Goal: Information Seeking & Learning: Learn about a topic

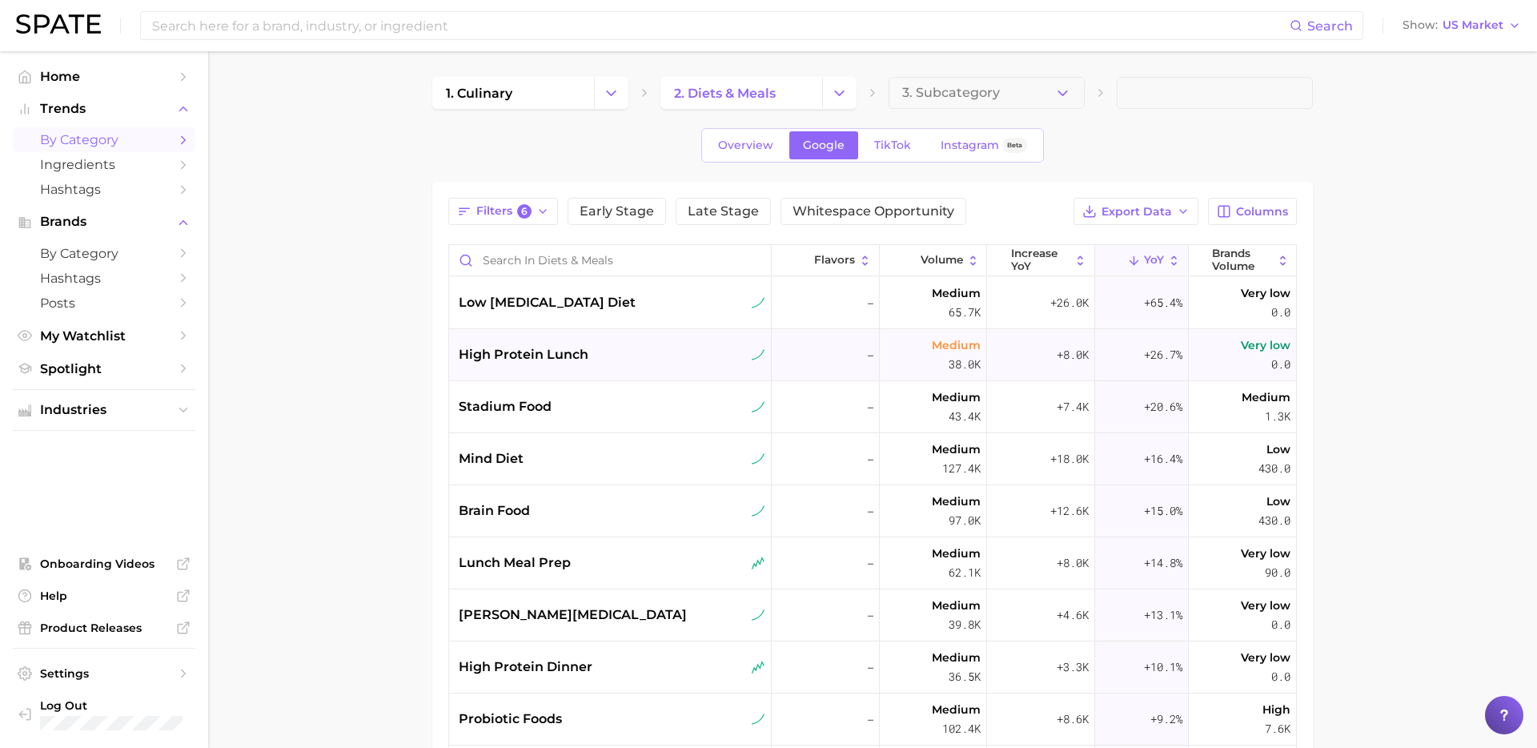
click at [665, 353] on div "high protein lunch" at bounding box center [612, 354] width 307 height 19
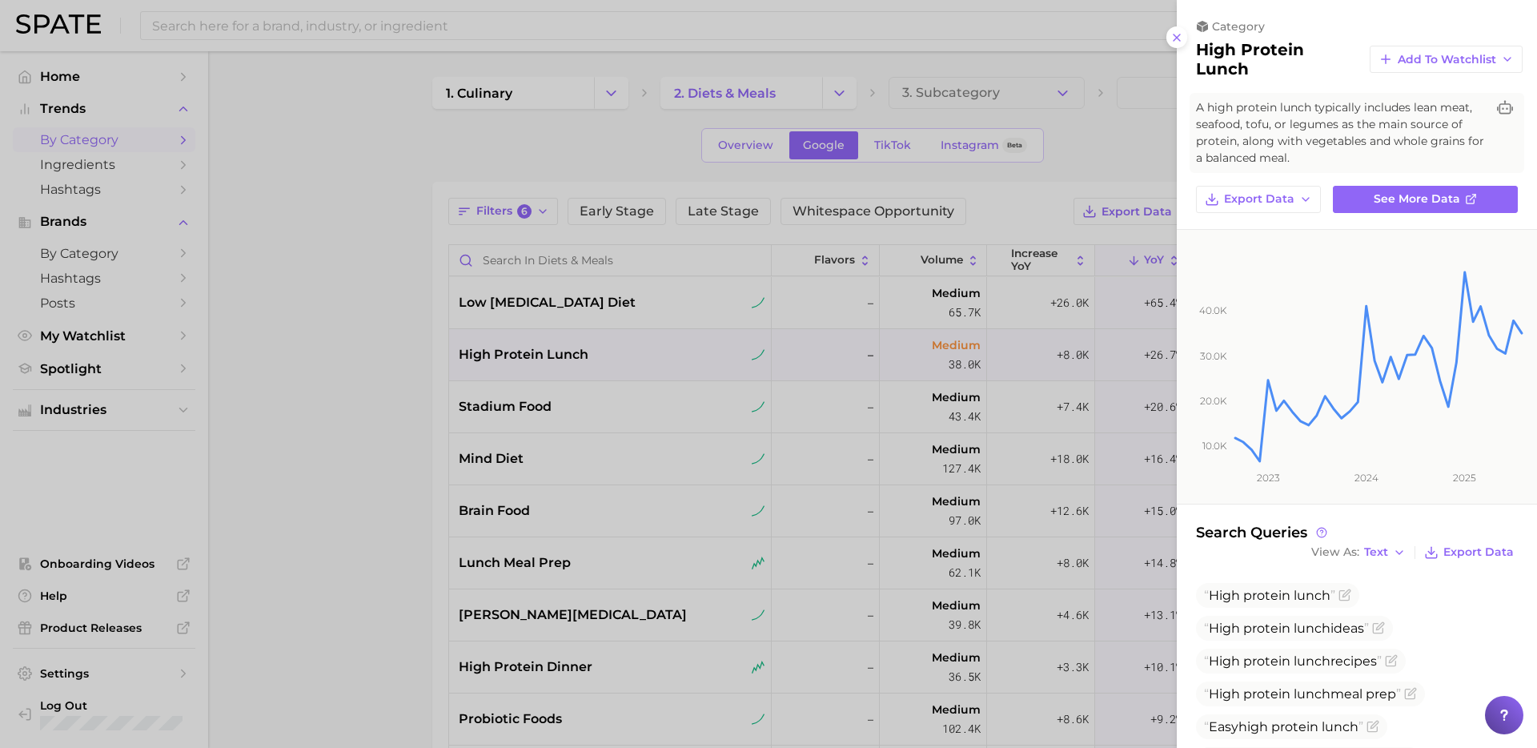
click at [1383, 115] on span "A high protein lunch typically includes lean meat, seafood, tofu, or legumes as…" at bounding box center [1341, 132] width 290 height 67
click at [1387, 193] on span "See more data" at bounding box center [1417, 199] width 86 height 14
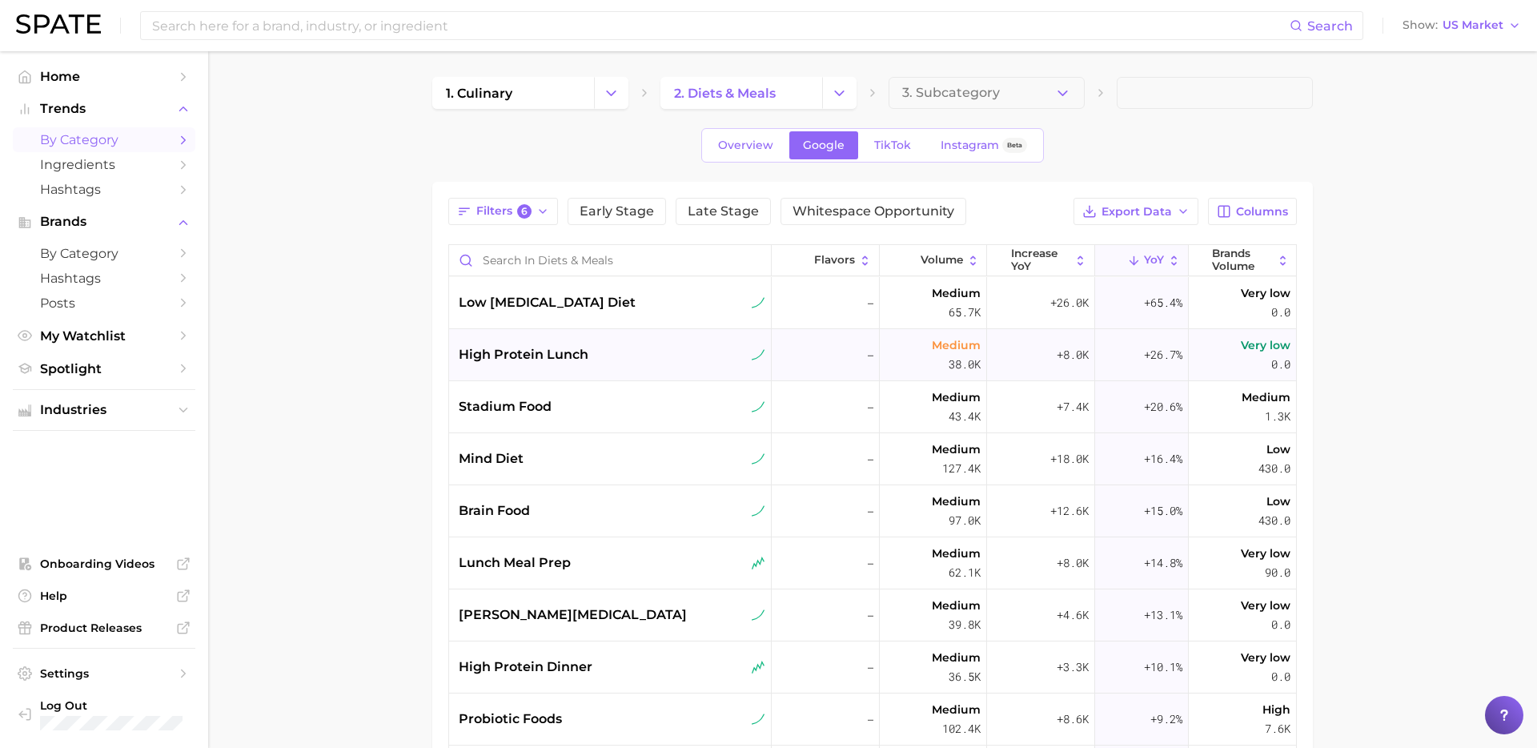
click at [569, 343] on div "high protein lunch" at bounding box center [610, 355] width 323 height 52
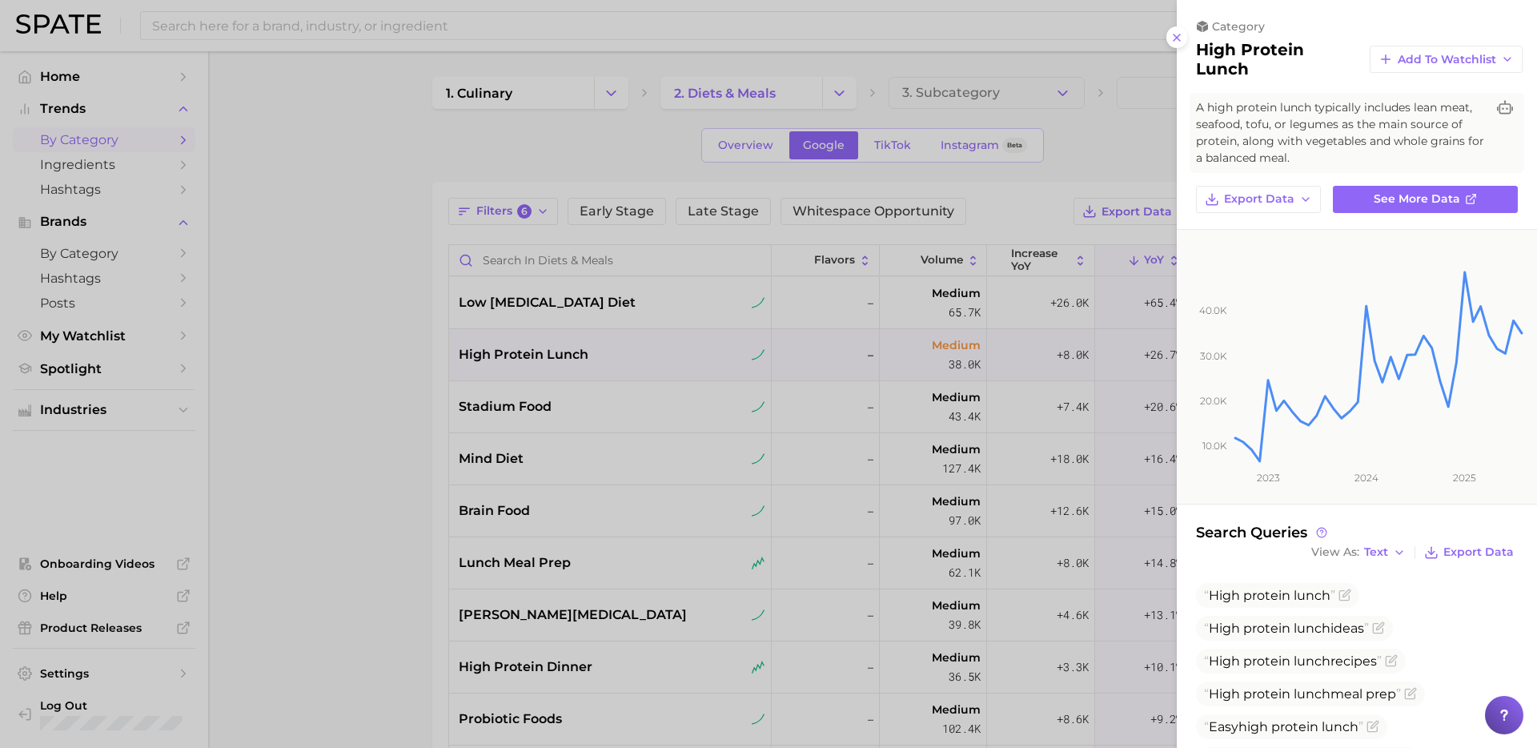
click at [1355, 108] on span "A high protein lunch typically includes lean meat, seafood, tofu, or legumes as…" at bounding box center [1341, 132] width 290 height 67
click at [615, 382] on div at bounding box center [768, 374] width 1537 height 748
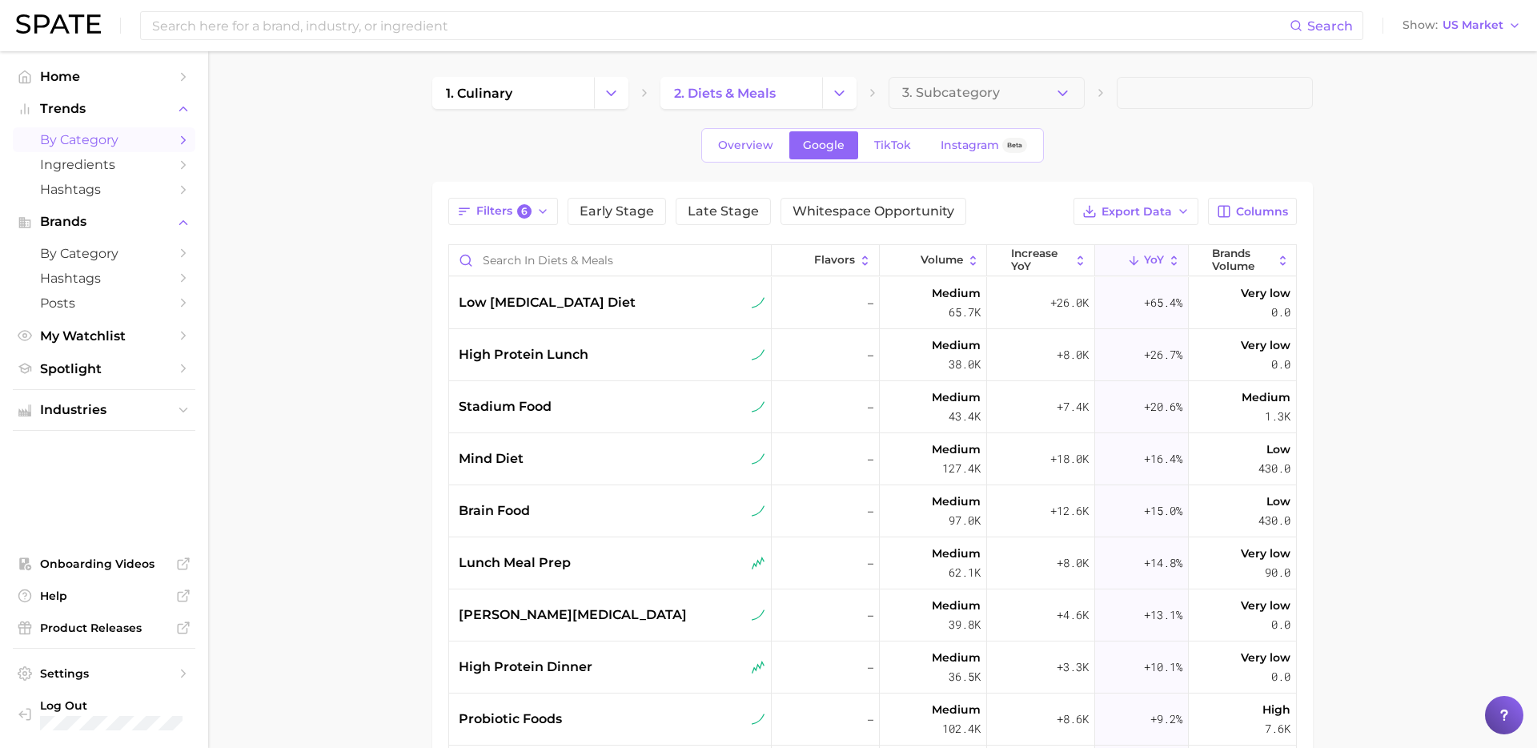
click at [391, 407] on main "1. culinary 2. diets & meals 3. Subcategory Overview Google TikTok Instagram Be…" at bounding box center [872, 569] width 1329 height 1037
click at [580, 355] on span "high protein lunch" at bounding box center [524, 354] width 130 height 19
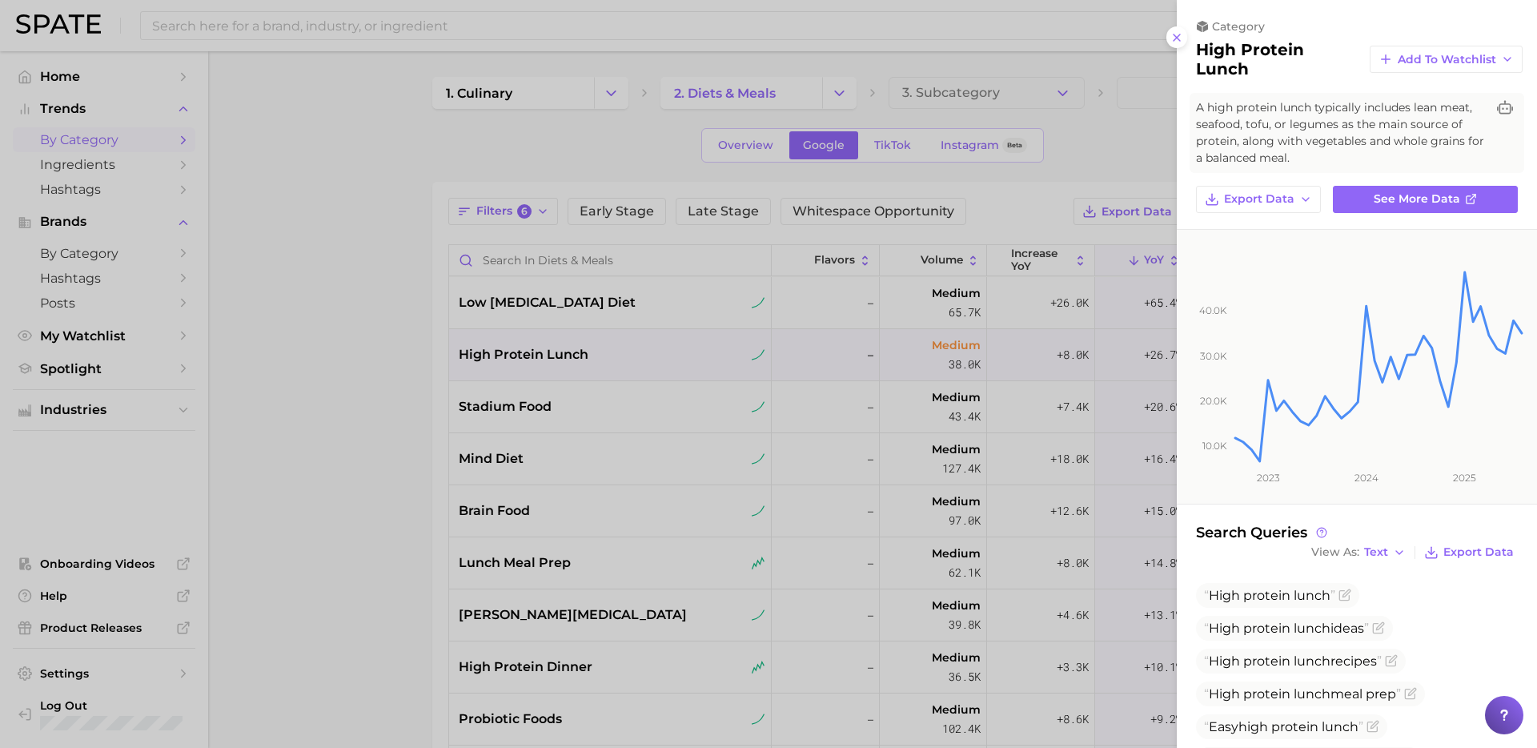
click at [934, 367] on div at bounding box center [768, 374] width 1537 height 748
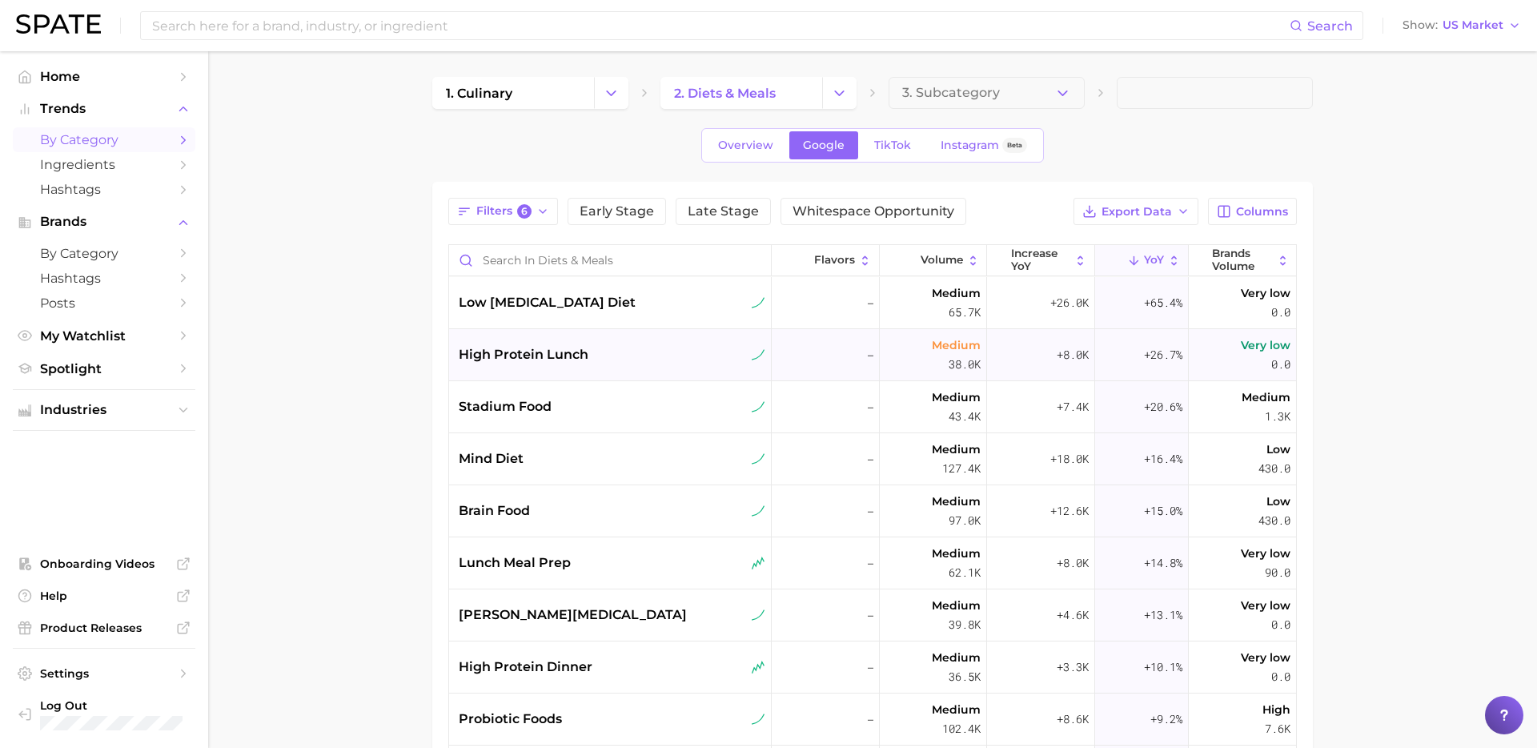
click at [633, 366] on div "high protein lunch" at bounding box center [610, 355] width 323 height 52
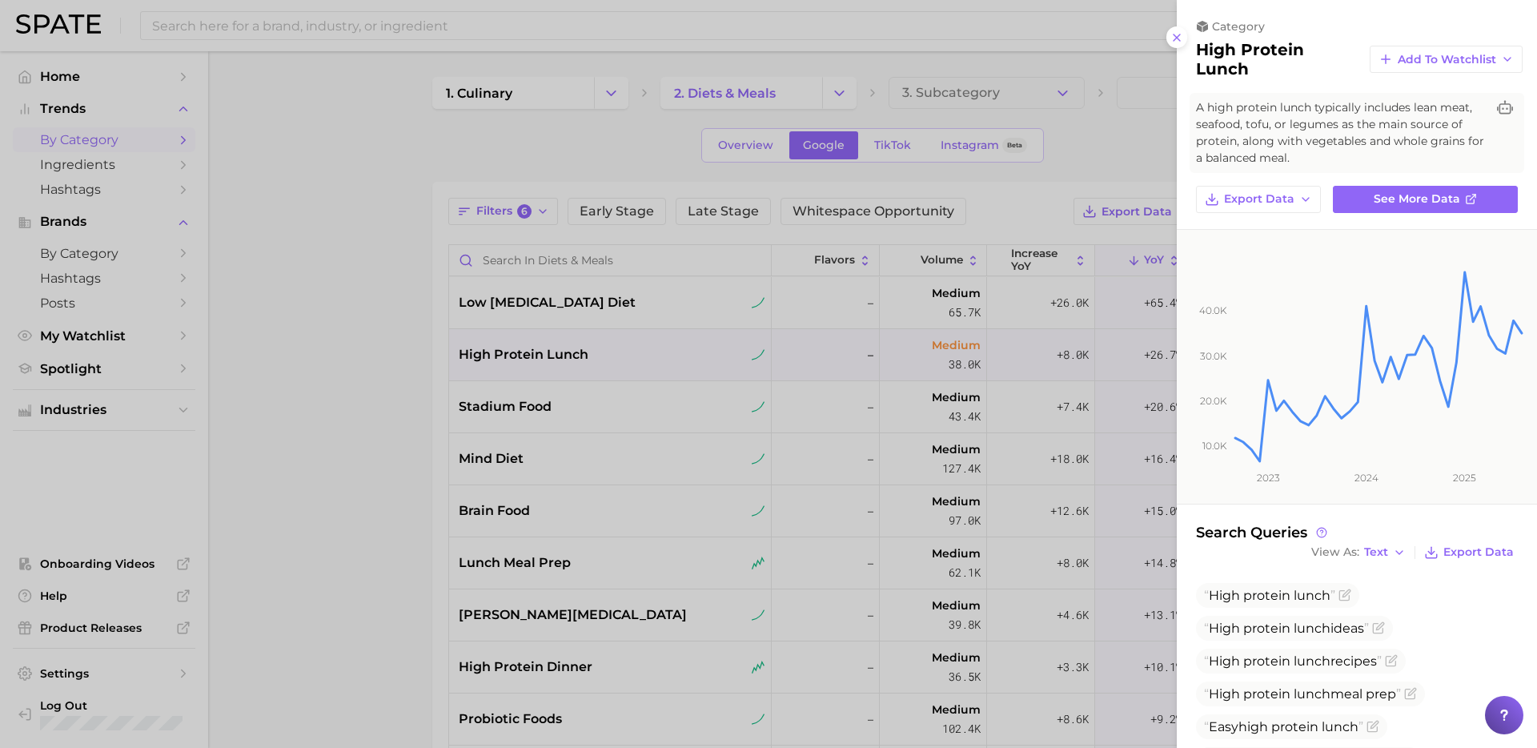
click at [633, 366] on div at bounding box center [768, 374] width 1537 height 748
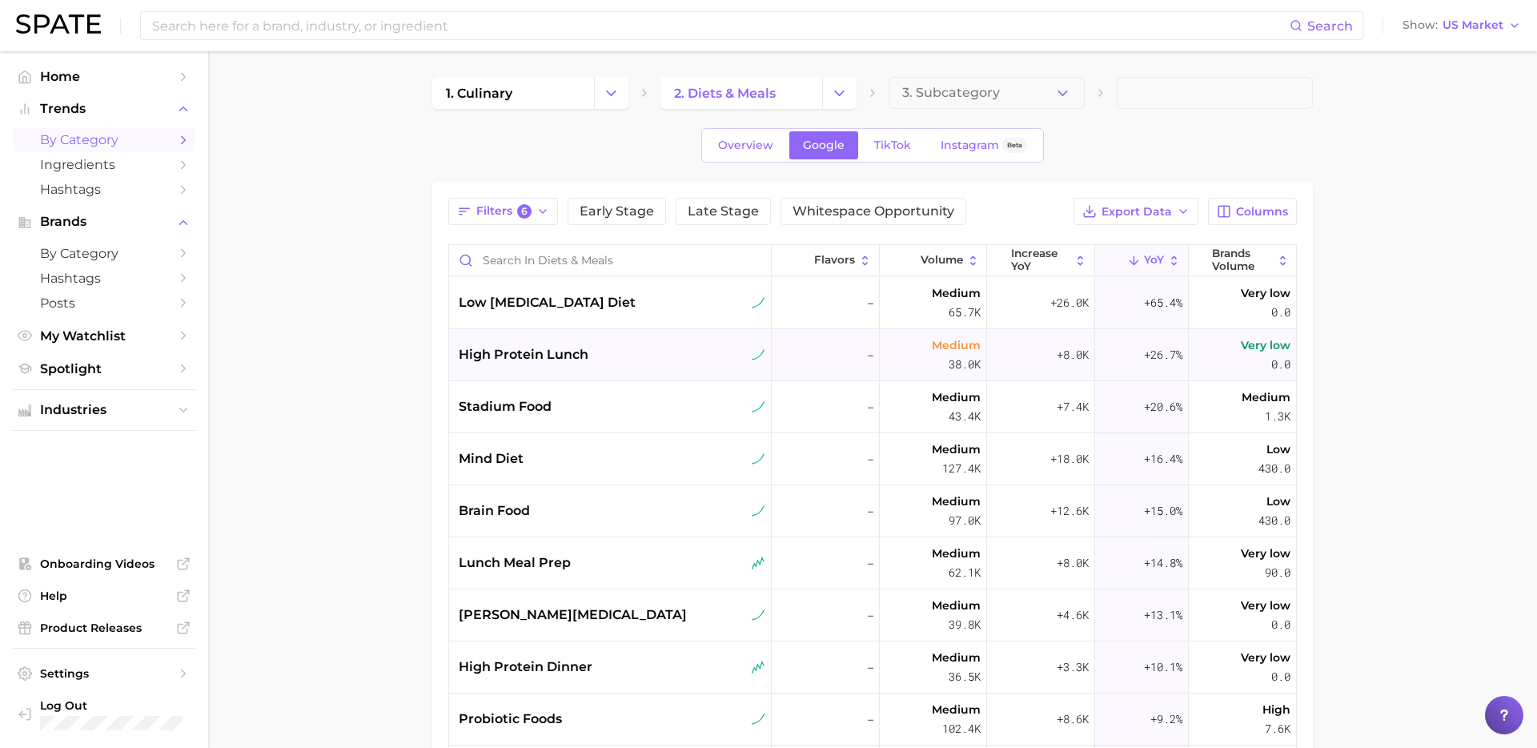
click at [620, 364] on div "high protein lunch" at bounding box center [610, 355] width 323 height 52
click at [671, 349] on div "high protein lunch" at bounding box center [612, 354] width 307 height 19
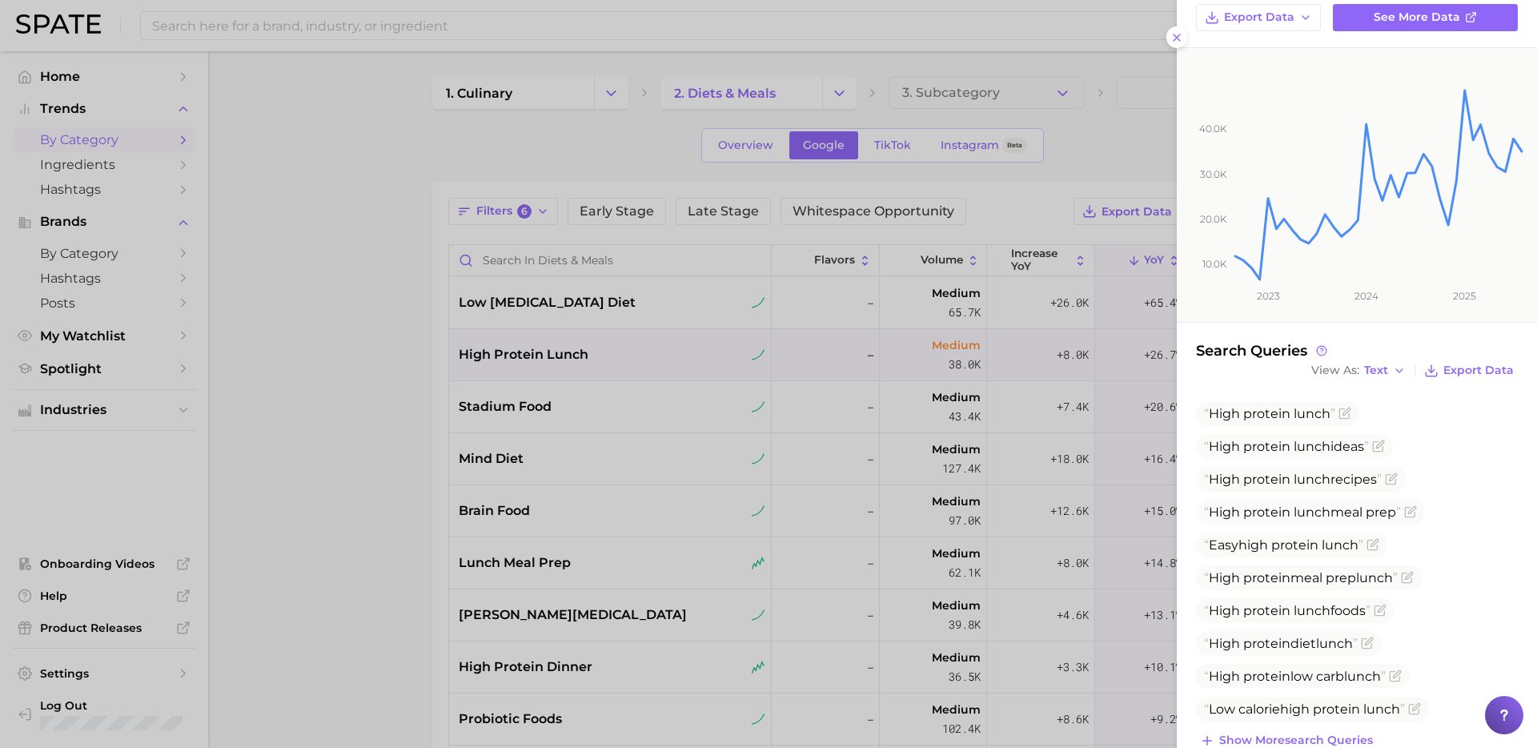
scroll to position [215, 0]
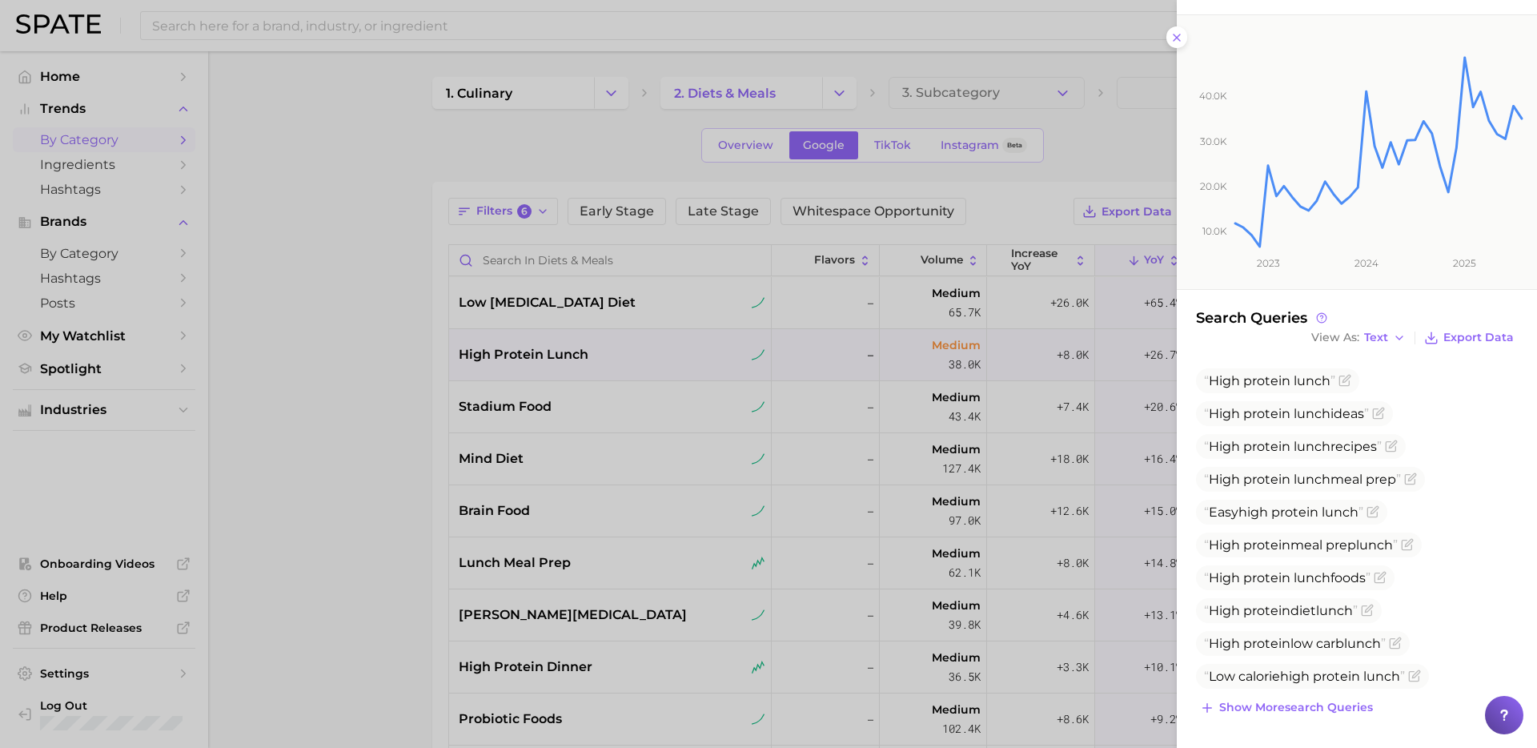
click at [636, 470] on div at bounding box center [768, 374] width 1537 height 748
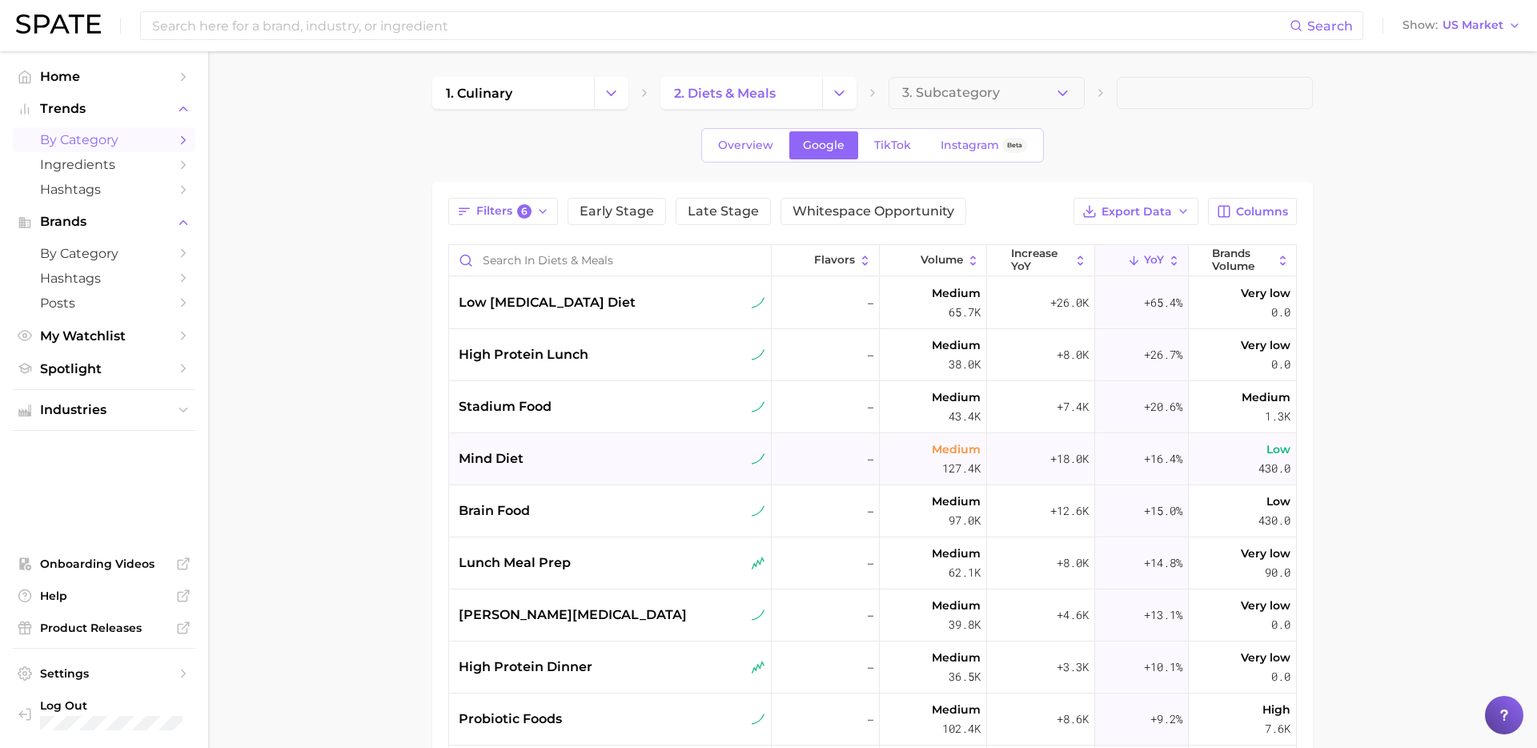
click at [615, 470] on div "mind diet" at bounding box center [610, 459] width 323 height 52
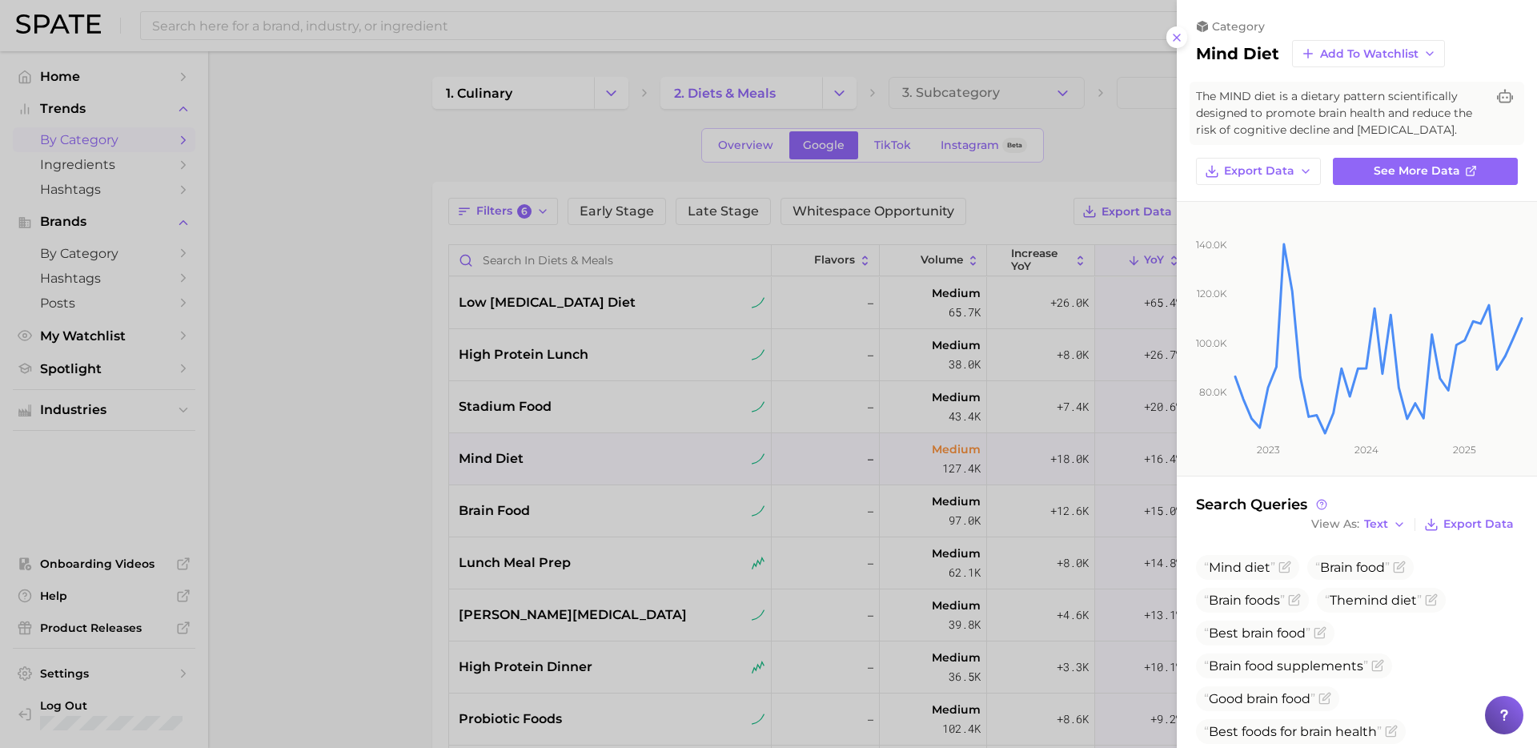
click at [616, 500] on div at bounding box center [768, 374] width 1537 height 748
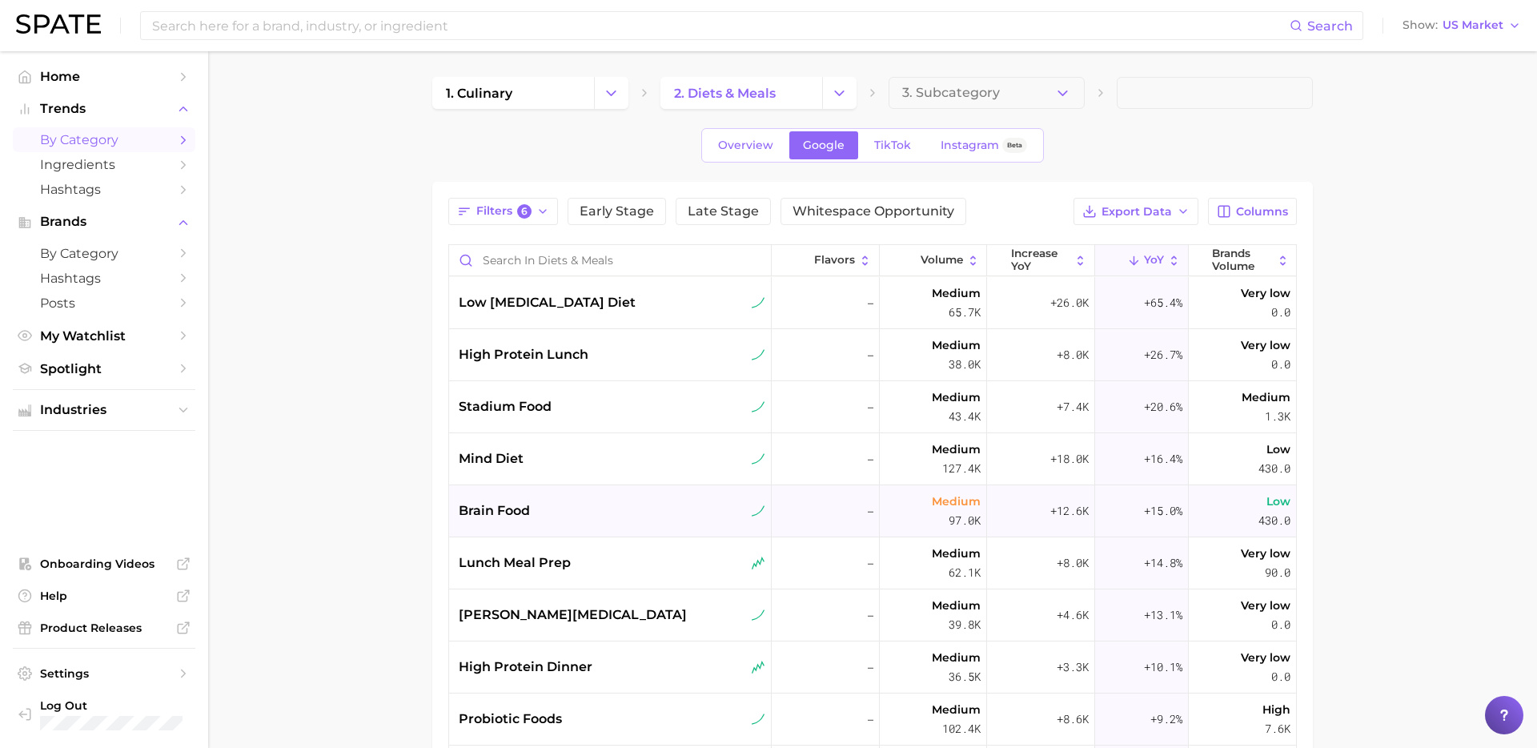
click at [599, 515] on div "brain food" at bounding box center [612, 510] width 307 height 19
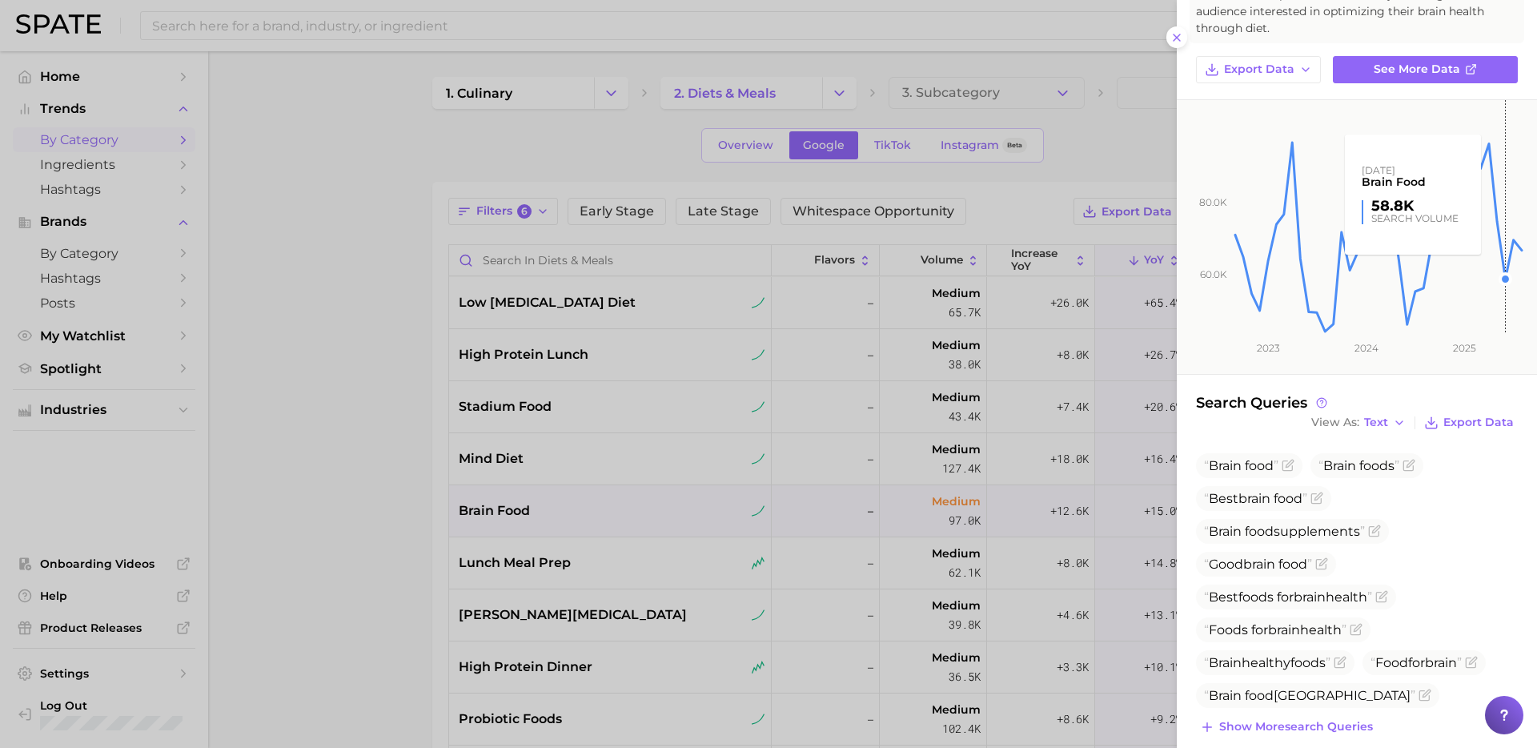
scroll to position [155, 0]
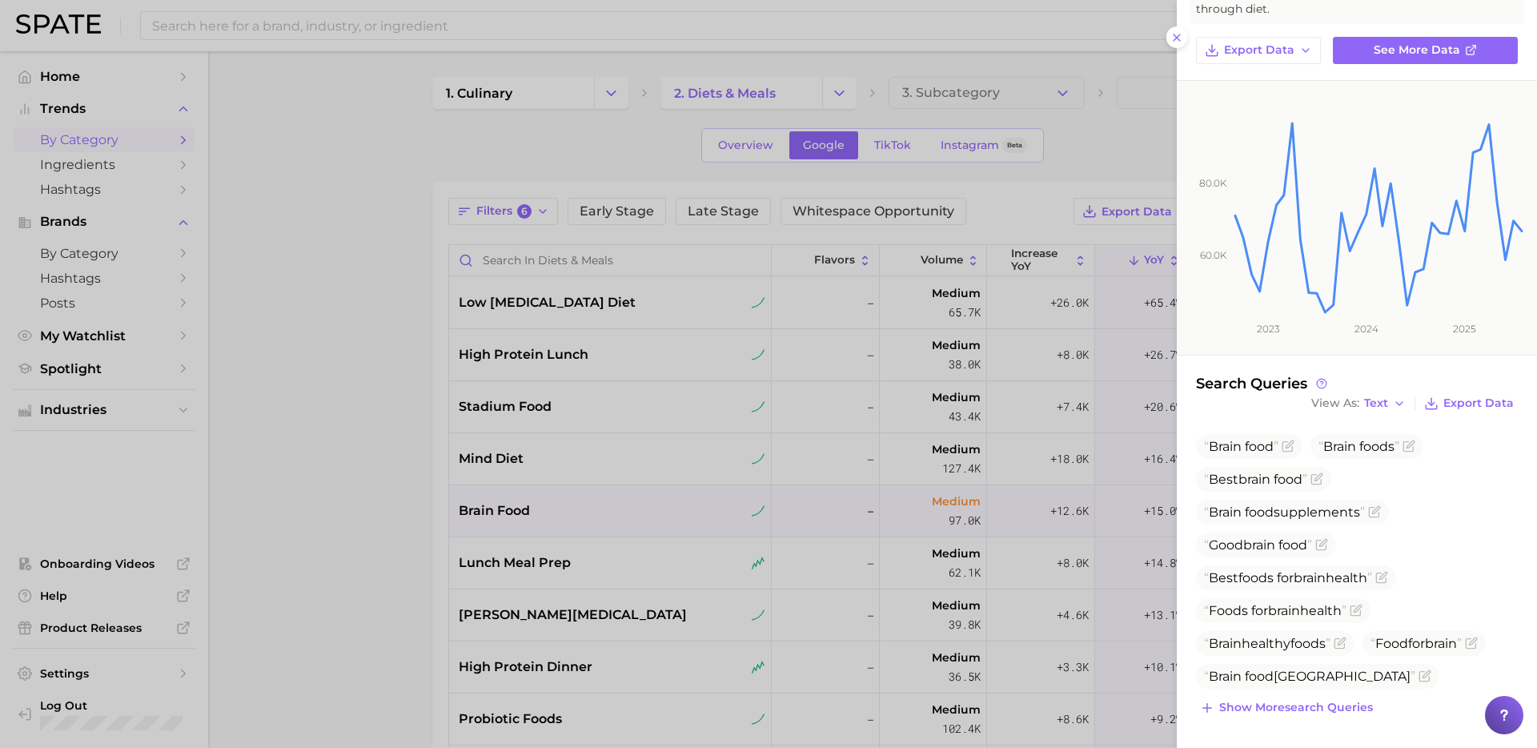
click at [607, 563] on div at bounding box center [768, 374] width 1537 height 748
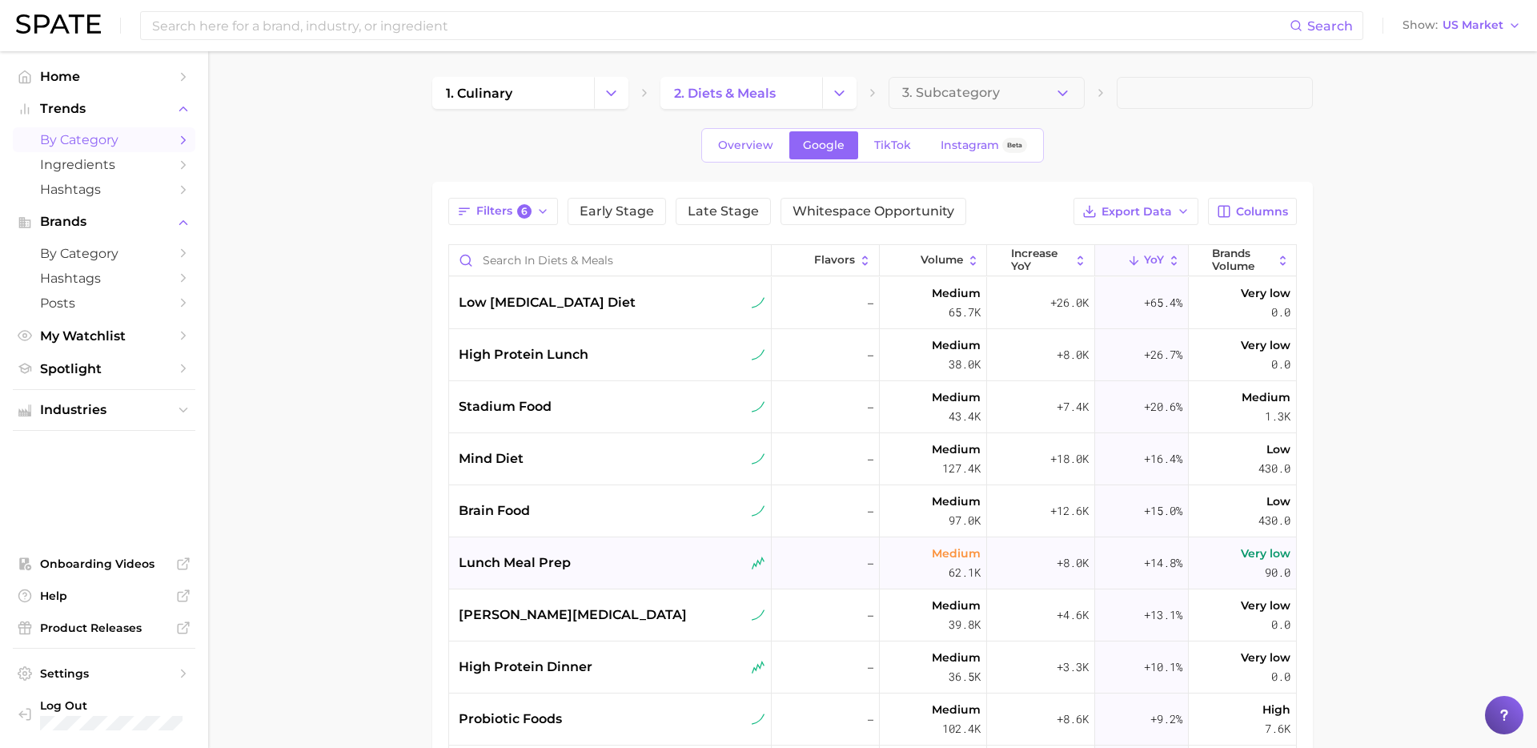
click at [650, 546] on div "lunch meal prep" at bounding box center [610, 563] width 323 height 52
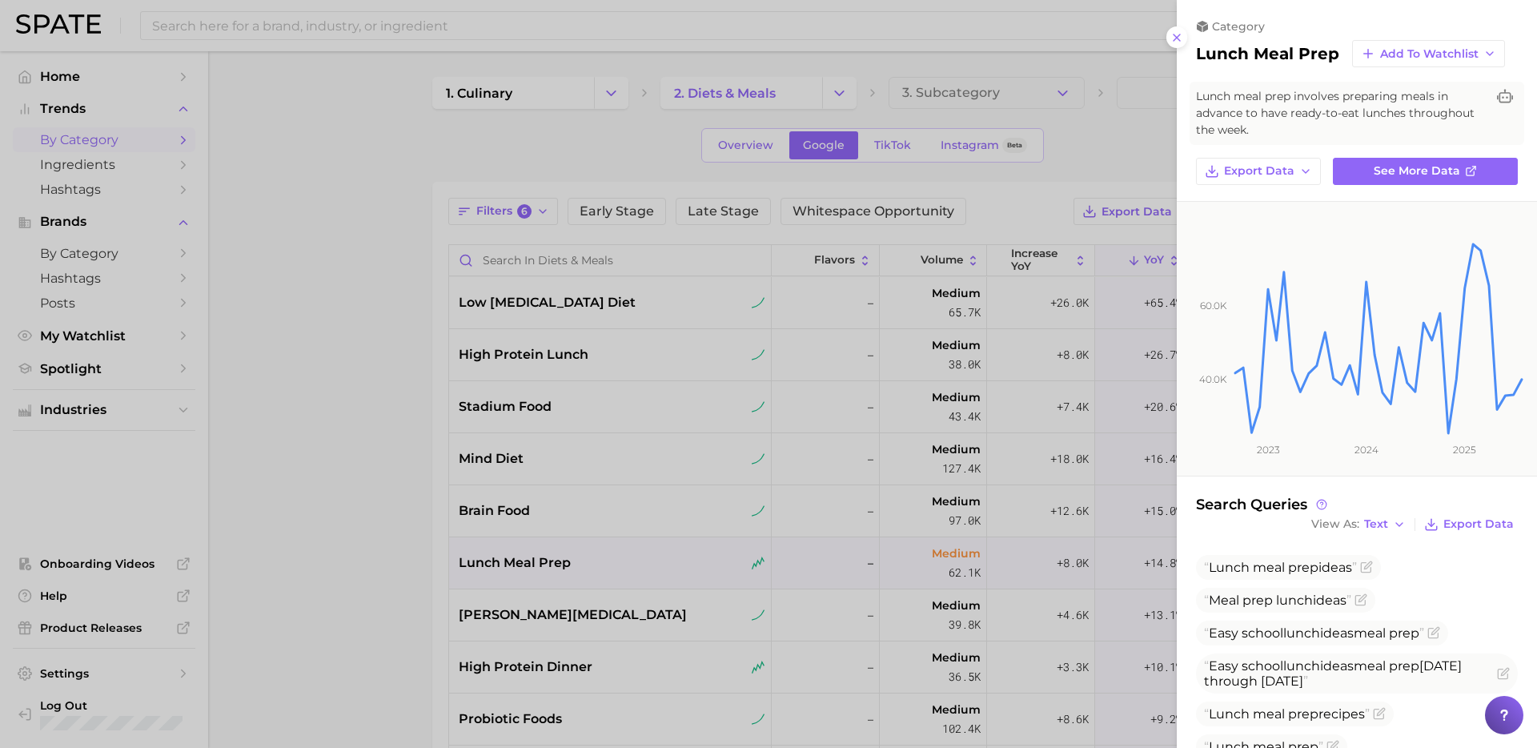
click at [638, 612] on div at bounding box center [768, 374] width 1537 height 748
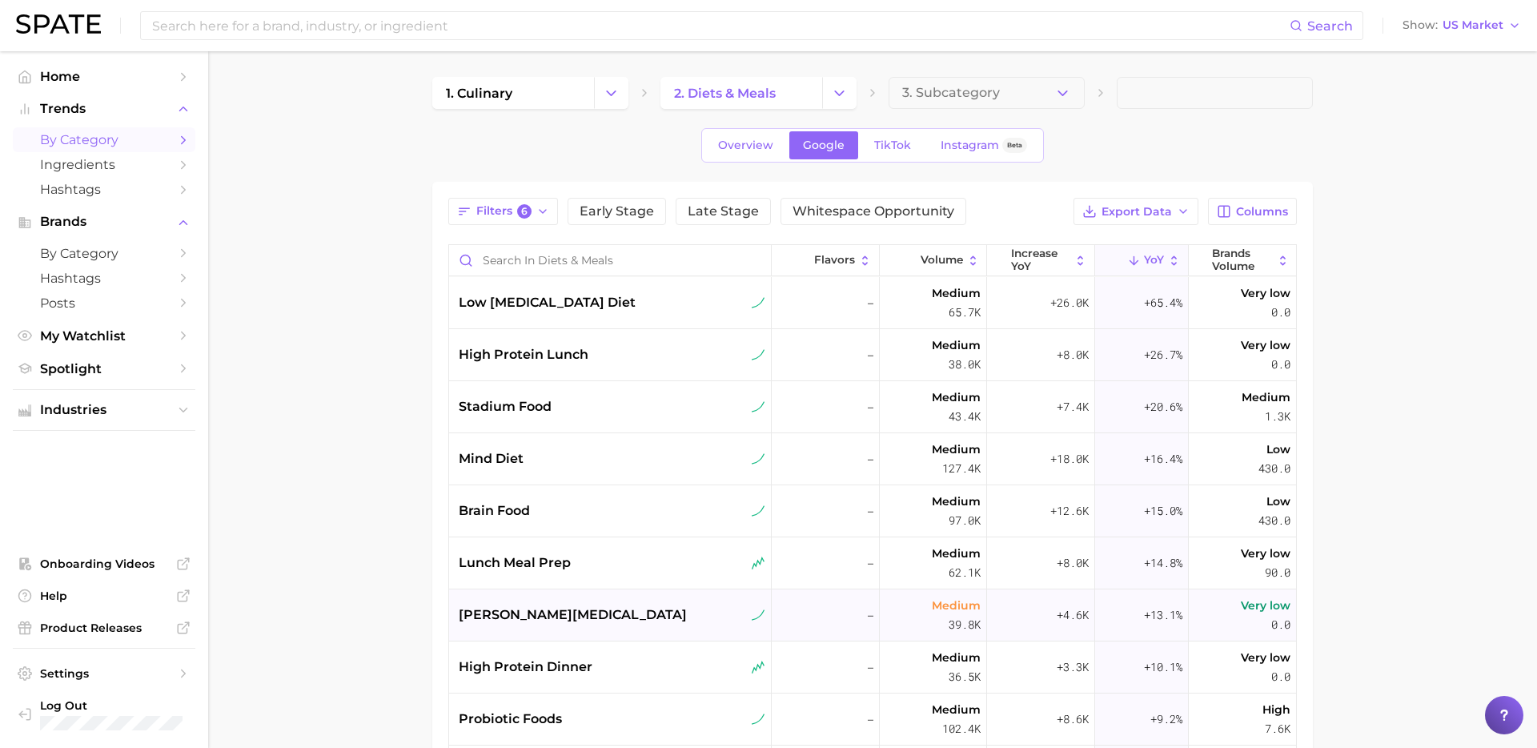
click at [616, 616] on div "[PERSON_NAME][MEDICAL_DATA]" at bounding box center [612, 614] width 307 height 19
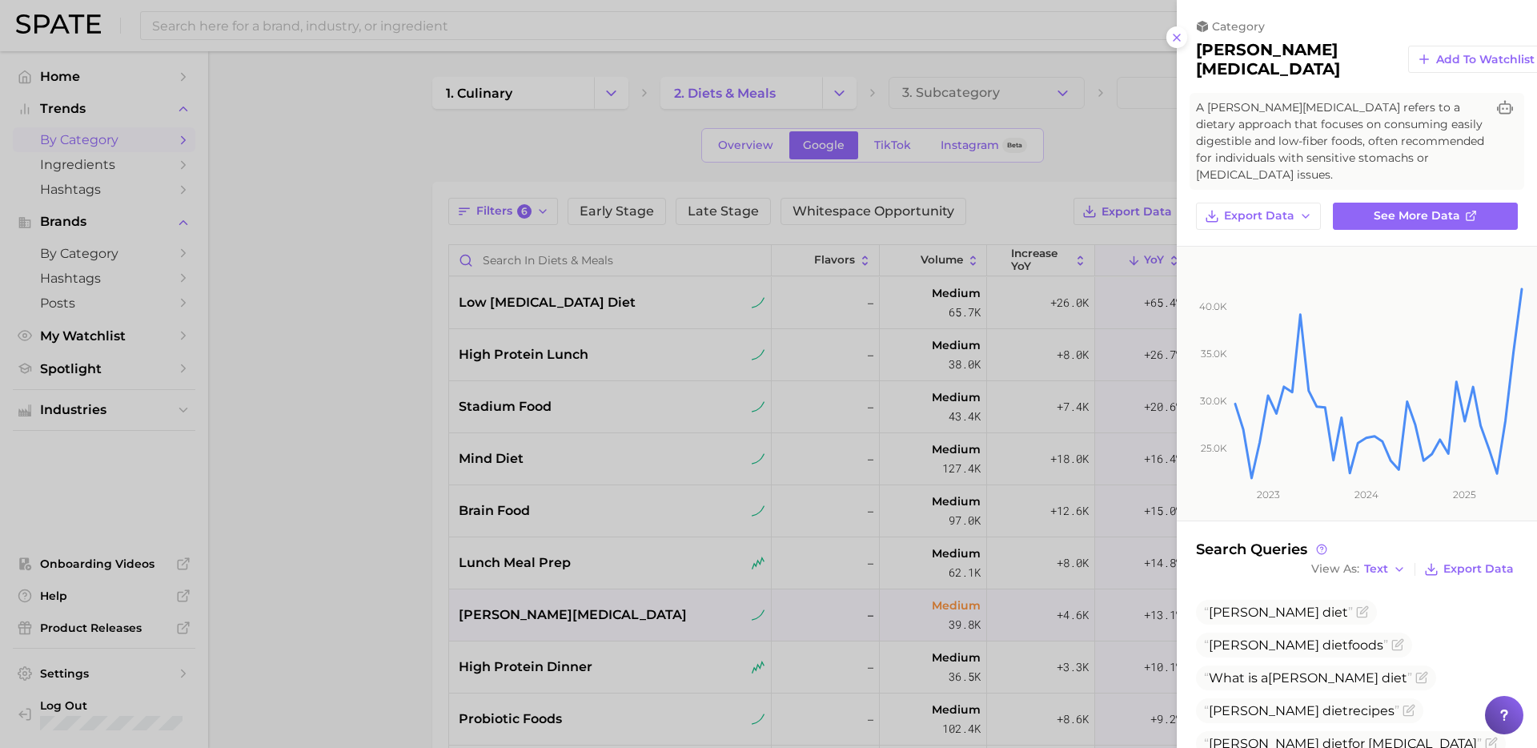
click at [622, 610] on div at bounding box center [768, 374] width 1537 height 748
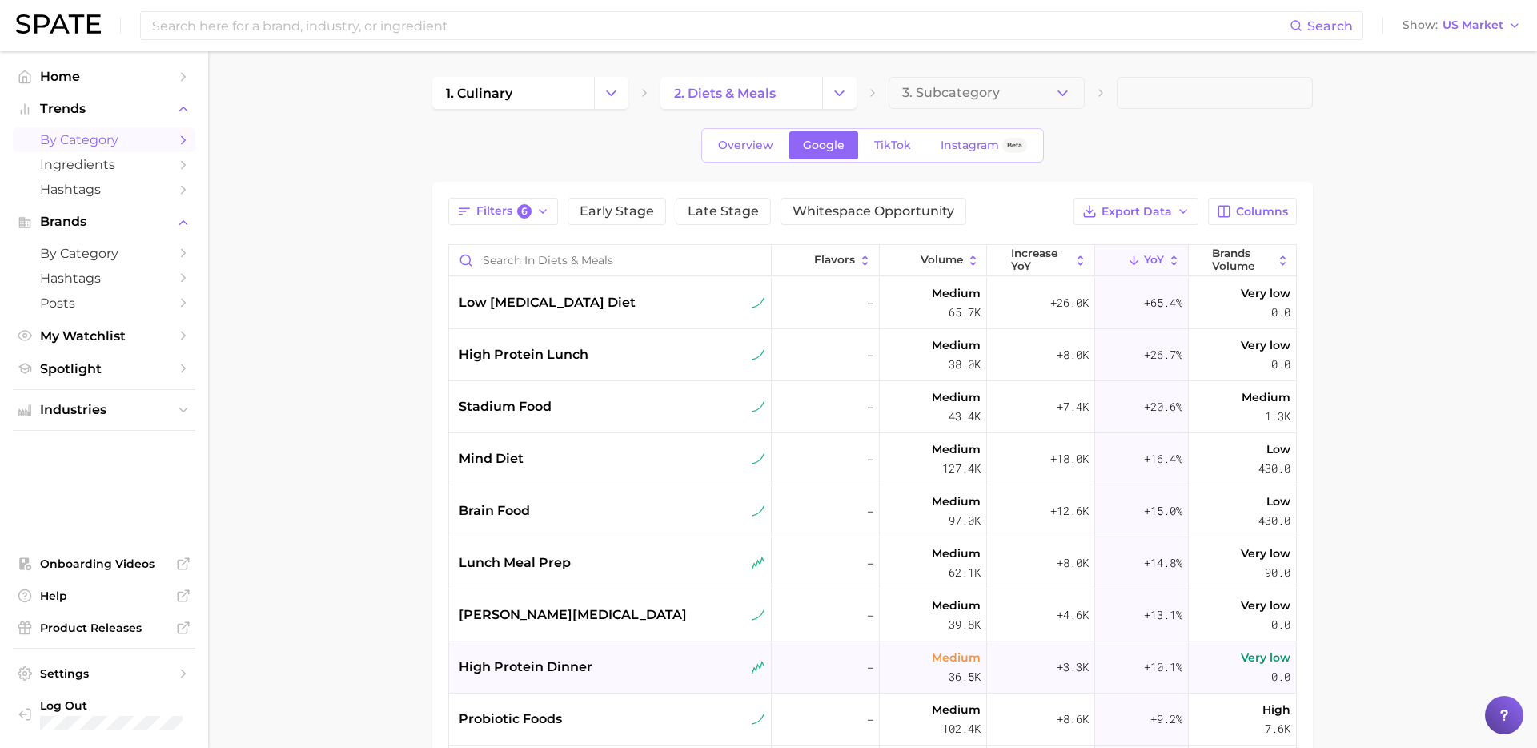
click at [624, 666] on div "high protein dinner" at bounding box center [612, 666] width 307 height 19
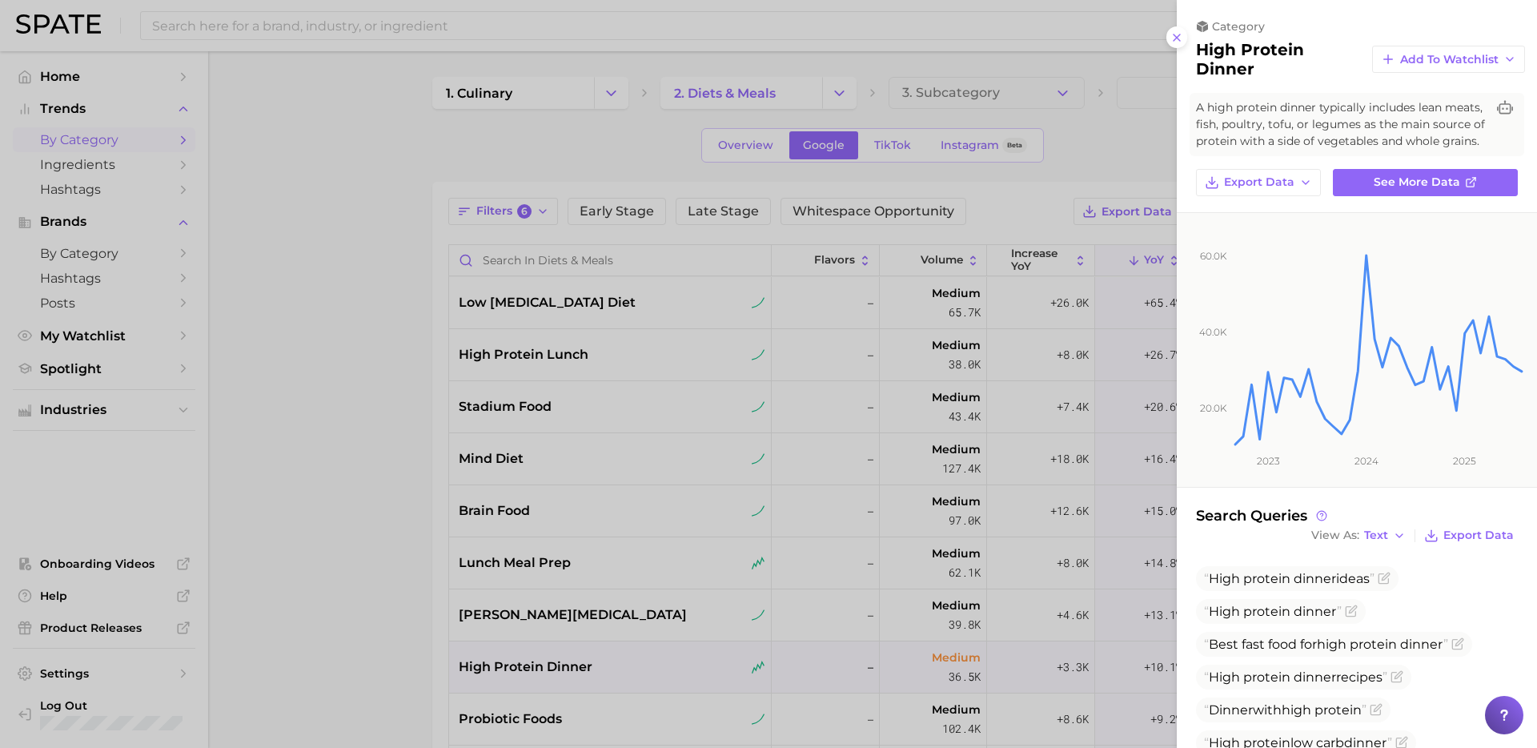
click at [647, 696] on div at bounding box center [768, 374] width 1537 height 748
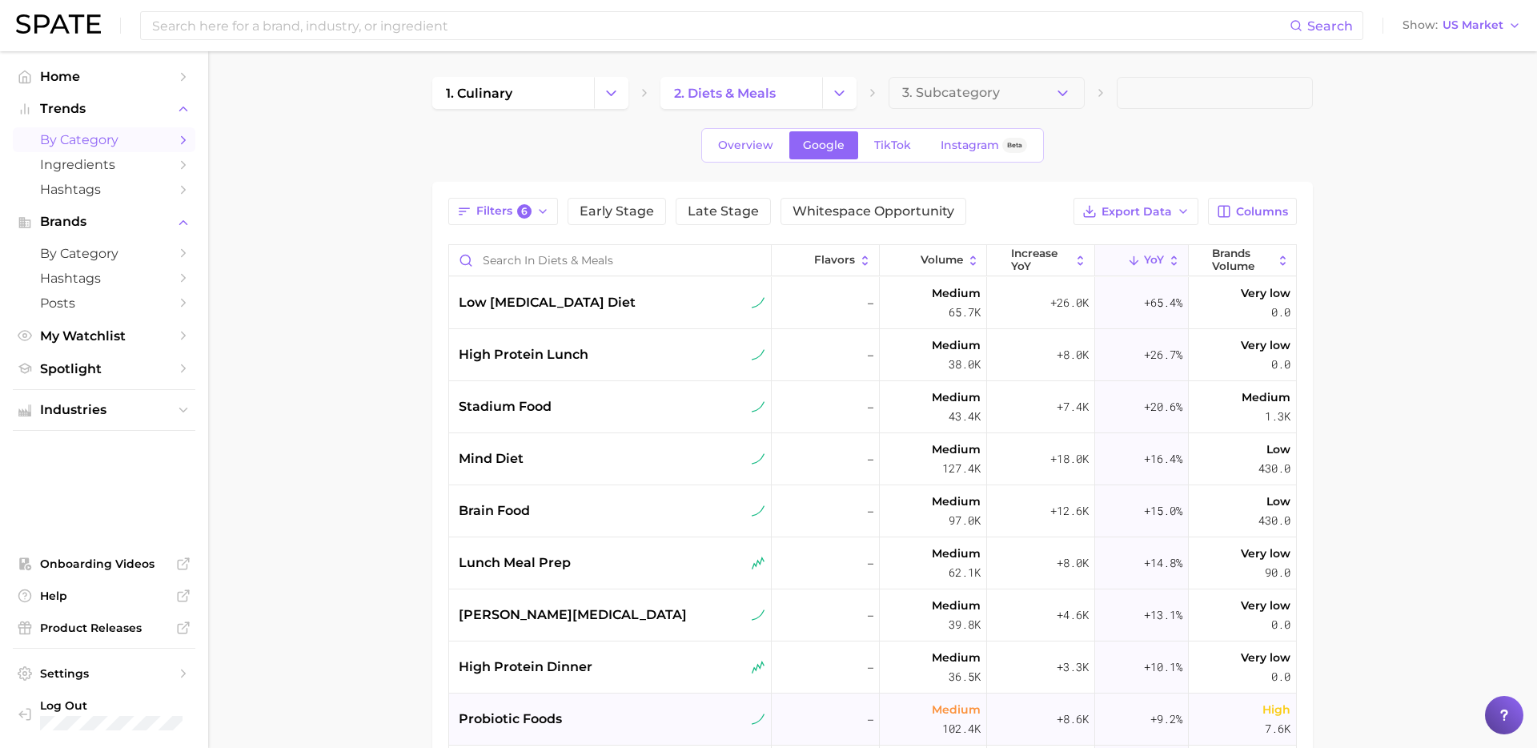
click at [632, 715] on div "probiotic foods" at bounding box center [612, 718] width 307 height 19
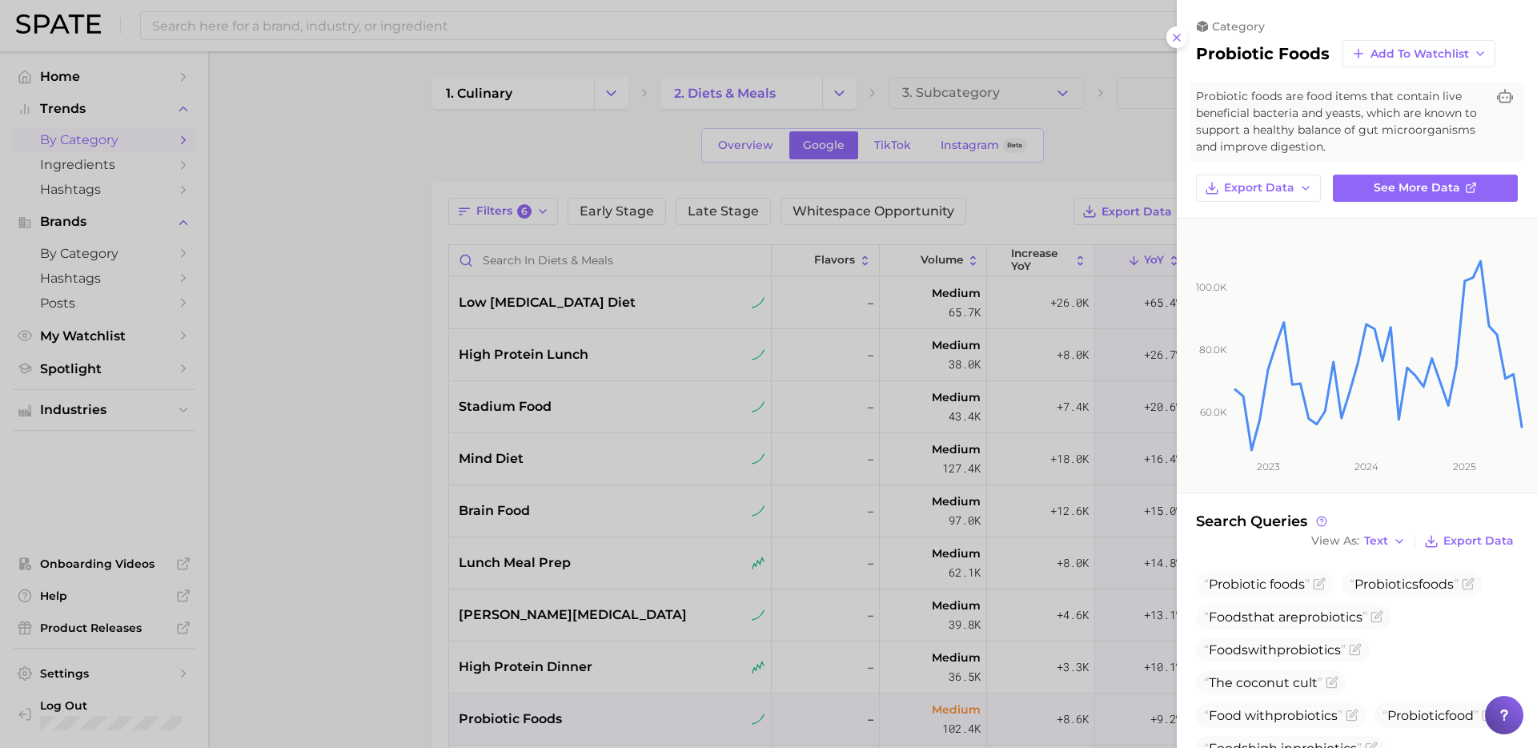
click at [1302, 61] on h2 "probiotic foods" at bounding box center [1263, 53] width 134 height 19
copy div "probiotic foods Add to Watchlist"
click at [758, 482] on div at bounding box center [768, 374] width 1537 height 748
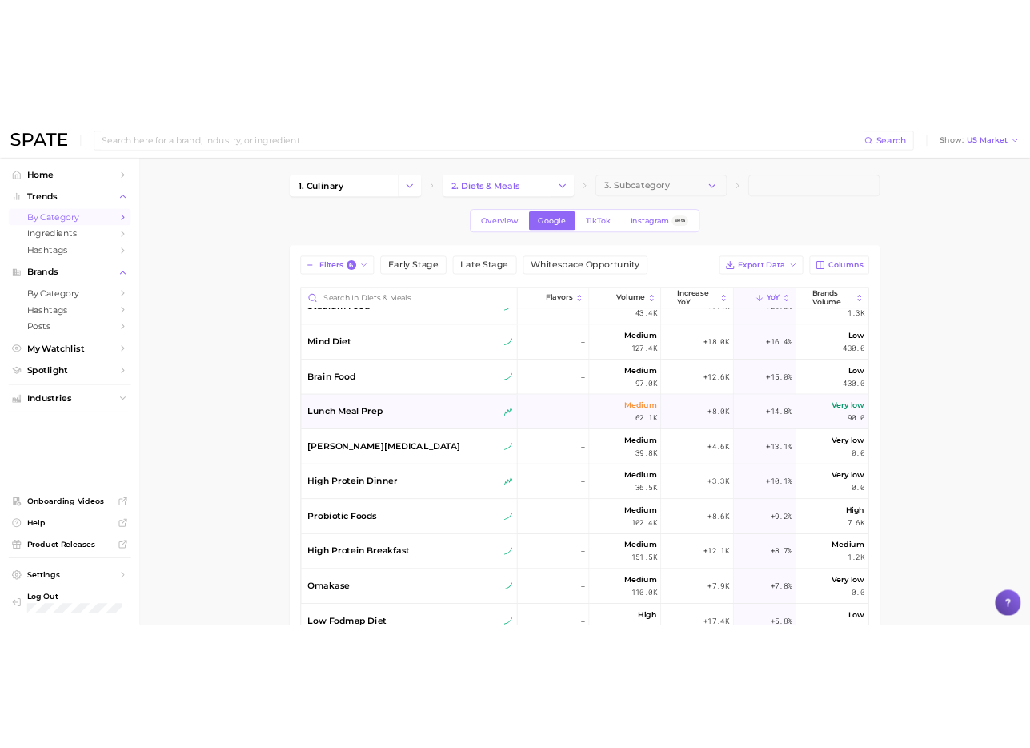
scroll to position [151, 0]
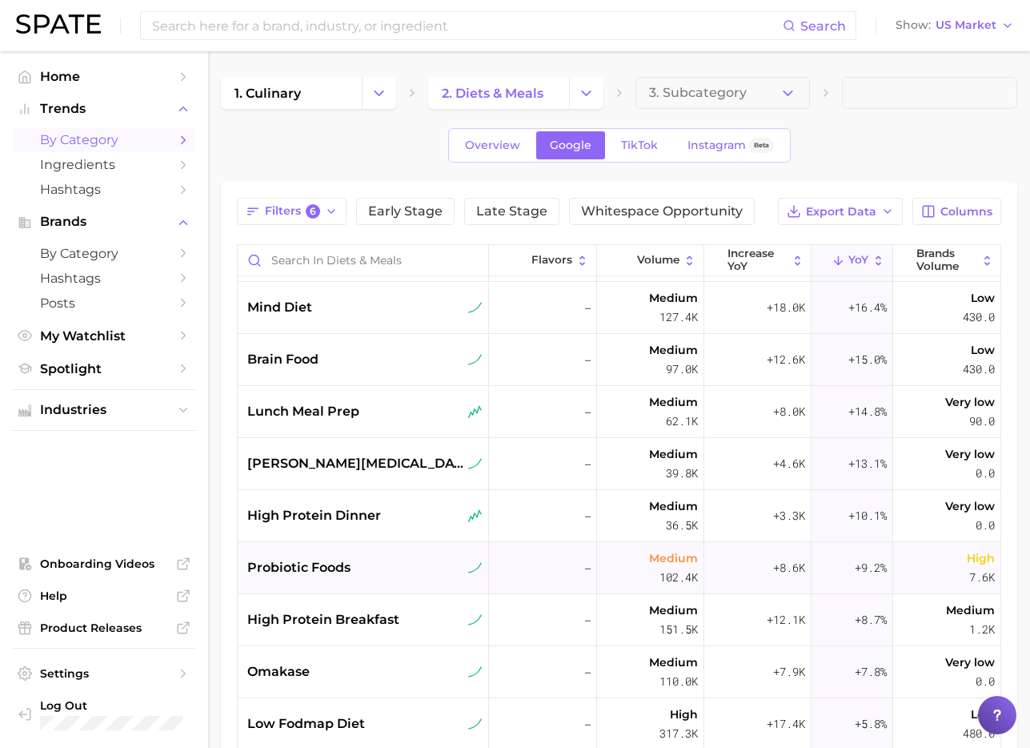
click at [337, 579] on div "probiotic foods" at bounding box center [363, 568] width 251 height 52
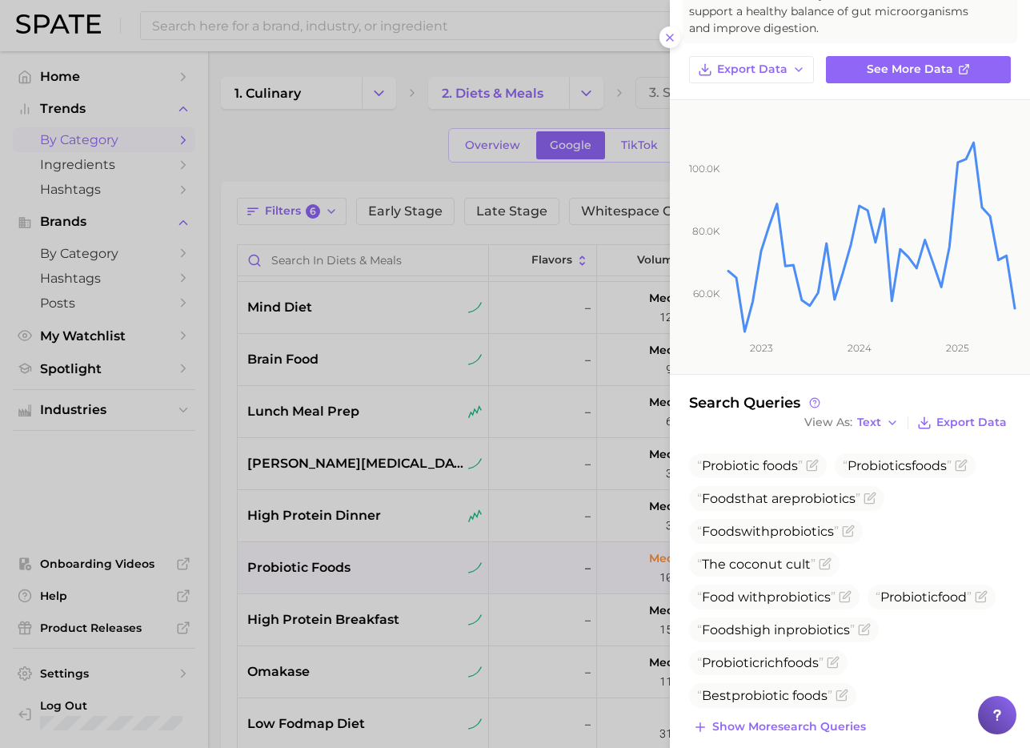
scroll to position [138, 0]
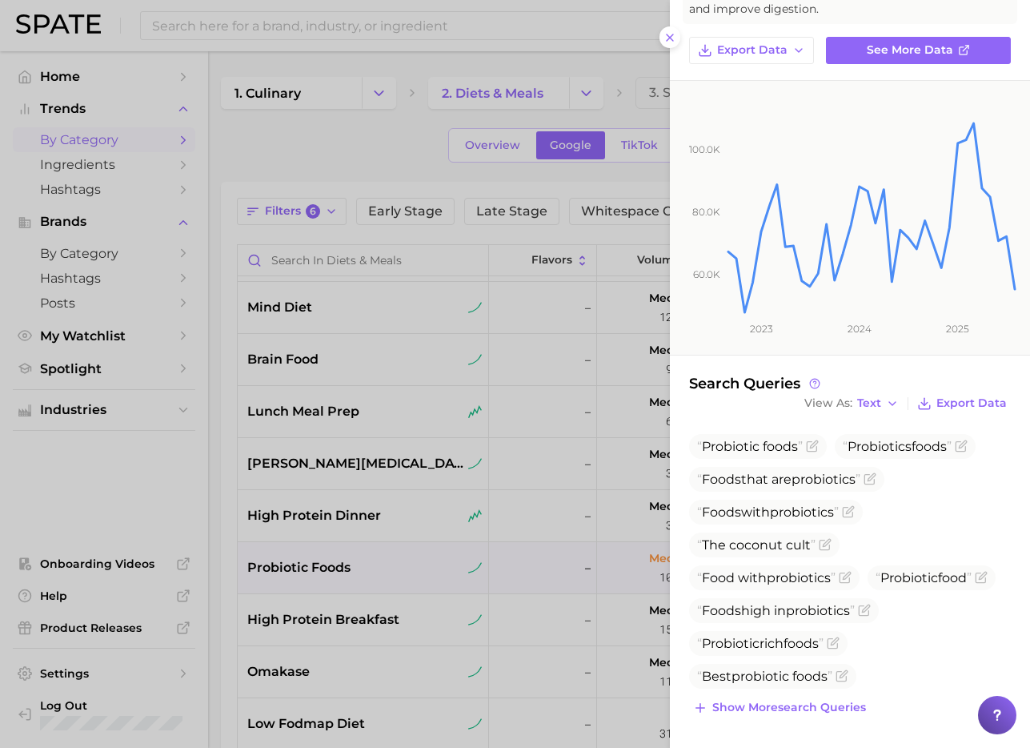
click at [426, 616] on div at bounding box center [515, 374] width 1030 height 748
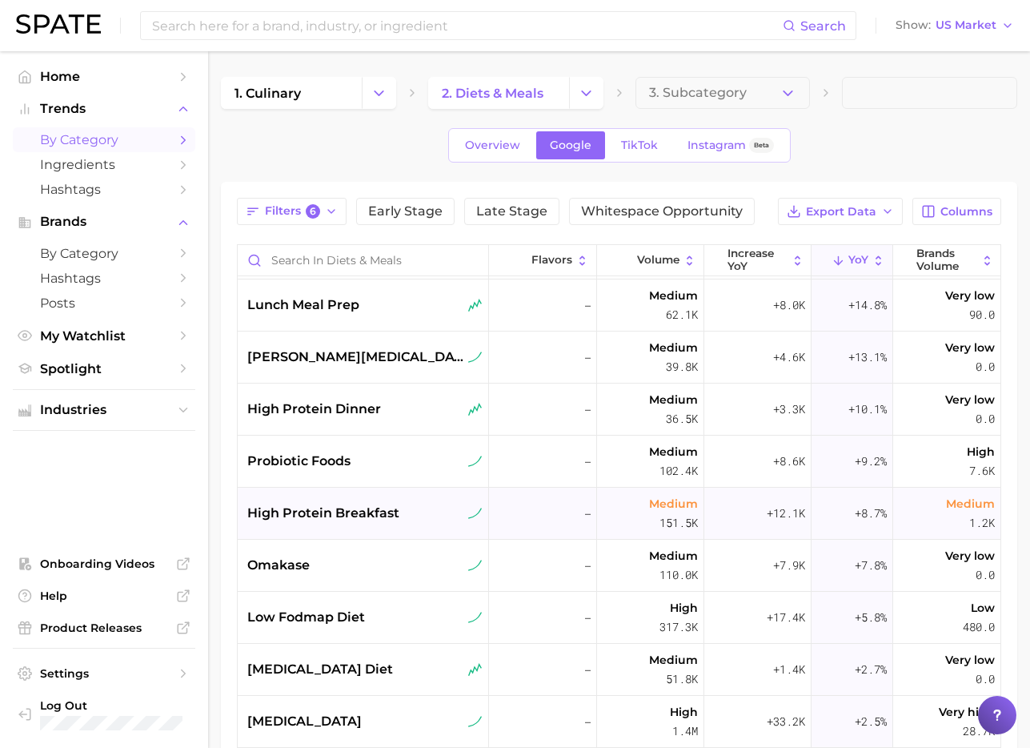
scroll to position [267, 0]
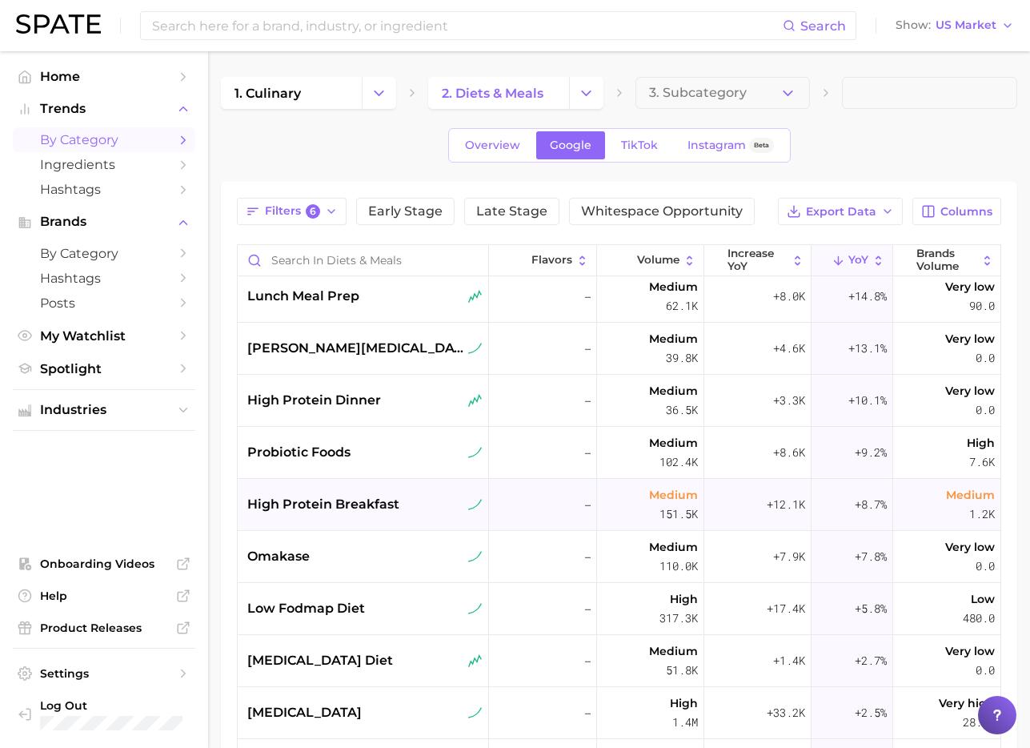
click at [385, 510] on span "high protein breakfast" at bounding box center [323, 504] width 152 height 19
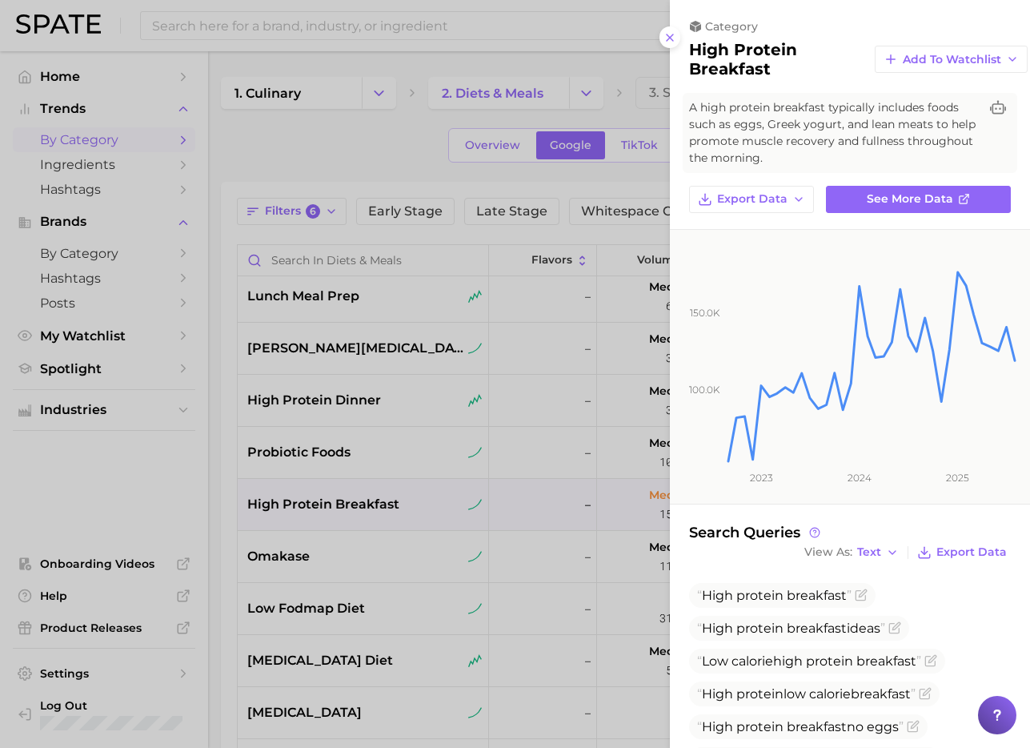
click at [382, 571] on div at bounding box center [515, 374] width 1030 height 748
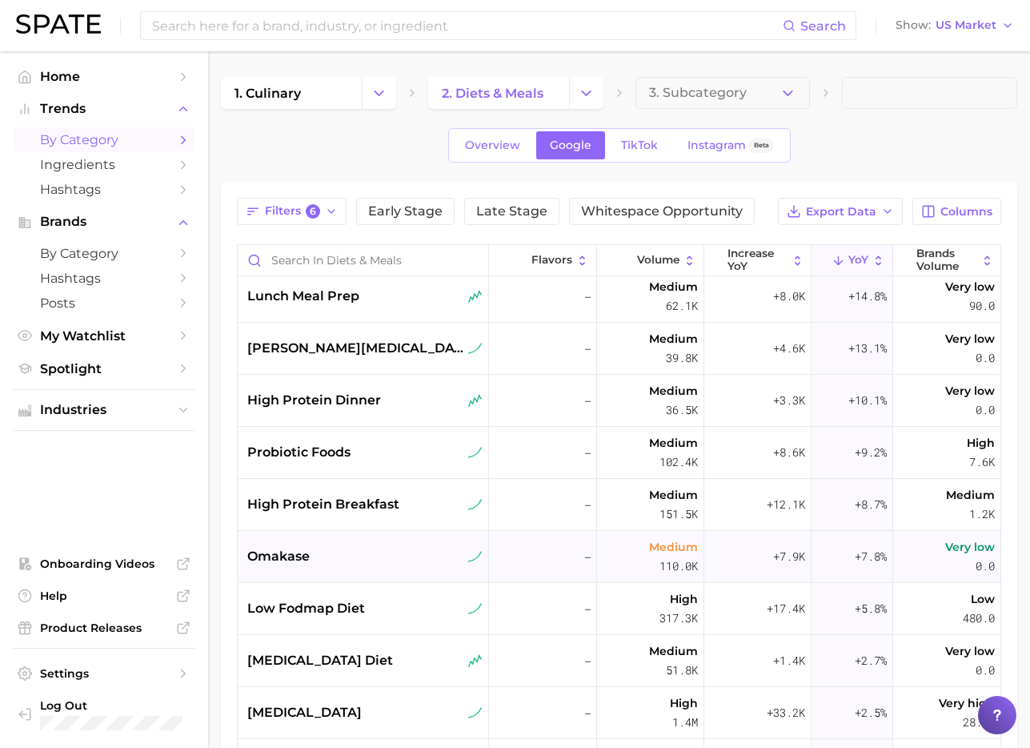
click at [358, 554] on div "omakase" at bounding box center [364, 556] width 235 height 19
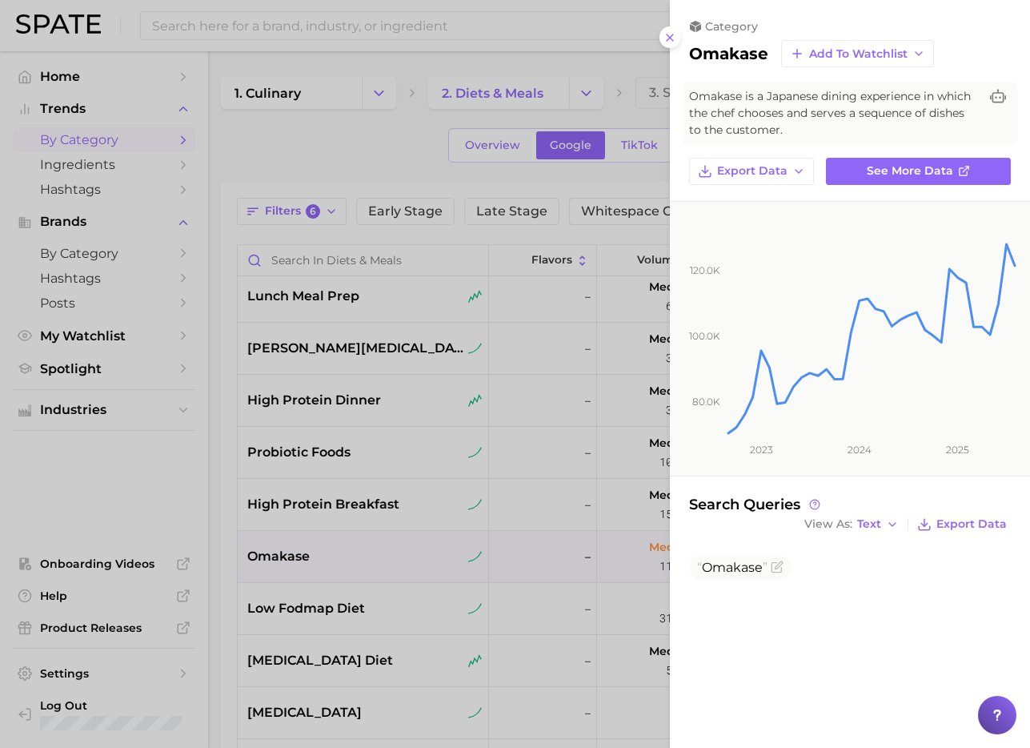
click at [513, 527] on div at bounding box center [515, 374] width 1030 height 748
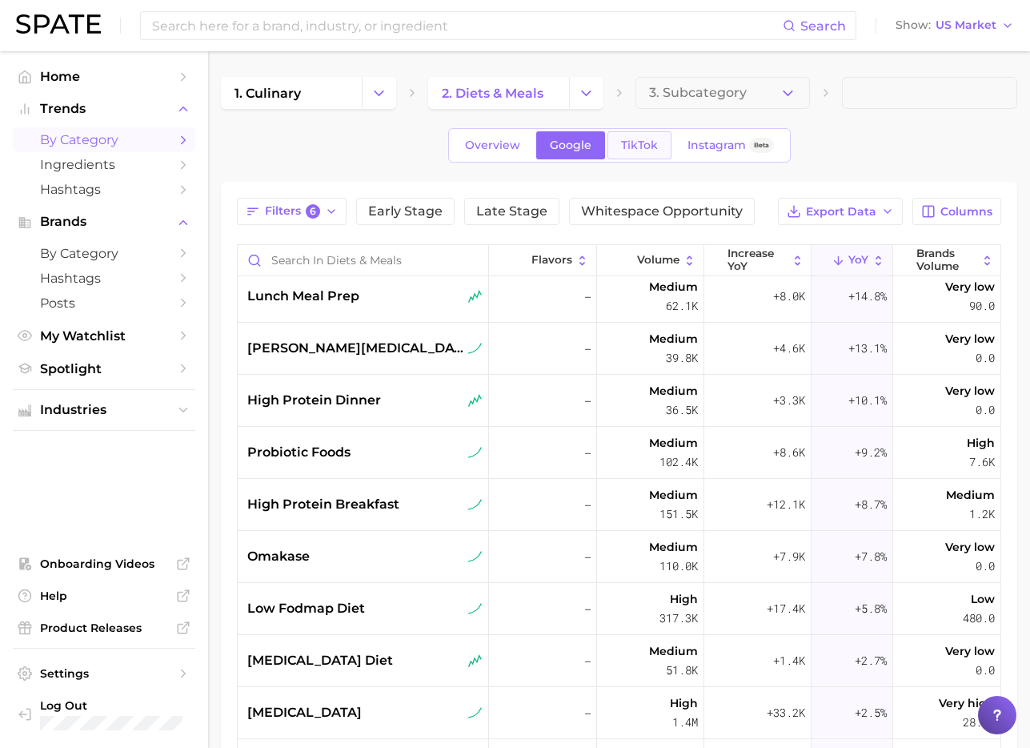
click at [644, 136] on link "TikTok" at bounding box center [640, 145] width 64 height 28
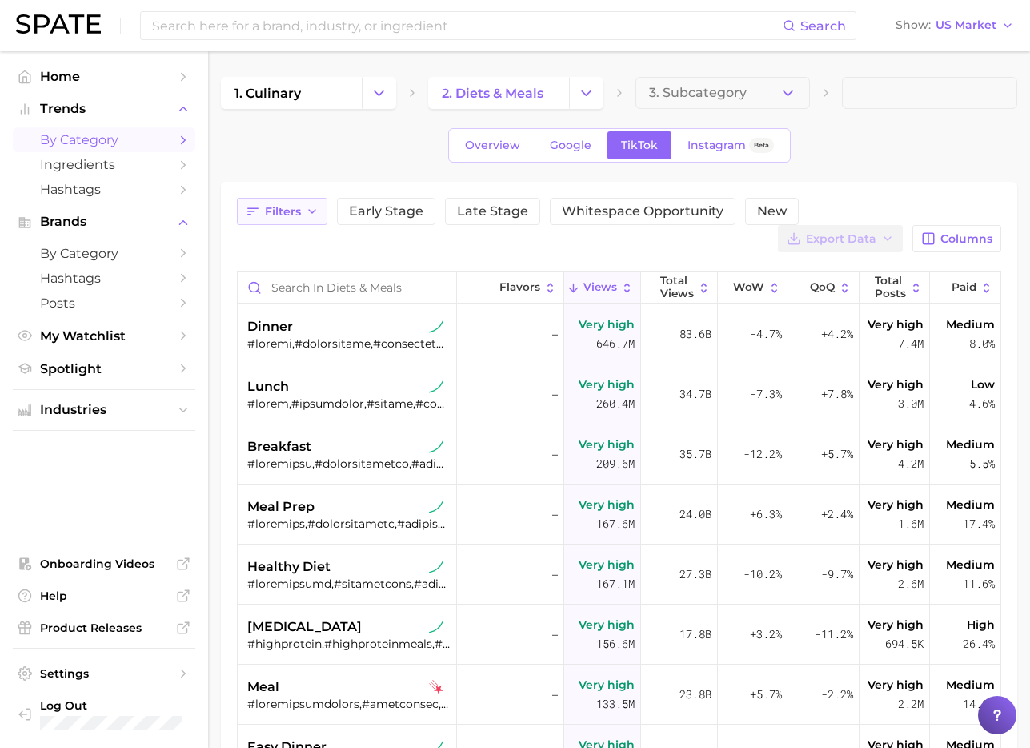
click at [284, 220] on button "Filters" at bounding box center [282, 211] width 90 height 27
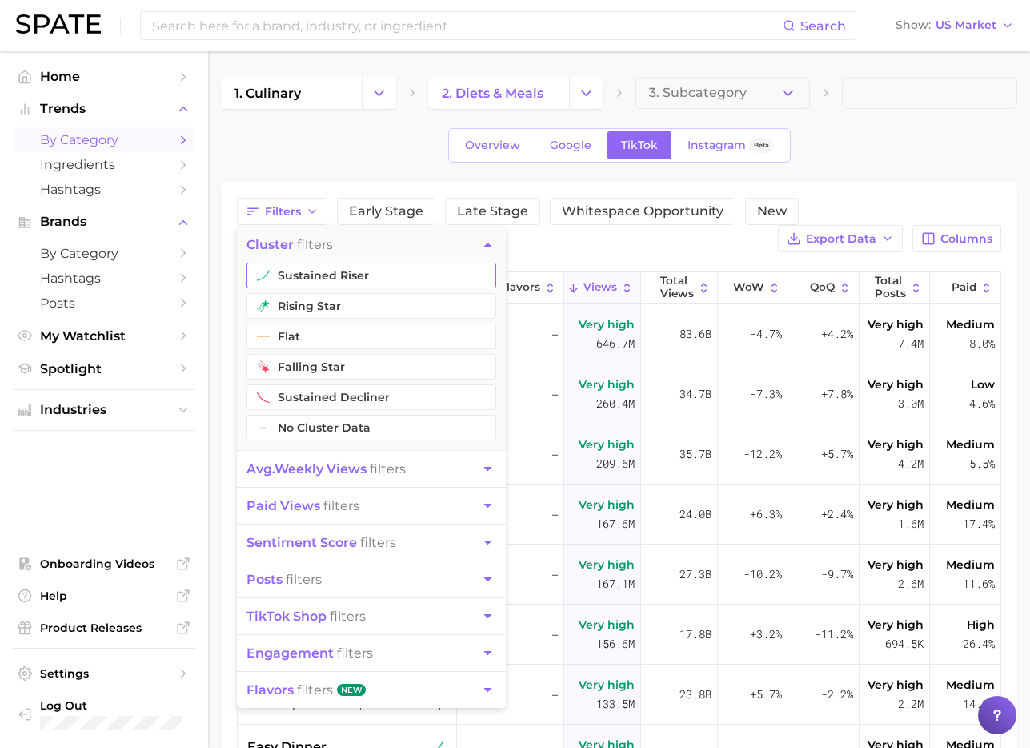
click at [335, 274] on button "sustained riser" at bounding box center [372, 276] width 250 height 26
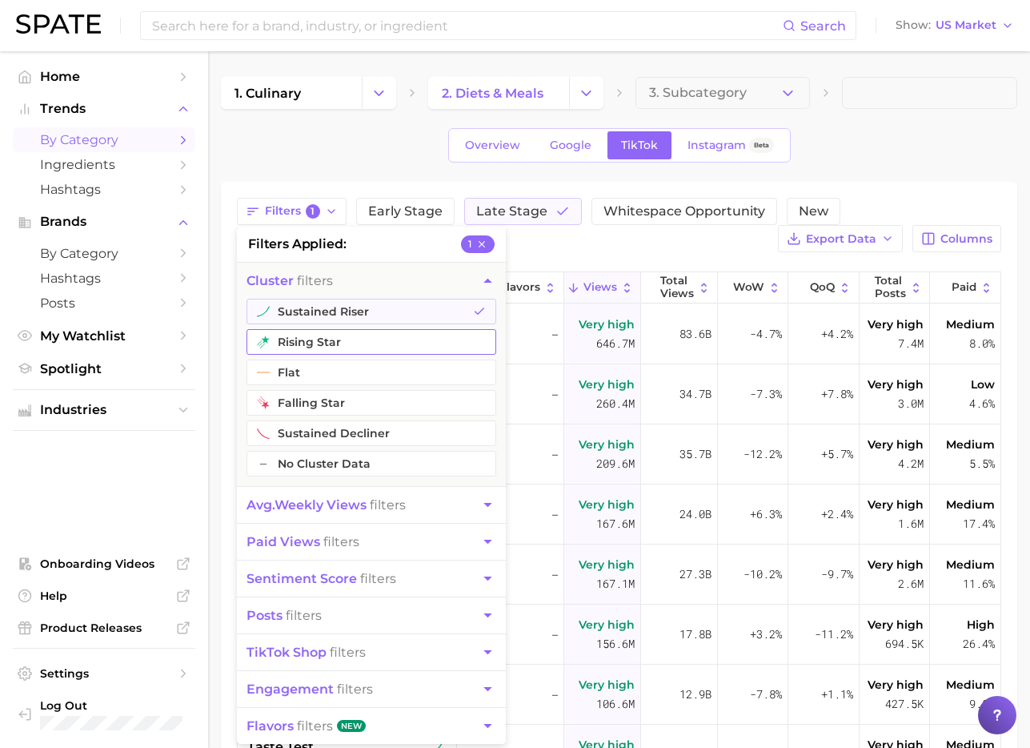
click at [309, 346] on button "rising star" at bounding box center [372, 342] width 250 height 26
click at [404, 497] on span "avg. weekly views filters" at bounding box center [326, 504] width 159 height 15
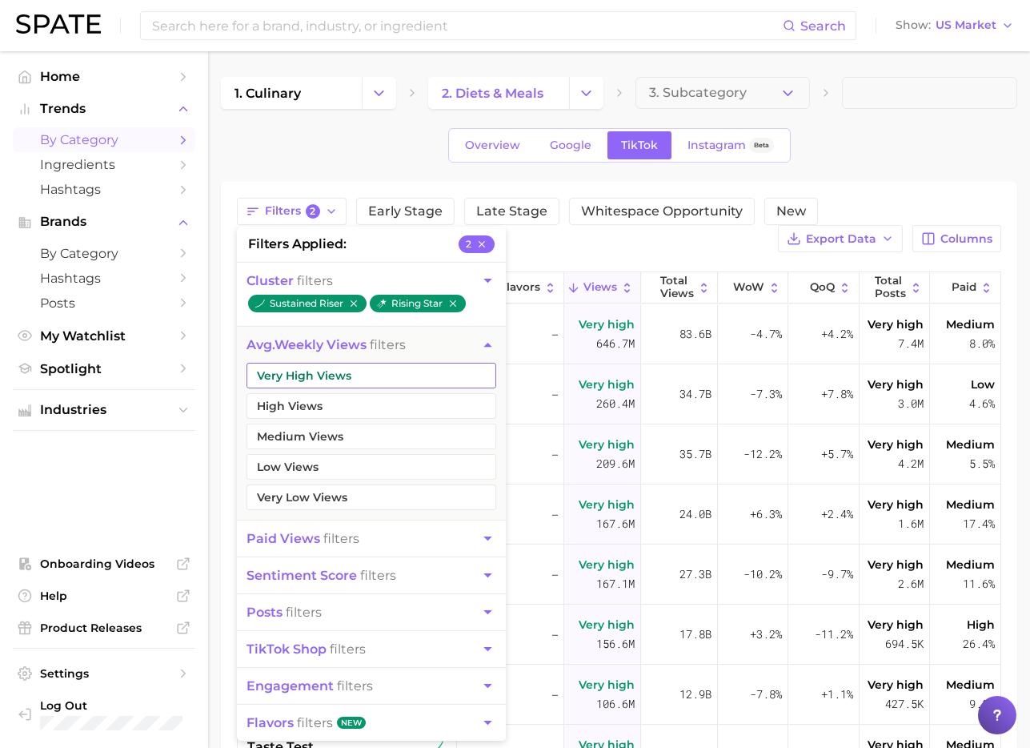
click at [374, 378] on button "Very High Views" at bounding box center [372, 376] width 250 height 26
click at [358, 404] on button "High Views" at bounding box center [372, 406] width 250 height 26
click at [354, 430] on button "Medium Views" at bounding box center [372, 436] width 250 height 26
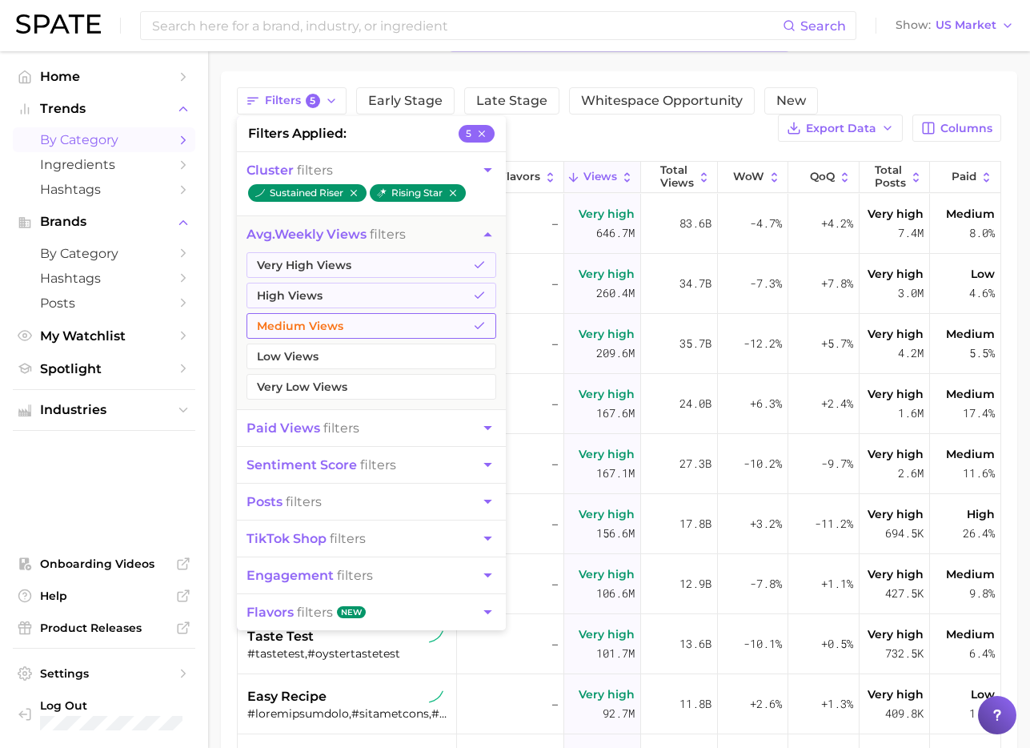
scroll to position [117, 0]
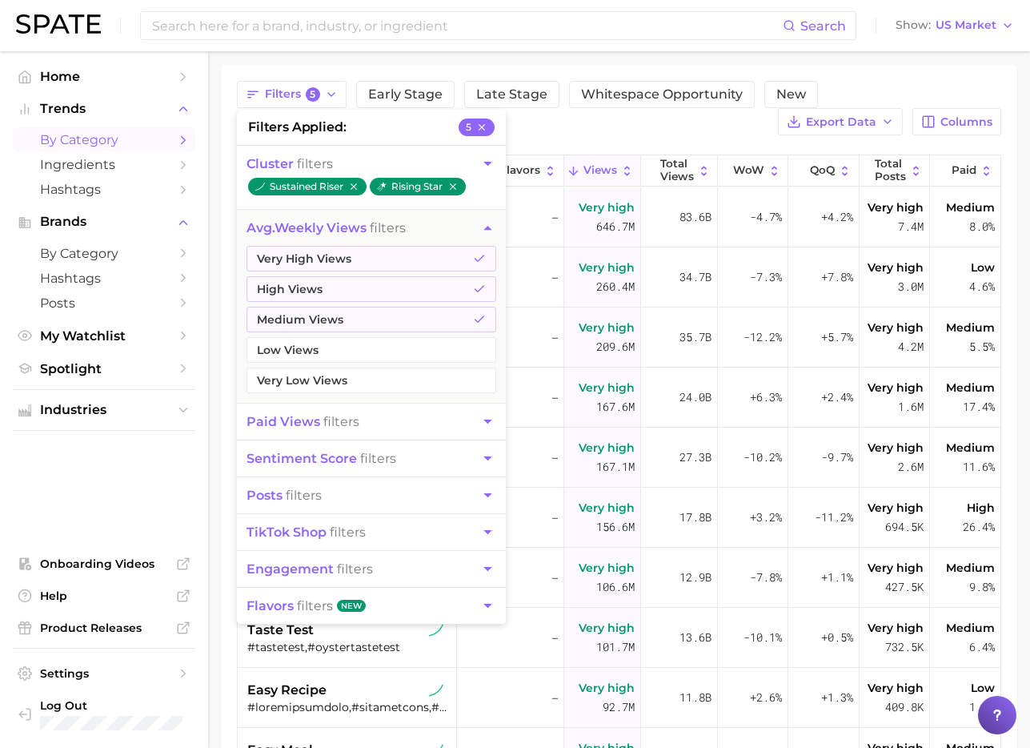
click at [466, 417] on button "paid views filters" at bounding box center [371, 421] width 269 height 36
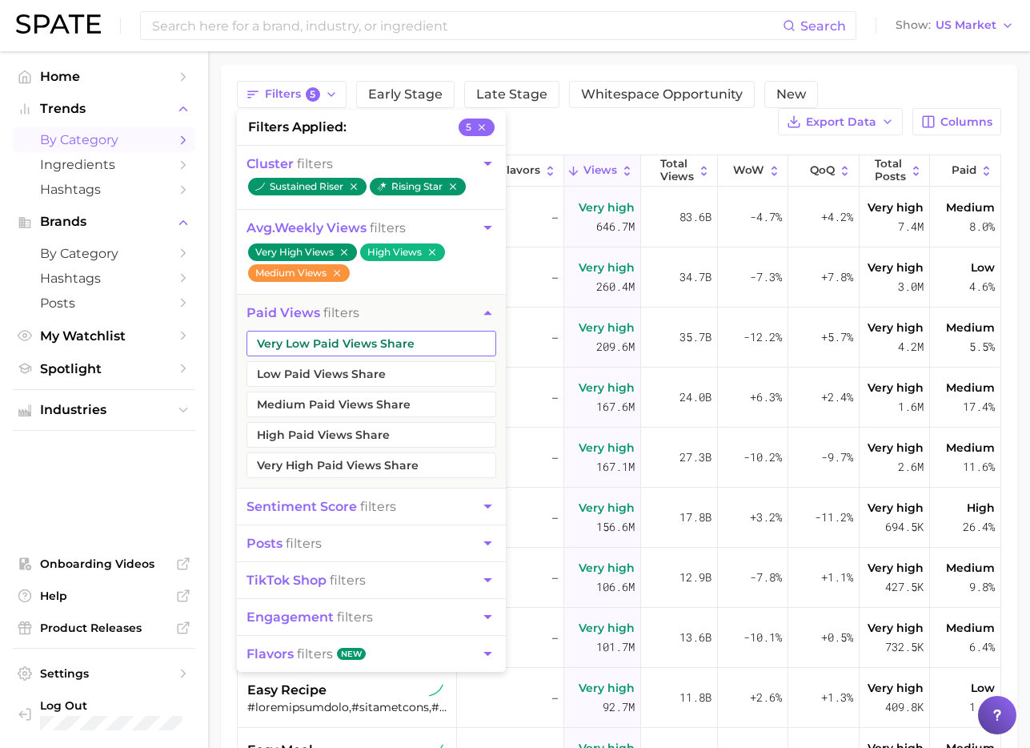
click at [444, 347] on button "Very Low Paid Views Share" at bounding box center [372, 344] width 250 height 26
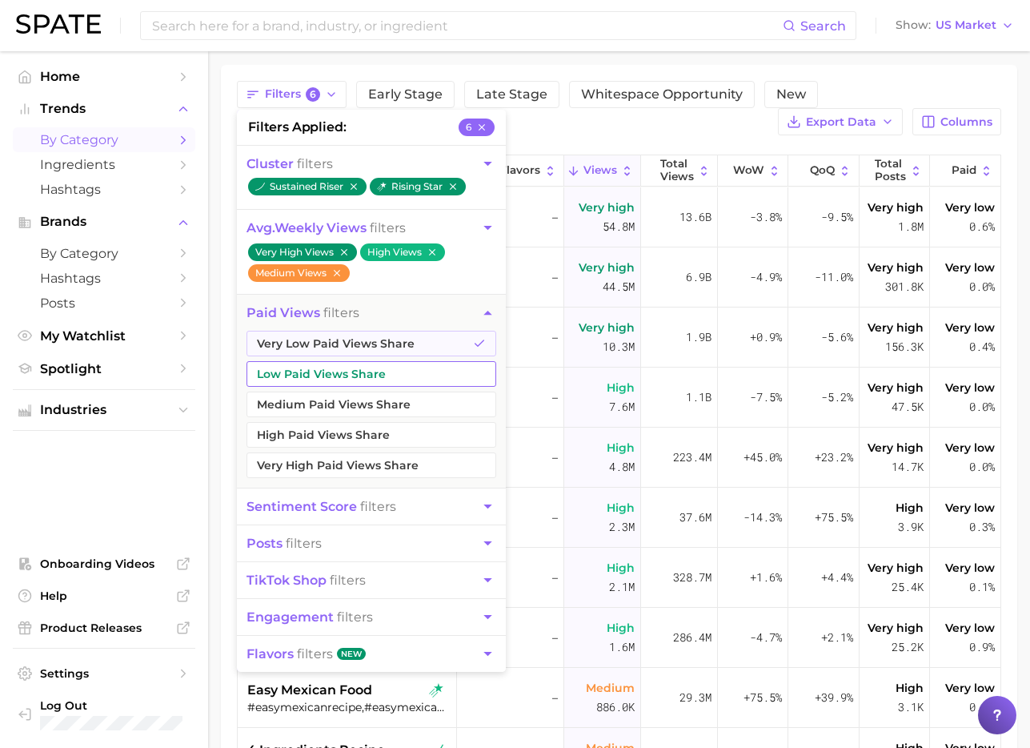
click at [423, 374] on button "Low Paid Views Share" at bounding box center [372, 374] width 250 height 26
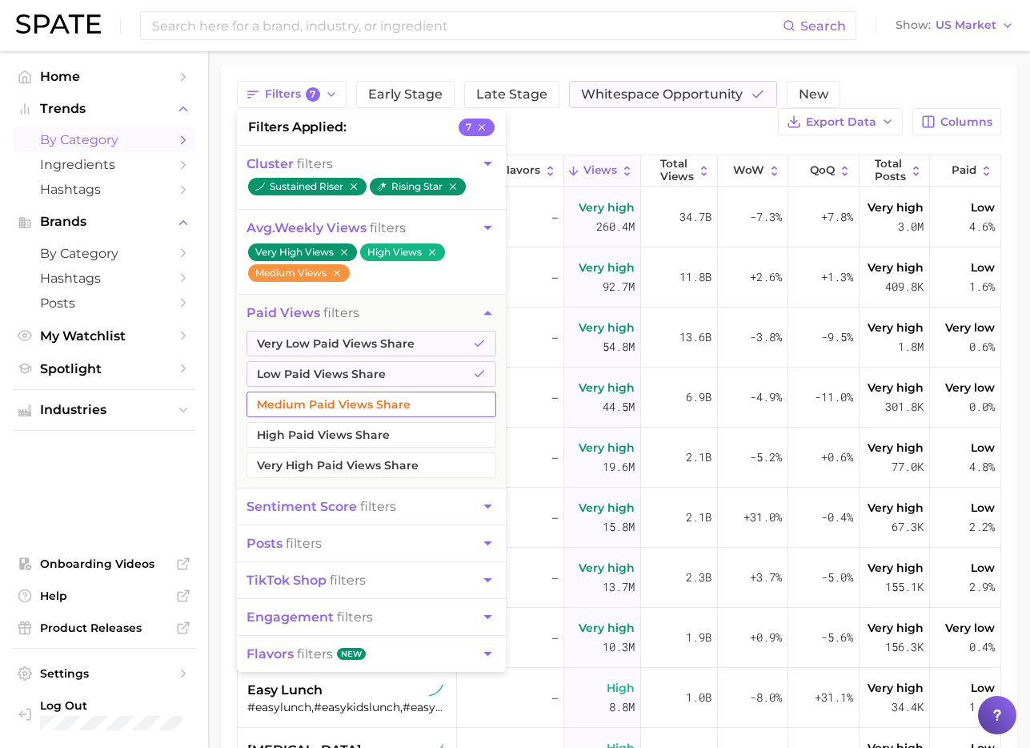
click at [411, 411] on button "Medium Paid Views Share" at bounding box center [372, 404] width 250 height 26
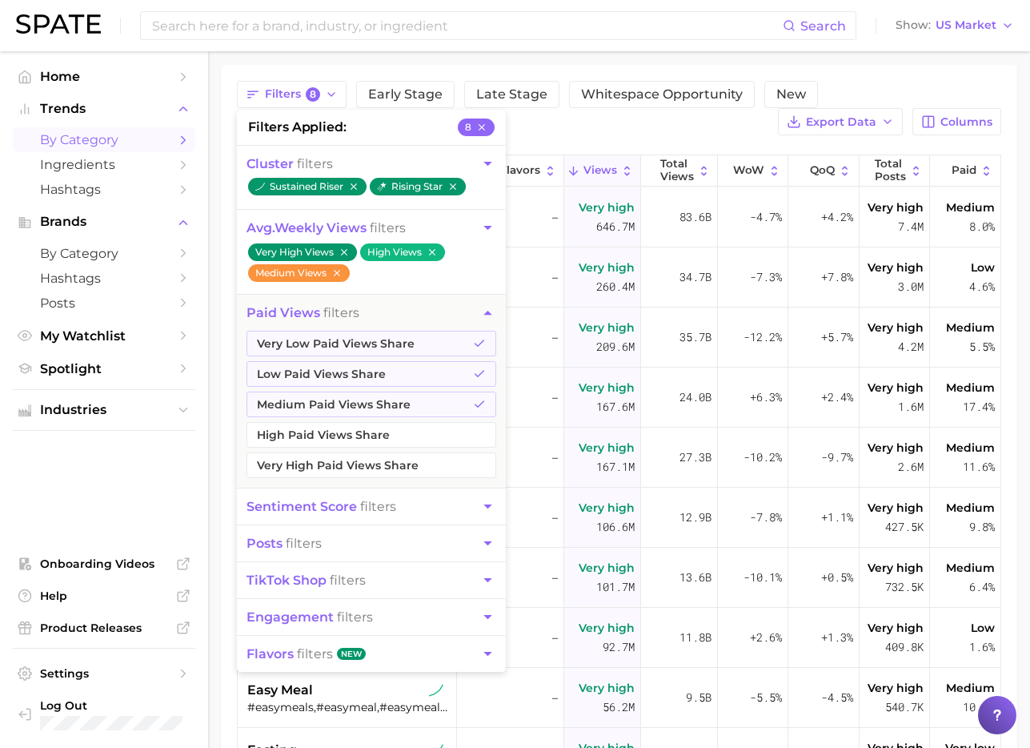
click at [707, 132] on div "Filters 8 filters applied 8 cluster filters sustained riser rising star avg. we…" at bounding box center [619, 108] width 765 height 54
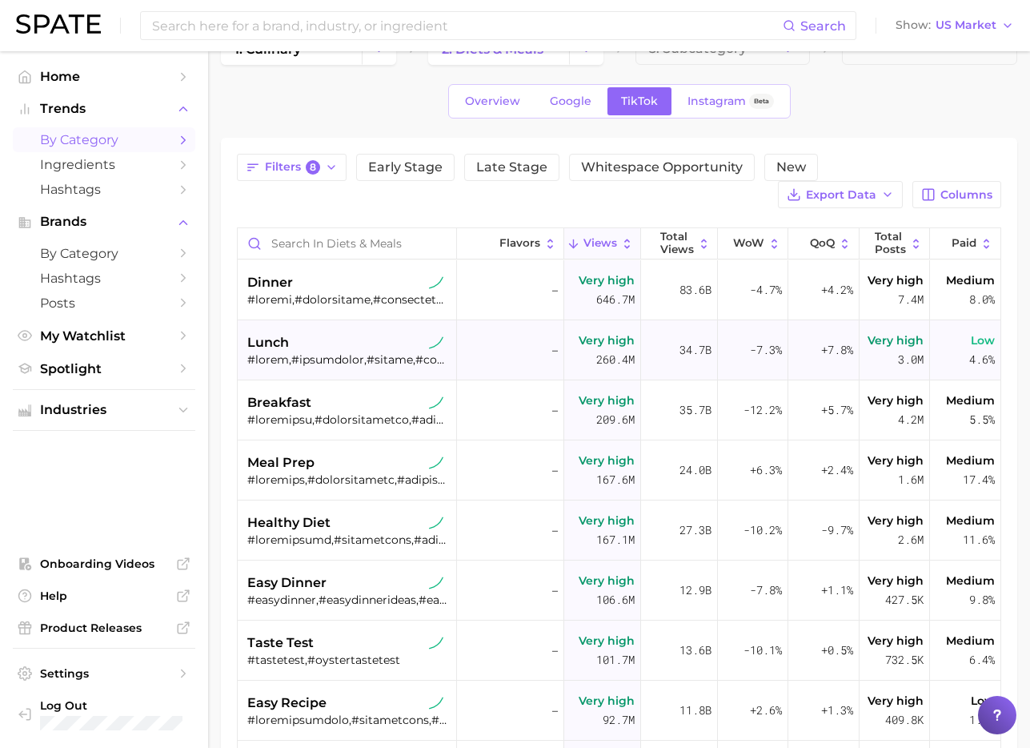
scroll to position [31, 0]
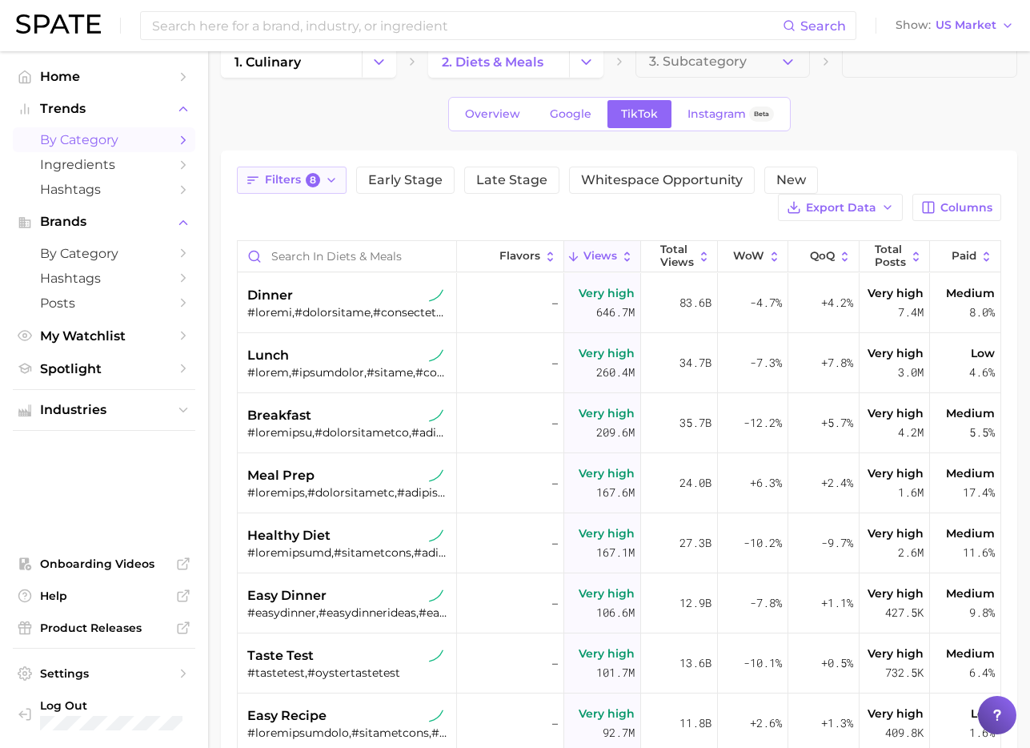
click at [284, 187] on button "Filters 8" at bounding box center [292, 180] width 110 height 27
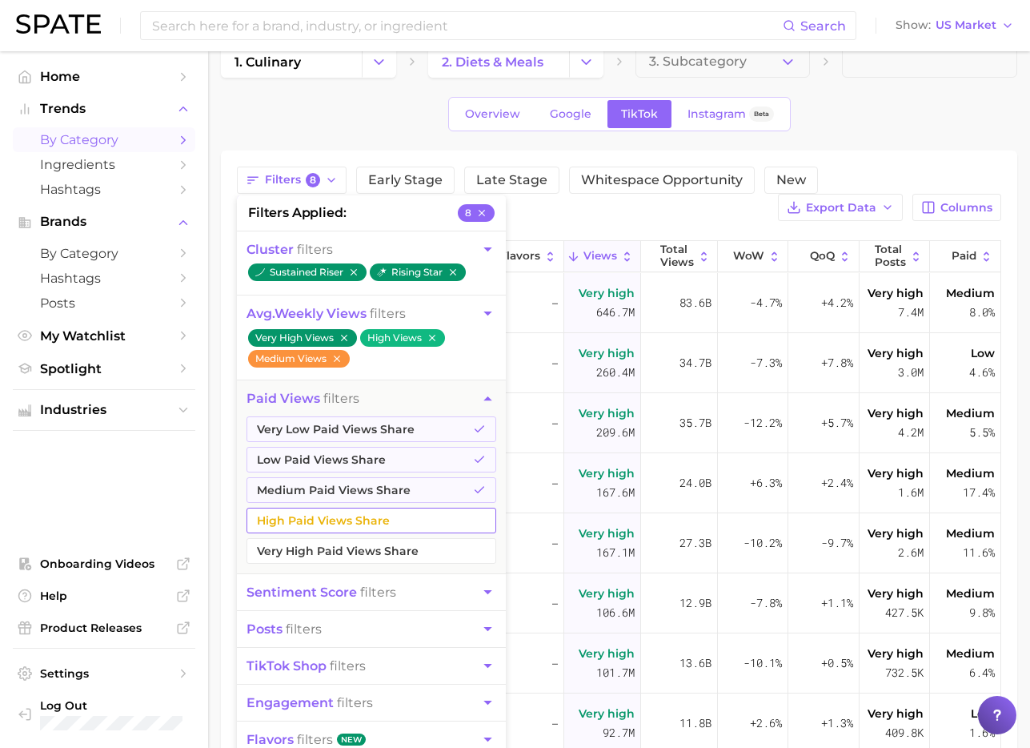
click at [328, 520] on button "High Paid Views Share" at bounding box center [372, 521] width 250 height 26
click at [676, 211] on div "Filters 9 filters applied 9 cluster filters sustained riser rising star avg. we…" at bounding box center [619, 194] width 765 height 54
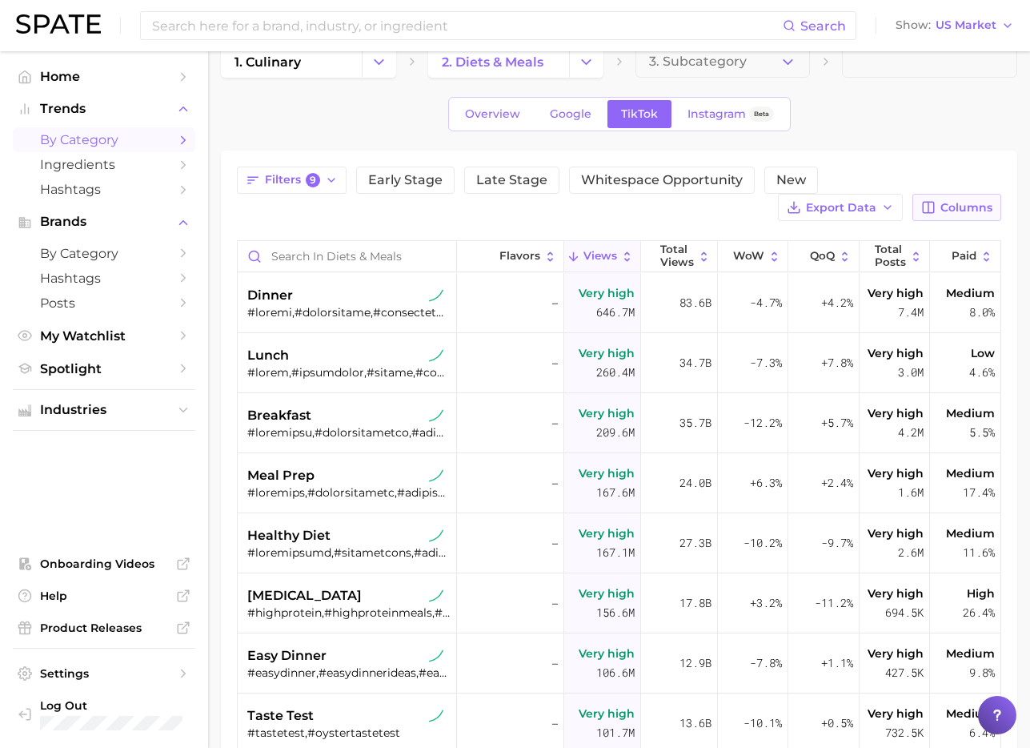
click at [947, 203] on span "Columns" at bounding box center [967, 208] width 52 height 14
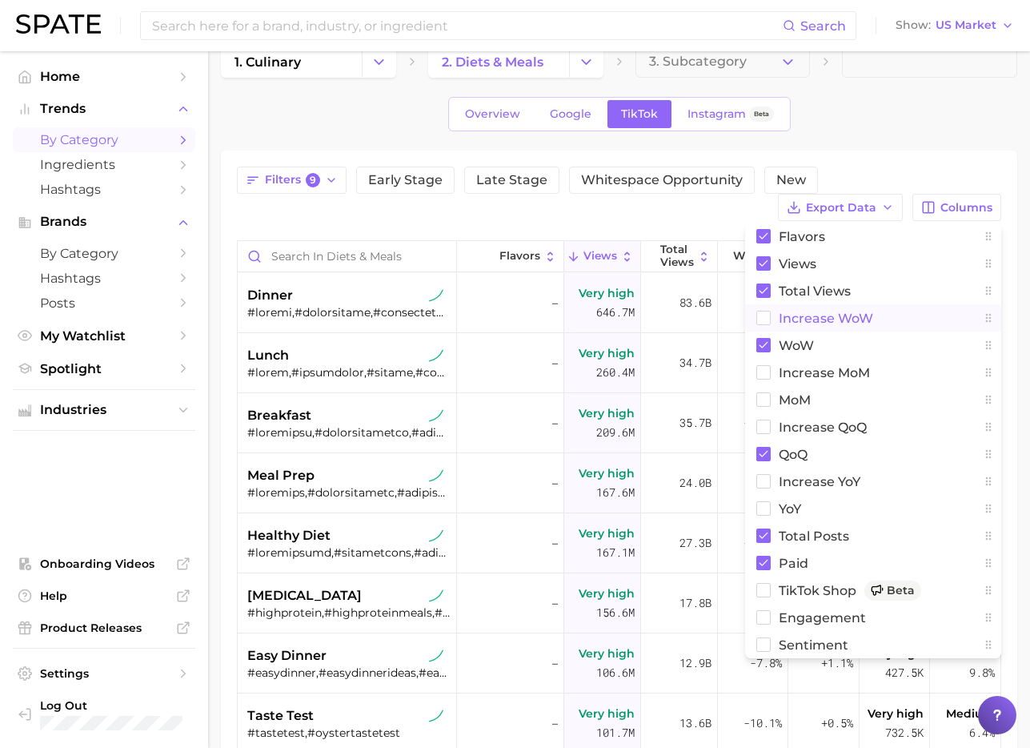
click at [797, 315] on span "Increase WoW" at bounding box center [826, 318] width 94 height 14
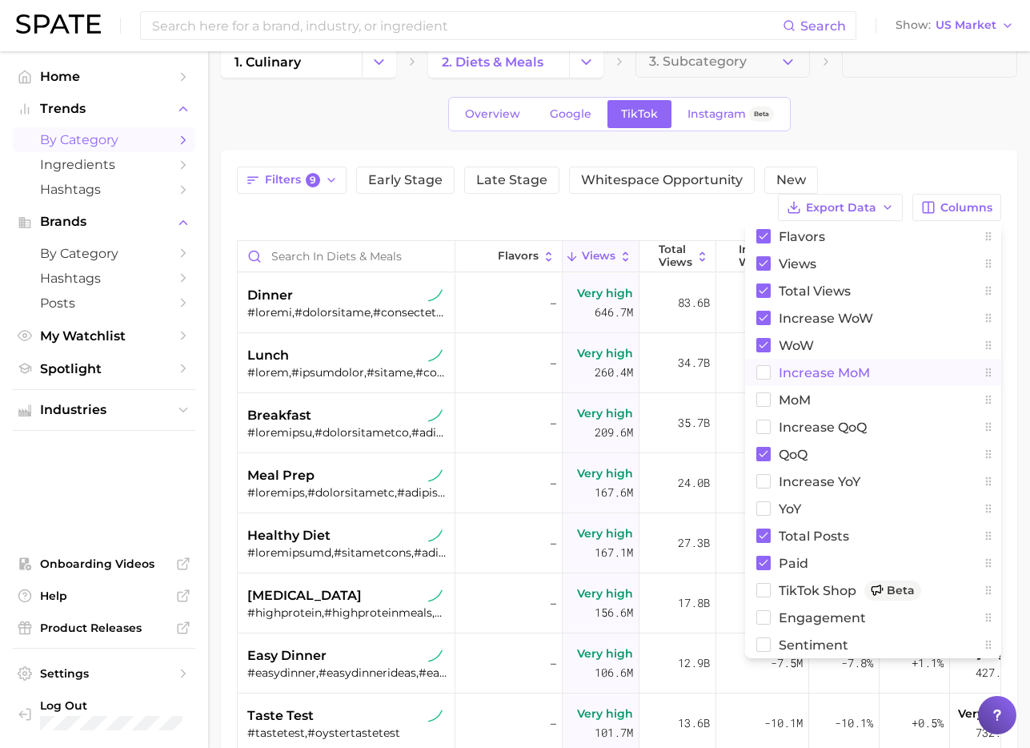
click at [781, 374] on span "increase MoM" at bounding box center [824, 373] width 91 height 14
click at [771, 403] on button "MoM" at bounding box center [873, 399] width 256 height 27
click at [694, 221] on div "Filters 9 Early Stage Late Stage Whitespace Opportunity New Export Data Columns…" at bounding box center [619, 577] width 765 height 821
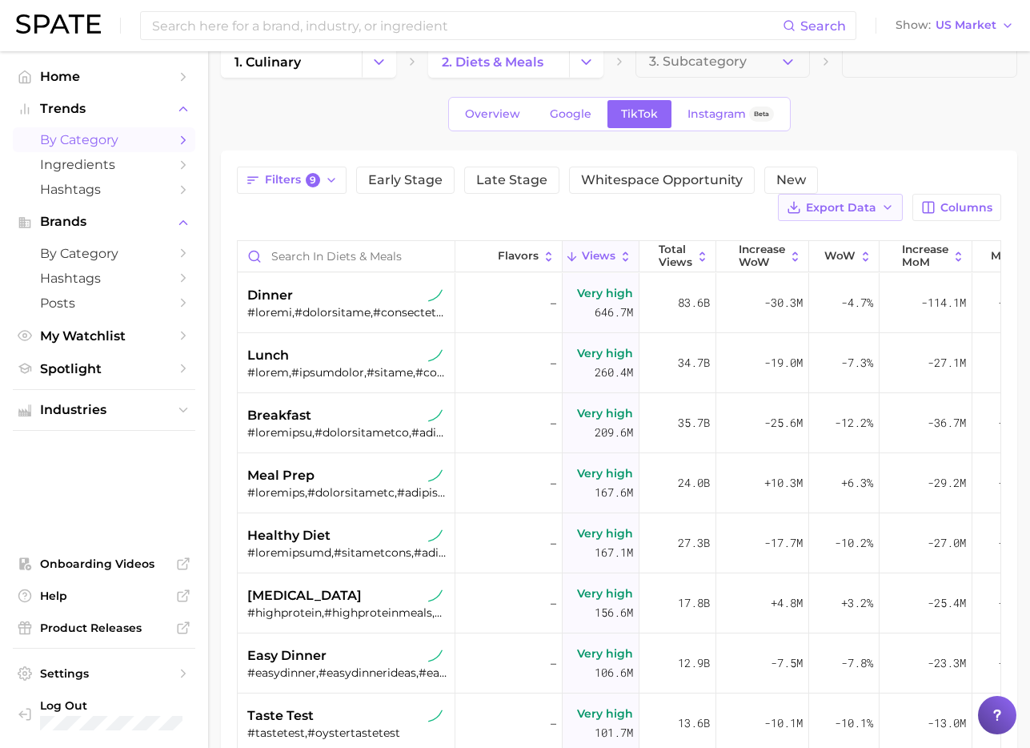
click at [867, 209] on span "Export Data" at bounding box center [841, 208] width 70 height 14
click at [945, 207] on span "Columns" at bounding box center [967, 208] width 52 height 14
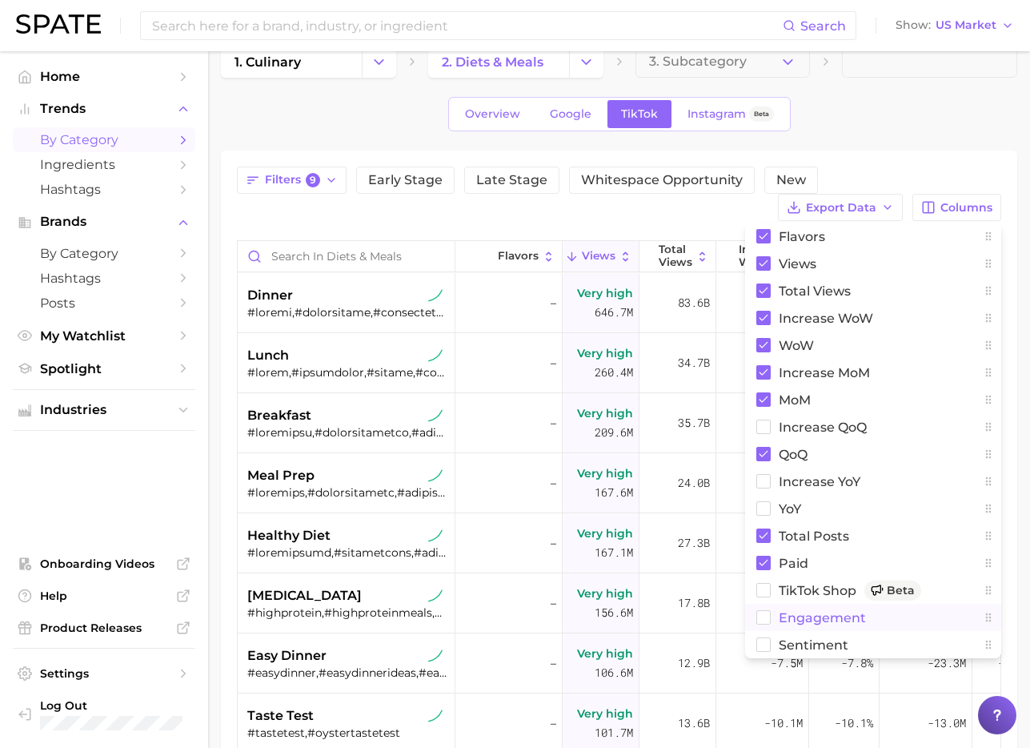
click at [824, 624] on span "engagement" at bounding box center [822, 618] width 87 height 14
click at [805, 646] on span "Sentiment" at bounding box center [814, 645] width 70 height 14
click at [895, 136] on div "1. culinary 2. diets & meals 3. Subcategory Overview Google TikTok Instagram Be…" at bounding box center [619, 525] width 797 height 958
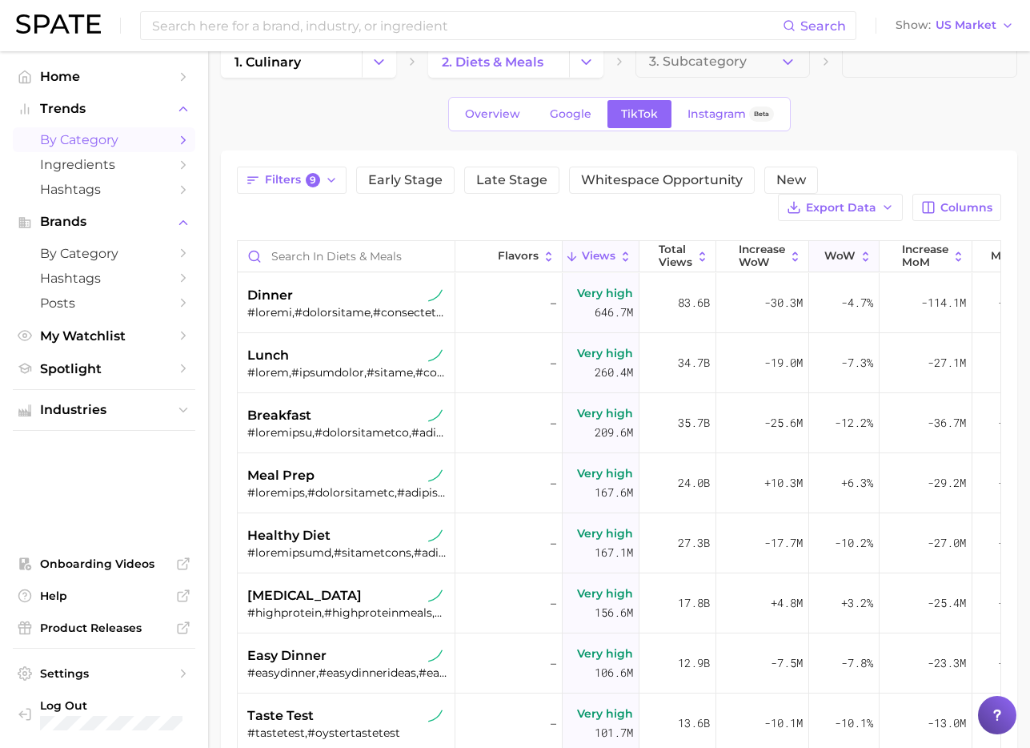
click at [853, 261] on span "WoW" at bounding box center [840, 256] width 31 height 13
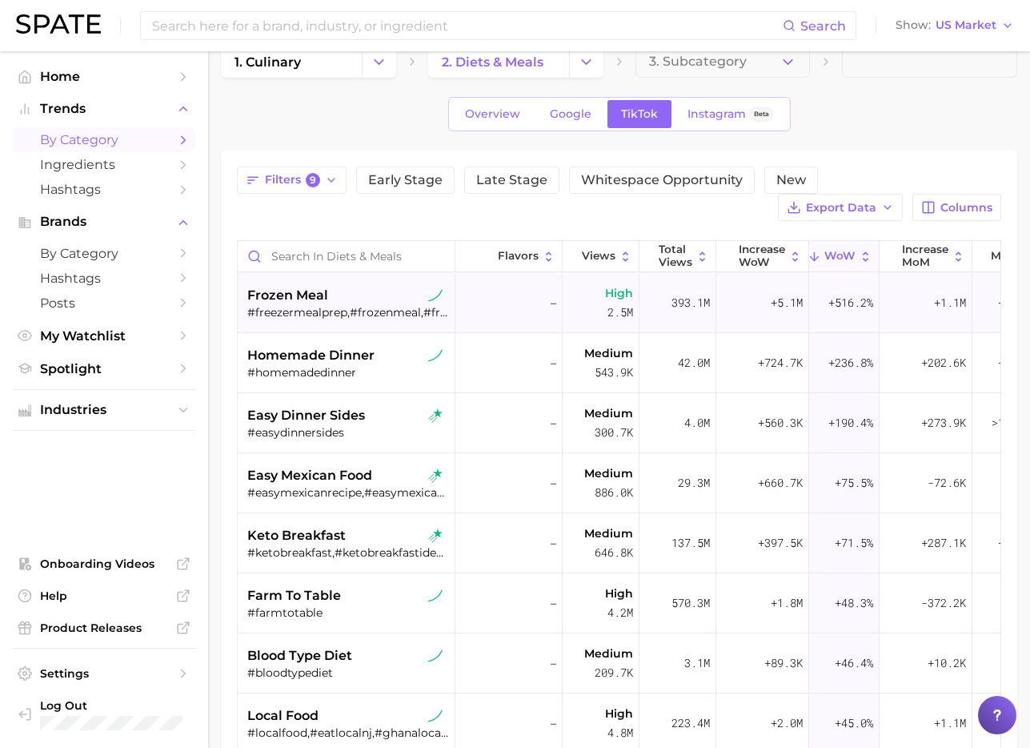
click at [314, 308] on div "#freezermealprep,#frozenmeal,#freezerprep,#frozenmeals,#freezermealsbeforebaby,…" at bounding box center [348, 312] width 202 height 14
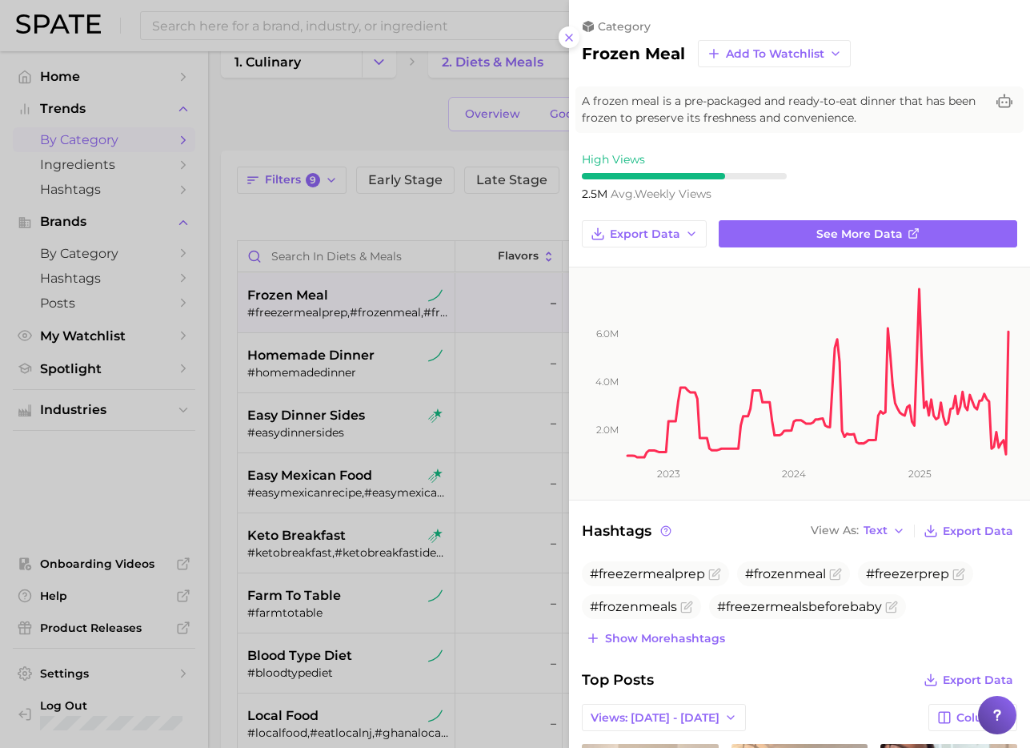
click at [544, 581] on div at bounding box center [515, 374] width 1030 height 748
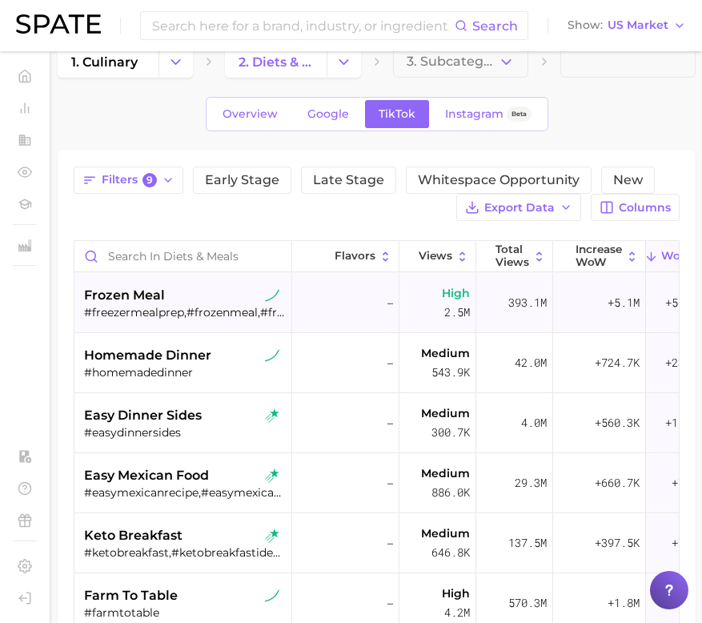
click at [217, 316] on div "#freezermealprep,#frozenmeal,#freezerprep,#frozenmeals,#freezermealsbeforebaby,…" at bounding box center [185, 312] width 202 height 14
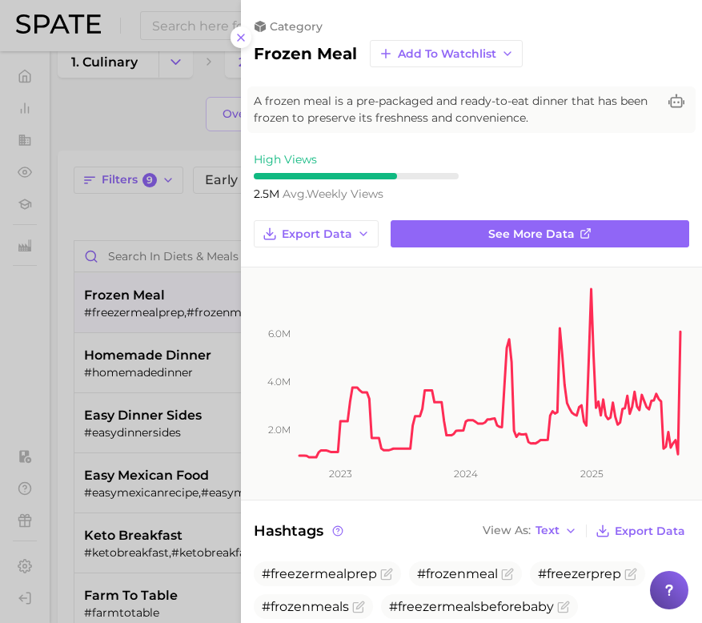
click at [153, 353] on div at bounding box center [351, 311] width 702 height 623
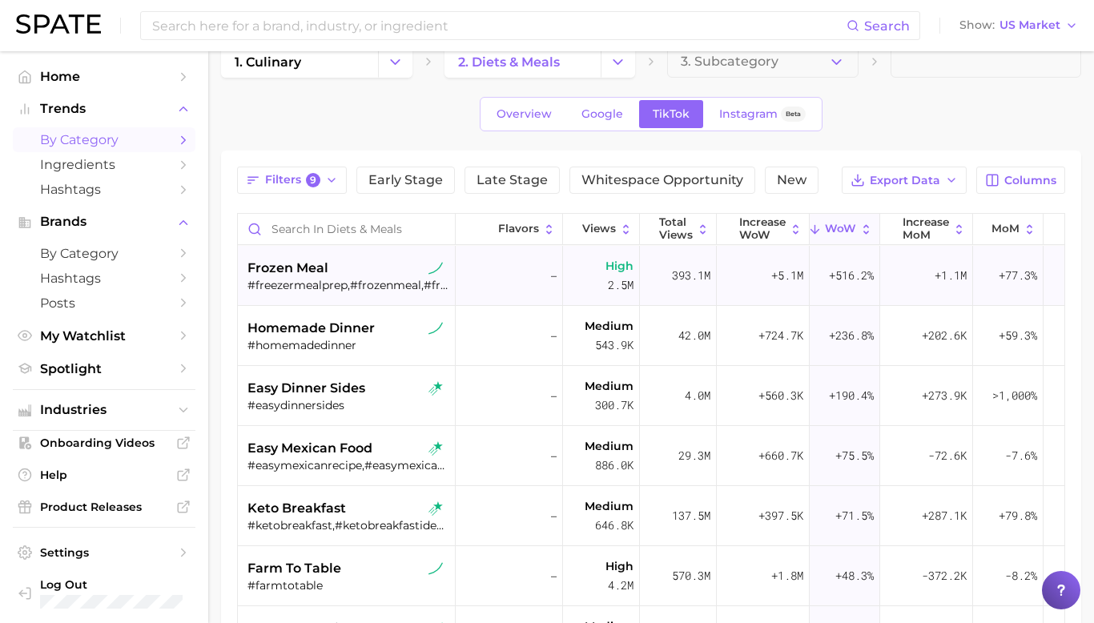
click at [292, 270] on span "frozen meal" at bounding box center [287, 268] width 81 height 19
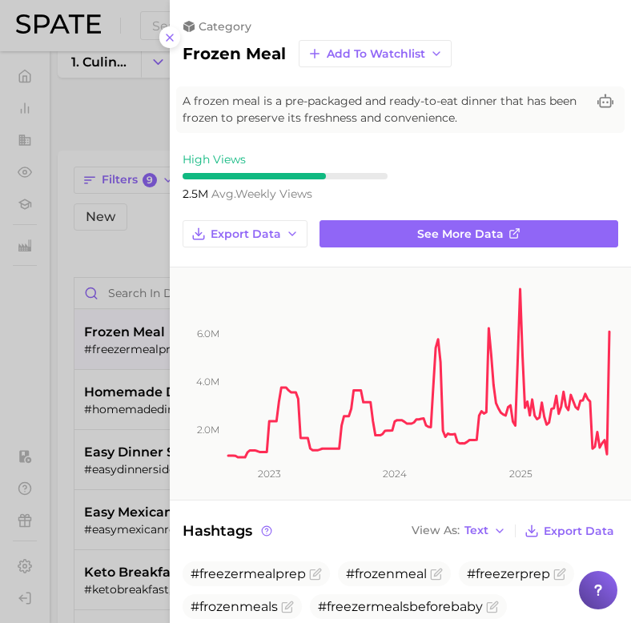
click at [107, 244] on div at bounding box center [315, 311] width 631 height 623
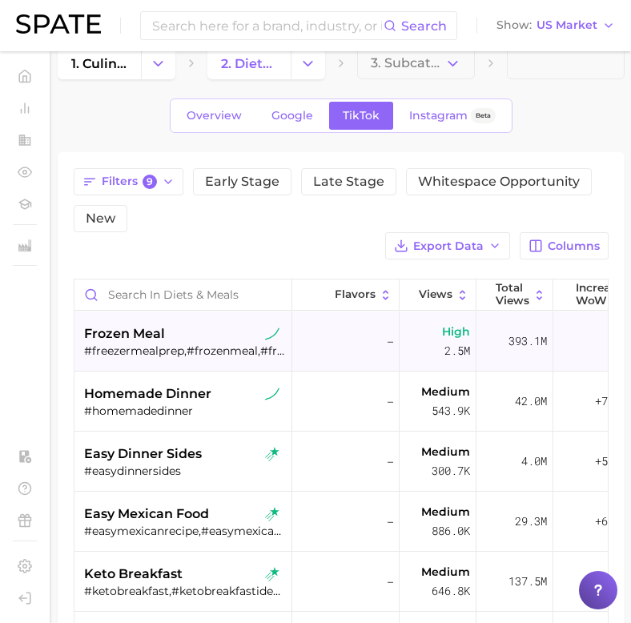
click at [187, 339] on div "frozen meal" at bounding box center [185, 333] width 202 height 19
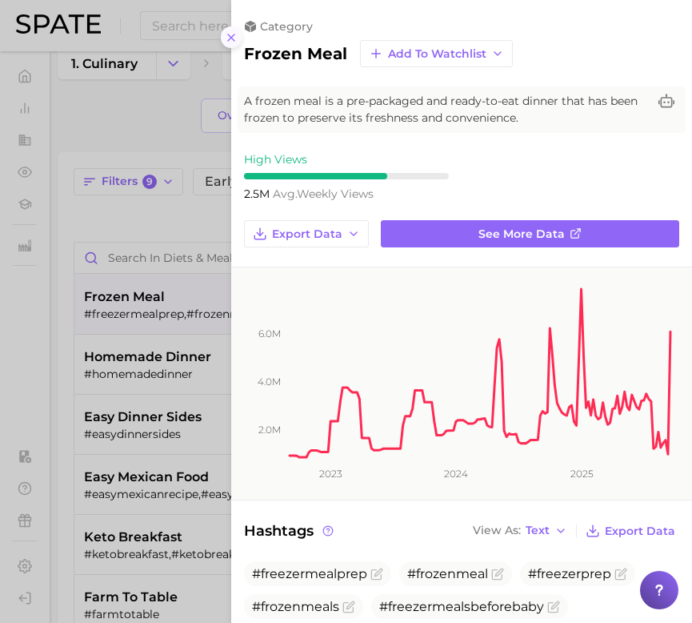
click at [233, 39] on line at bounding box center [231, 37] width 6 height 6
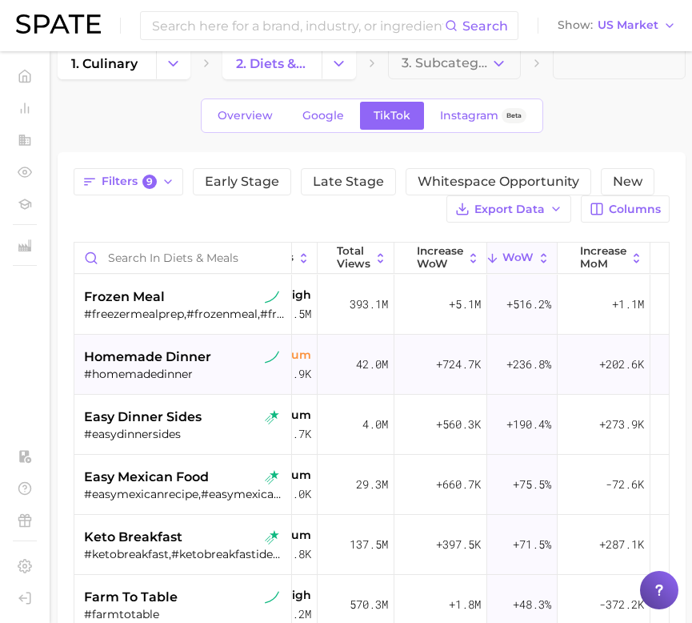
scroll to position [0, 153]
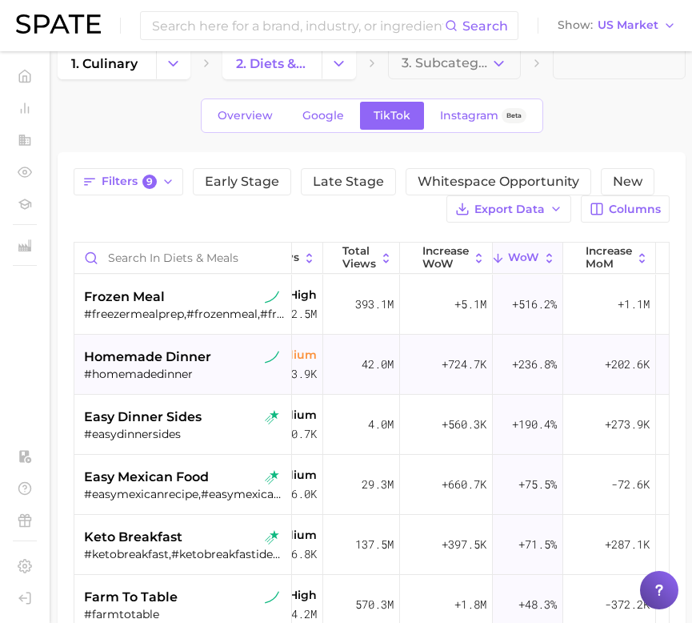
click at [230, 365] on div "homemade dinner" at bounding box center [185, 356] width 202 height 19
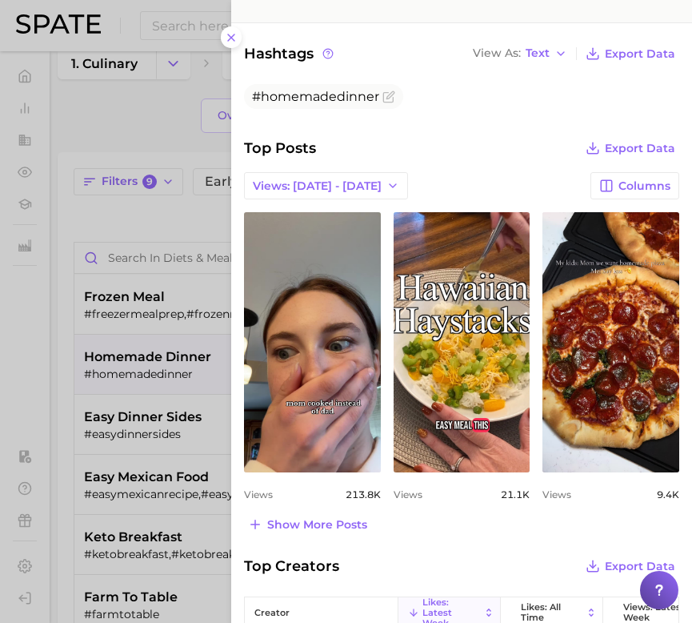
scroll to position [479, 0]
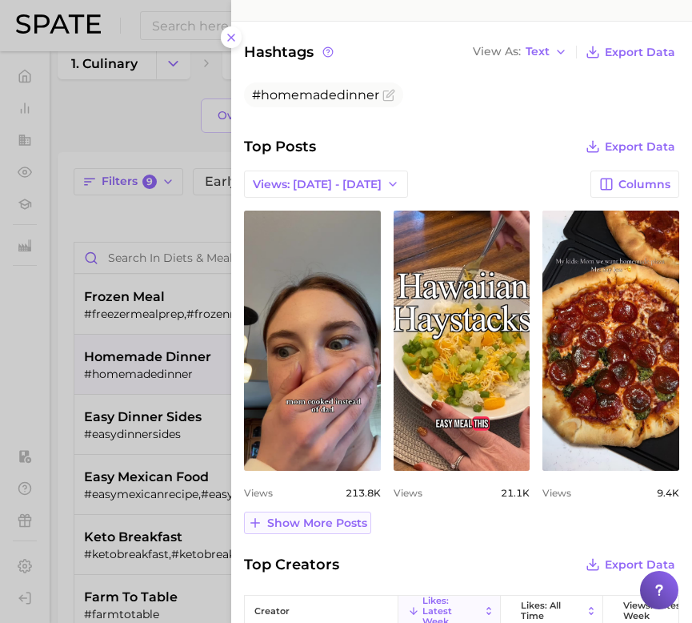
click at [346, 519] on span "Show more posts" at bounding box center [317, 523] width 100 height 14
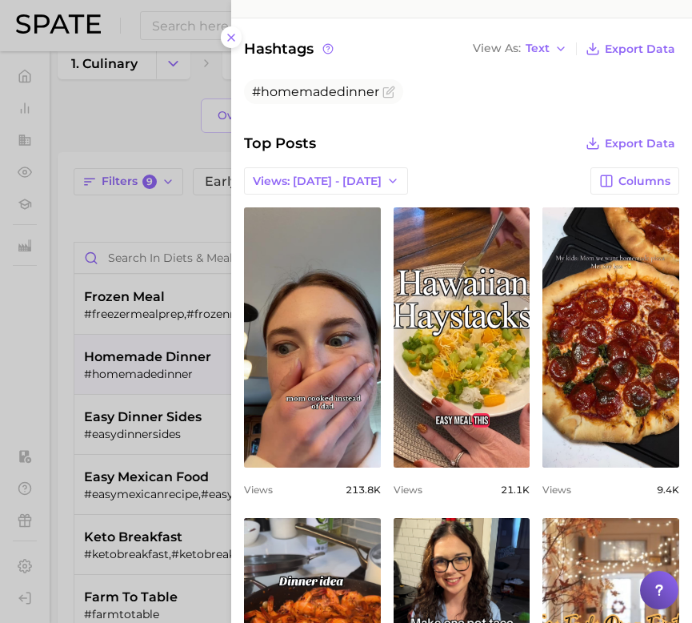
scroll to position [488, 0]
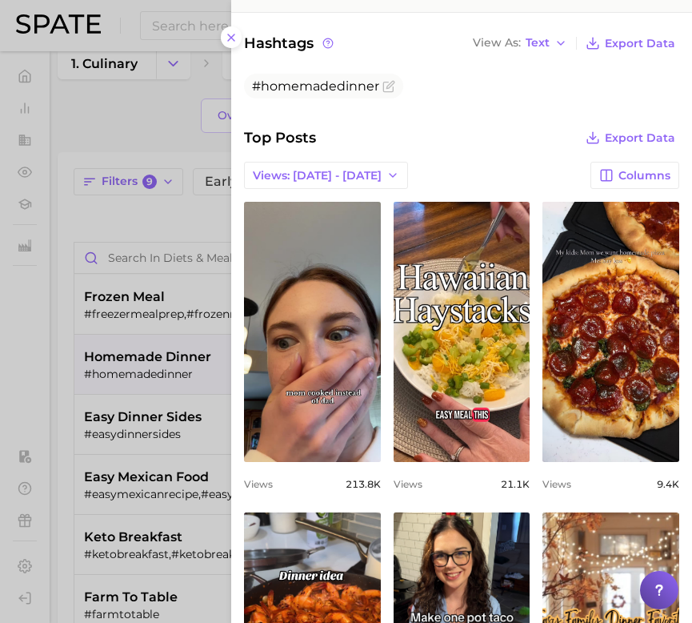
click at [126, 400] on div at bounding box center [346, 311] width 692 height 623
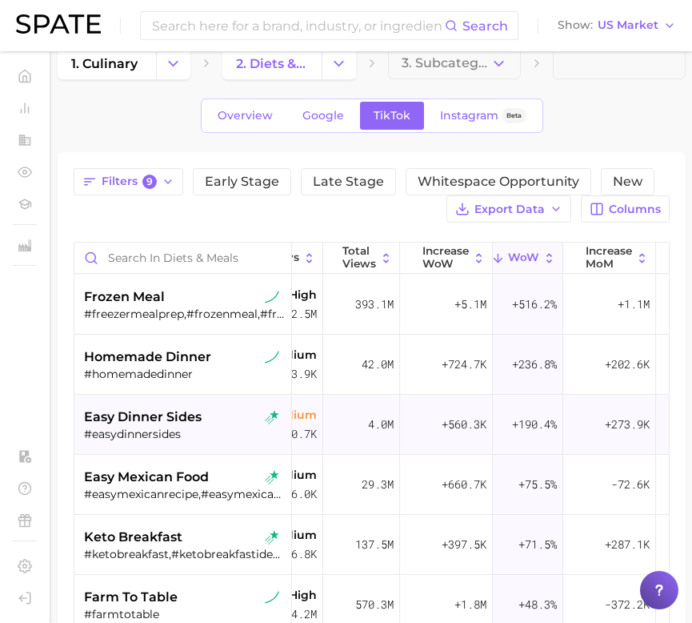
click at [169, 437] on div "#easydinnersides" at bounding box center [185, 434] width 202 height 14
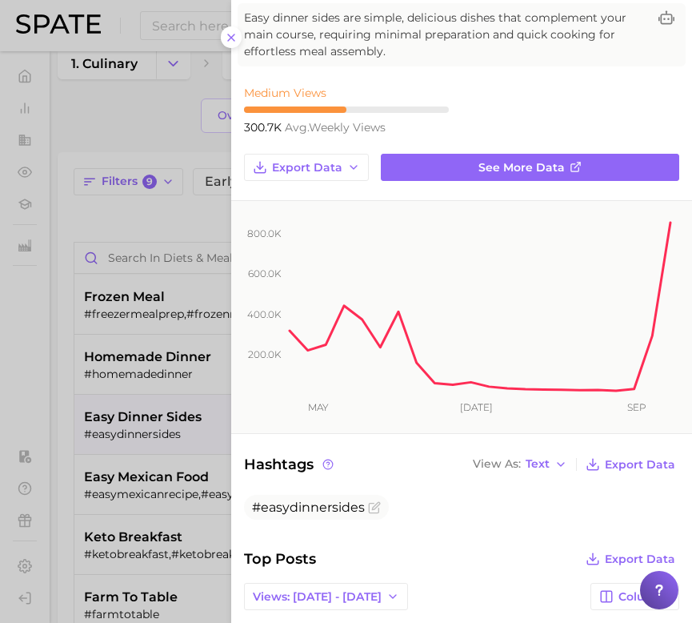
scroll to position [0, 0]
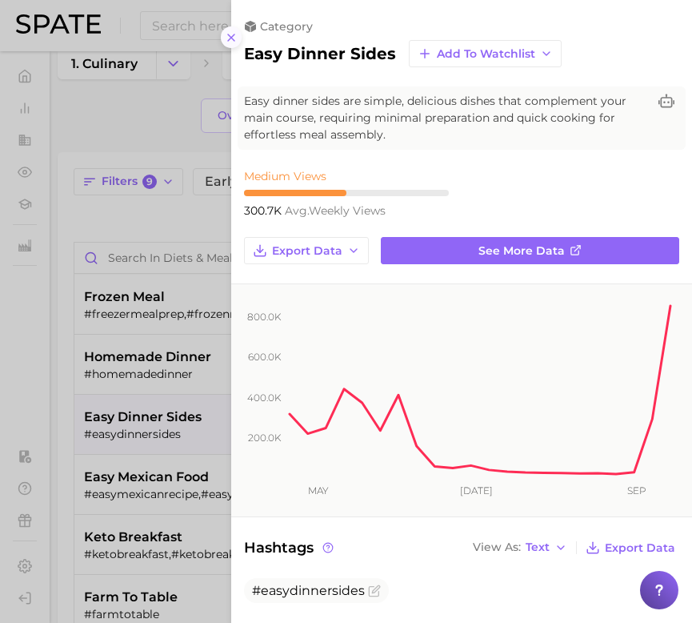
click at [233, 42] on icon at bounding box center [231, 37] width 13 height 13
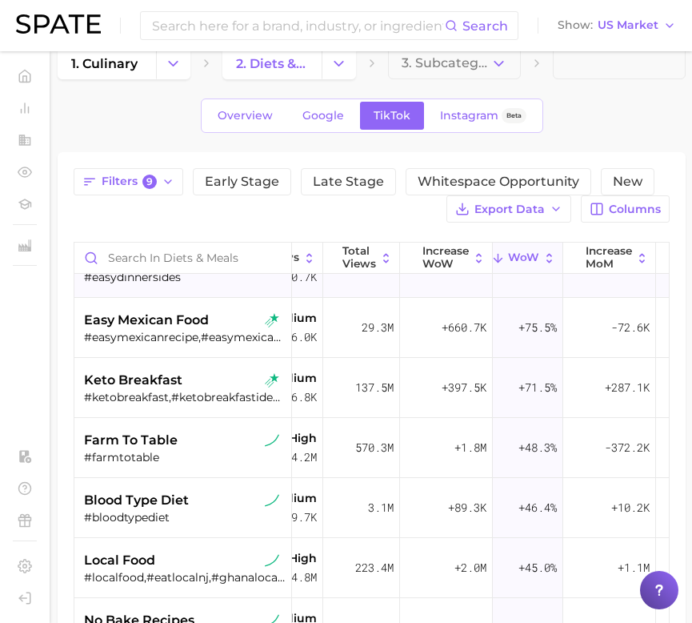
scroll to position [166, 153]
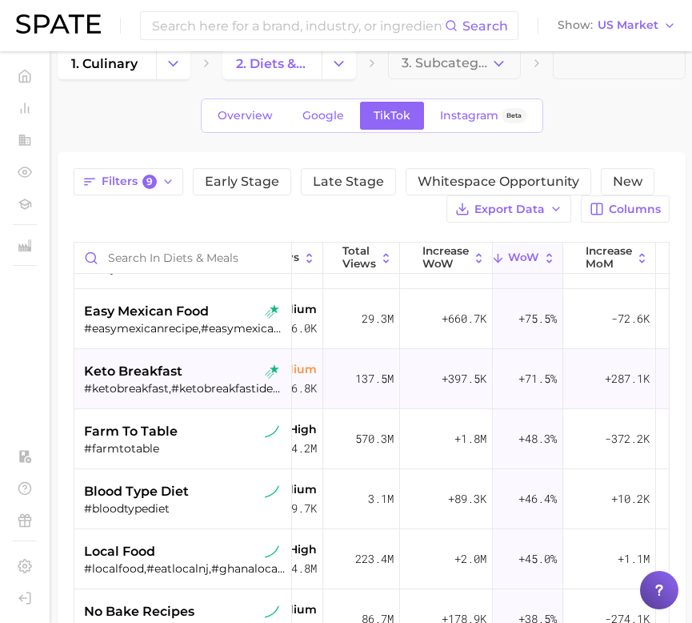
click at [222, 386] on div "#ketobreakfast,#ketobreakfastideas,#easyketobreakfast,#ketobreakfastsandwich" at bounding box center [185, 388] width 202 height 14
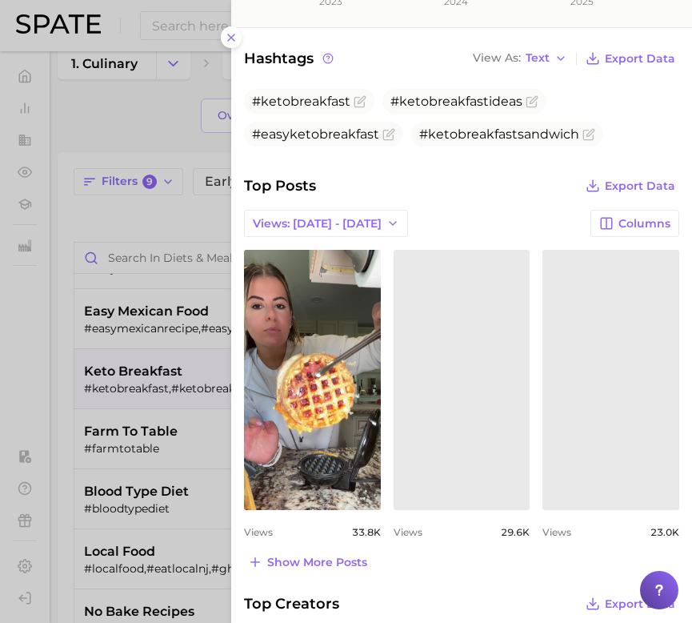
scroll to position [492, 0]
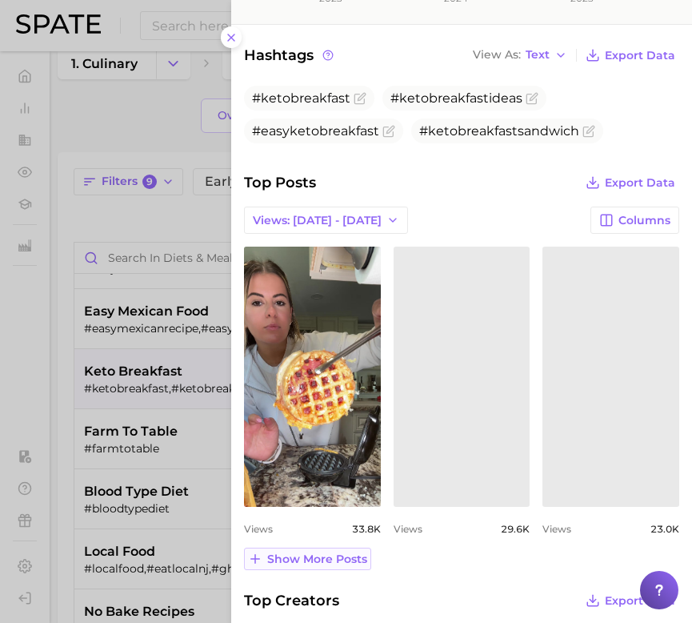
click at [310, 548] on button "Show more posts" at bounding box center [307, 559] width 127 height 22
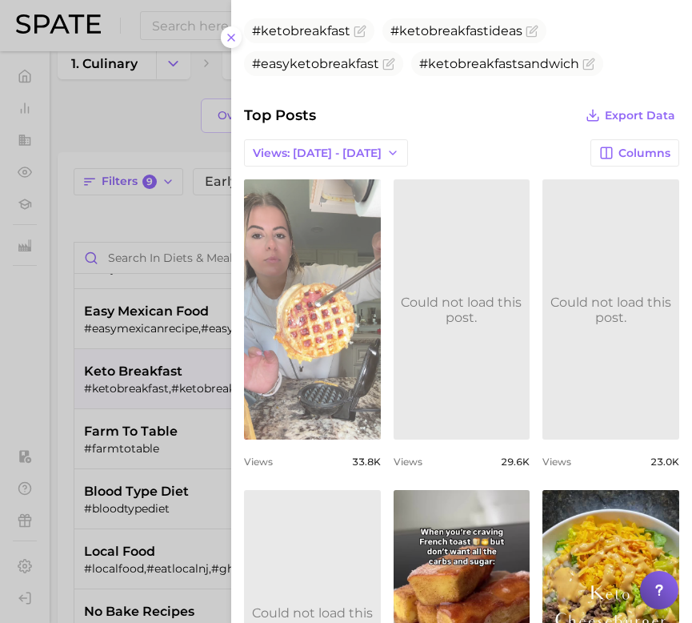
scroll to position [552, 0]
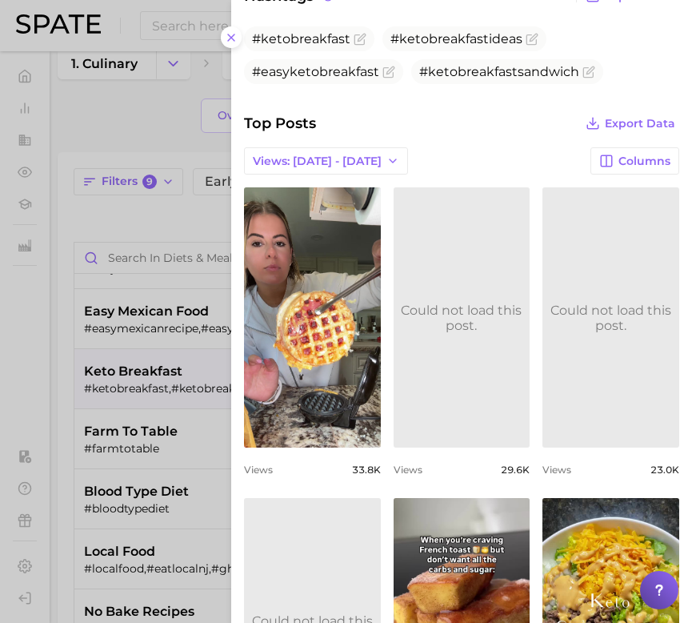
click at [89, 418] on div at bounding box center [346, 311] width 692 height 623
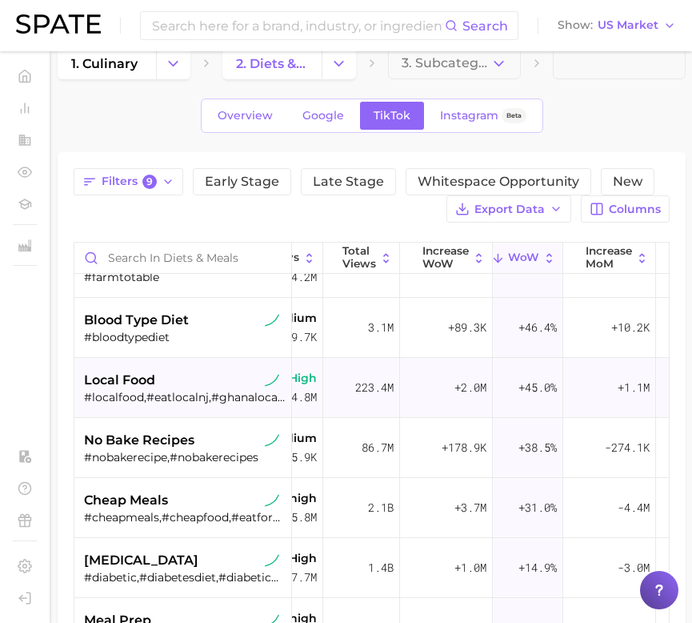
scroll to position [343, 153]
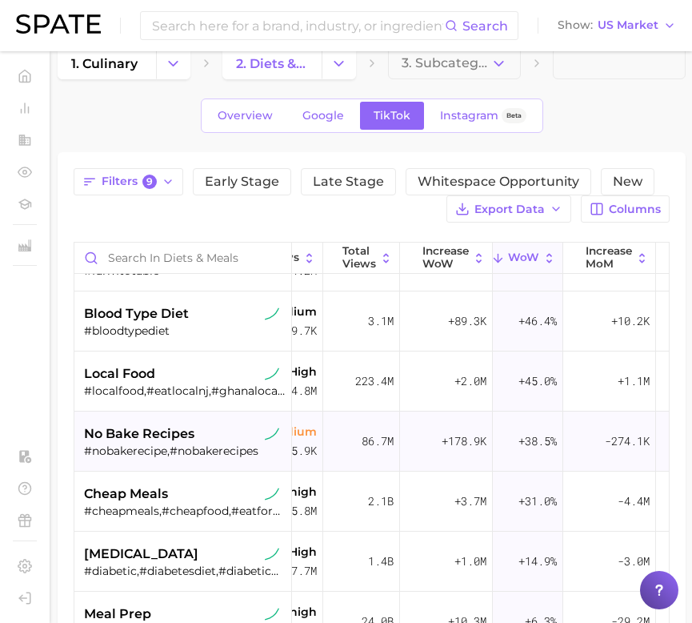
click at [200, 448] on div "#nobakerecipe,#nobakerecipes" at bounding box center [185, 451] width 202 height 14
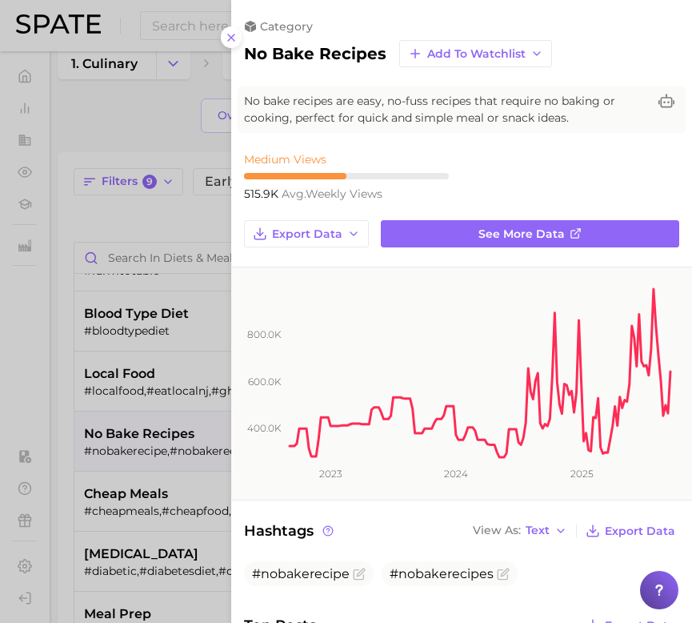
scroll to position [0, 0]
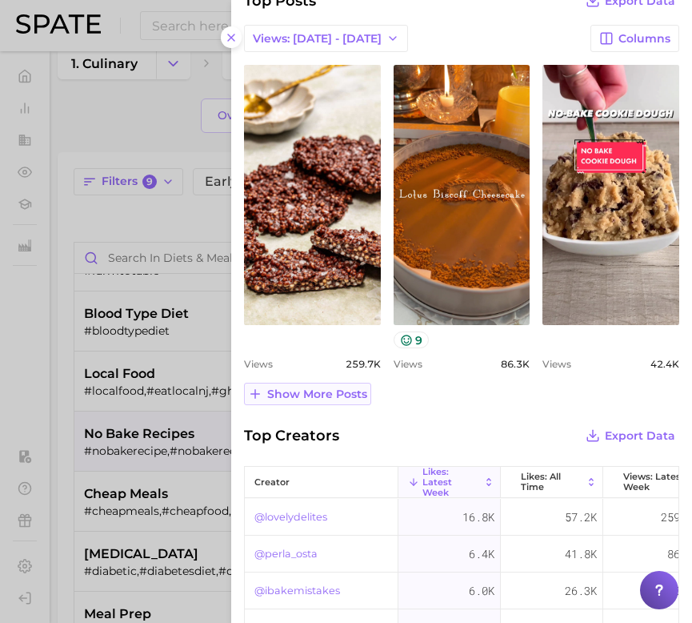
click at [339, 387] on span "Show more posts" at bounding box center [317, 394] width 100 height 14
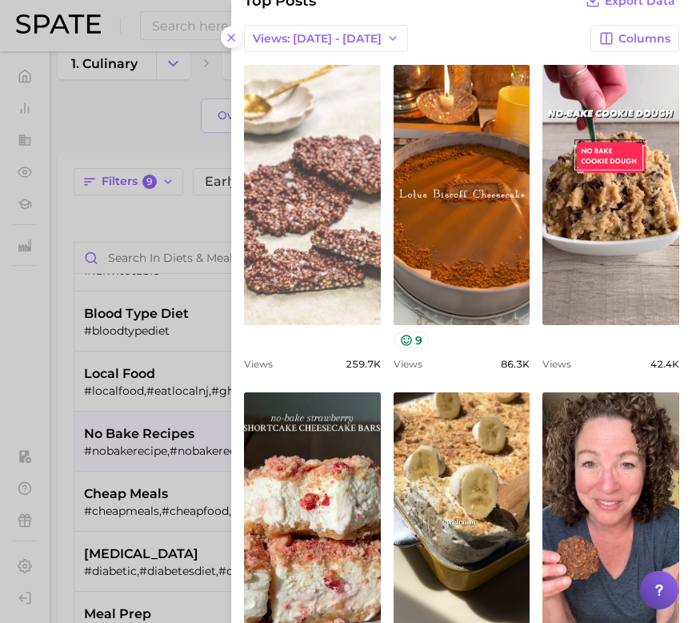
click at [360, 267] on link "view post on TikTok" at bounding box center [312, 195] width 137 height 260
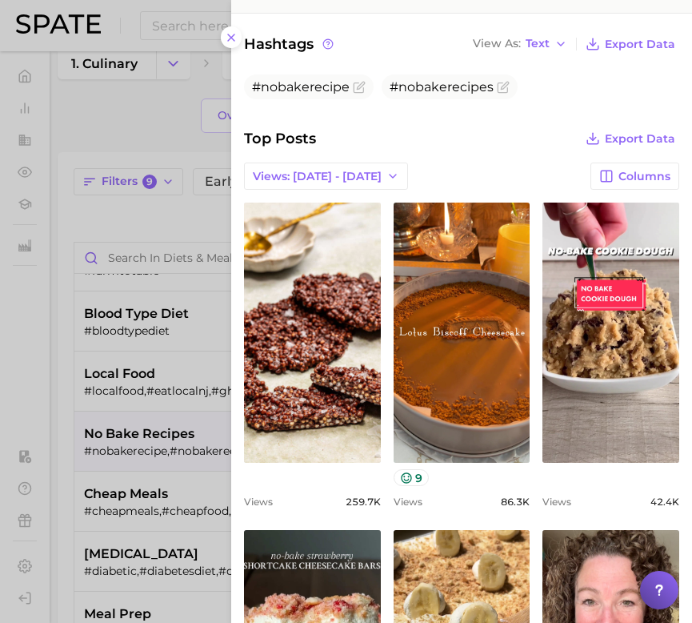
scroll to position [464, 0]
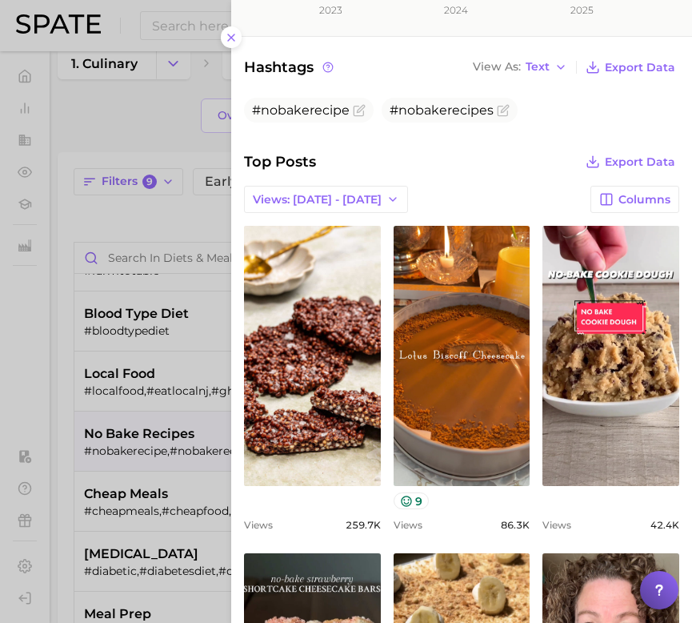
click at [143, 381] on div at bounding box center [346, 311] width 692 height 623
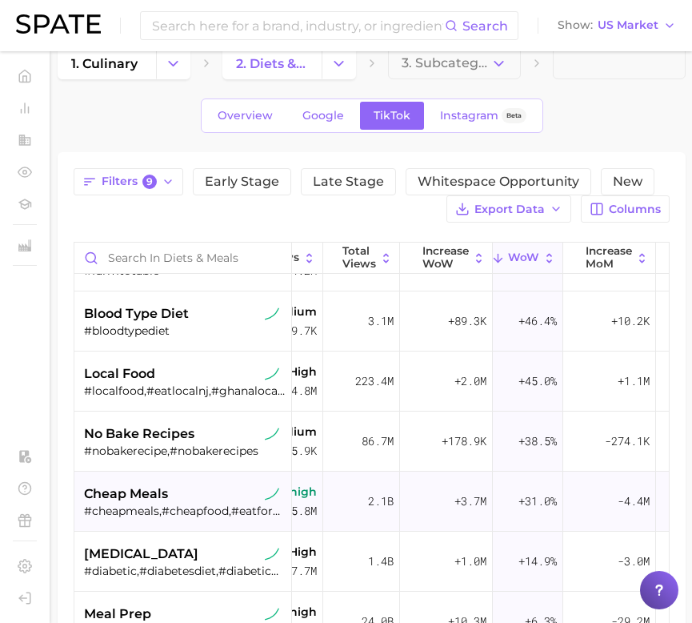
click at [175, 504] on div "#cheapmeals,#cheapfood,#eatforcheap,#cheapmealsforafamily,#sfcheapeats,#healthy…" at bounding box center [185, 511] width 202 height 14
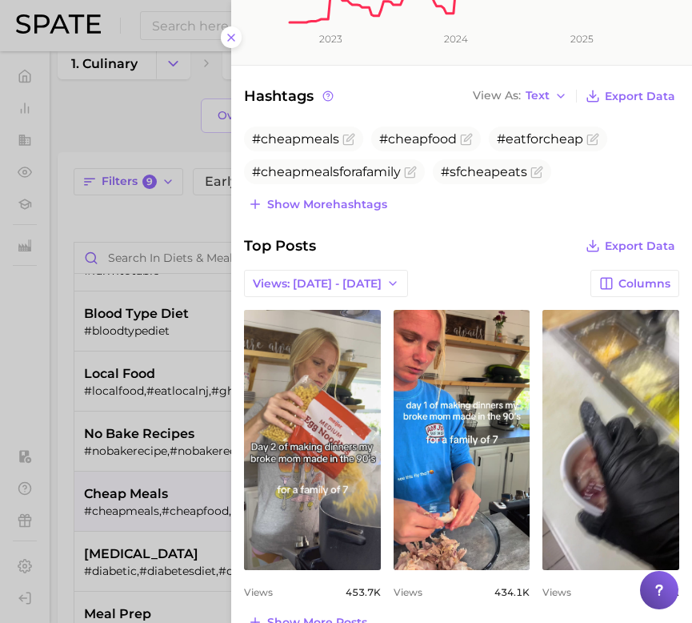
scroll to position [473, 0]
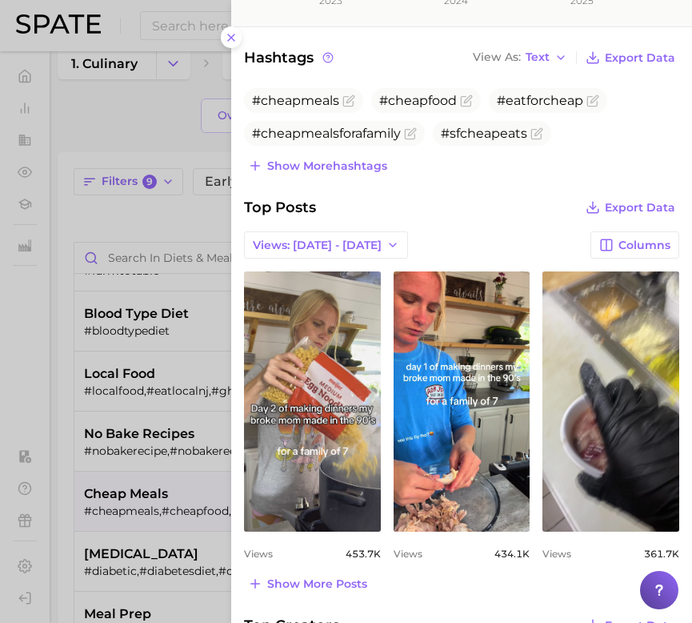
click at [117, 497] on div at bounding box center [346, 311] width 692 height 623
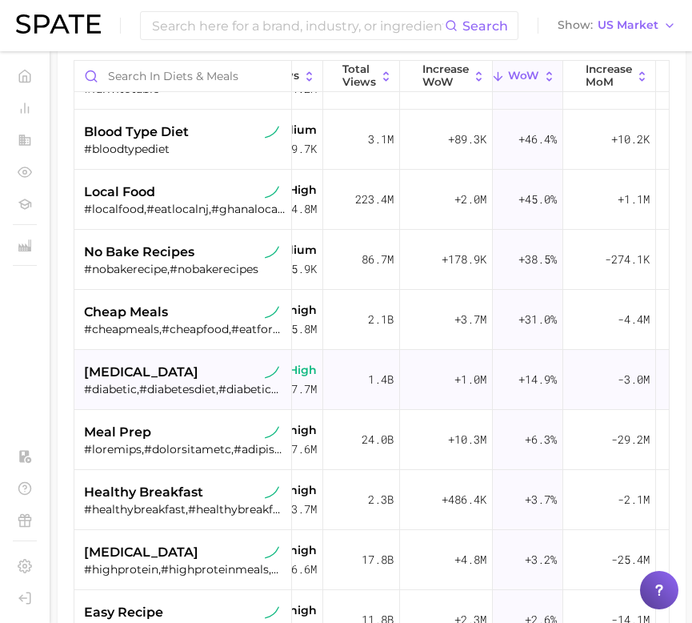
scroll to position [216, 0]
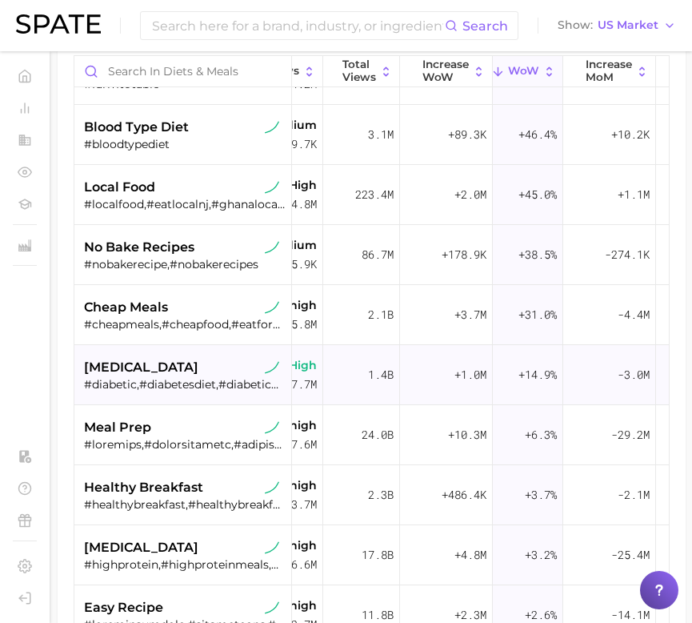
click at [171, 391] on div "#diabetic,#diabetesdiet,#diabeticdiet,#diabeticmeals,#diabeticdessert,#diabetic…" at bounding box center [185, 384] width 202 height 14
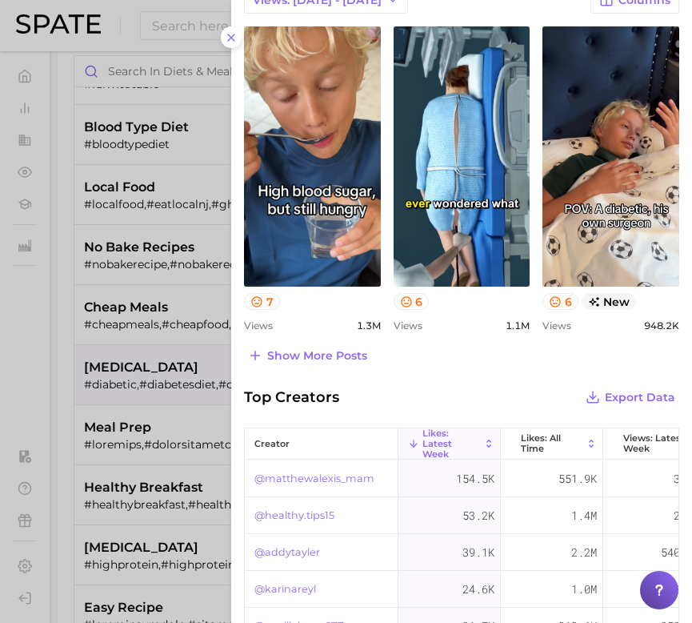
scroll to position [759, 0]
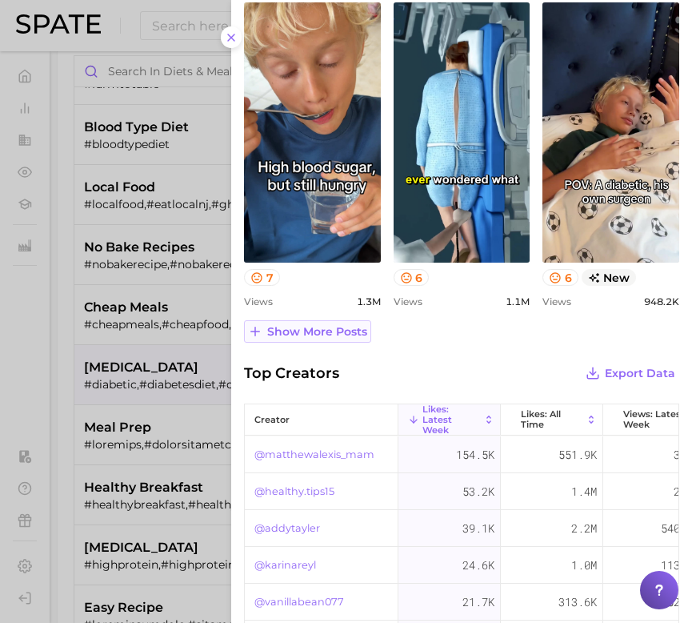
click at [295, 327] on span "Show more posts" at bounding box center [317, 332] width 100 height 14
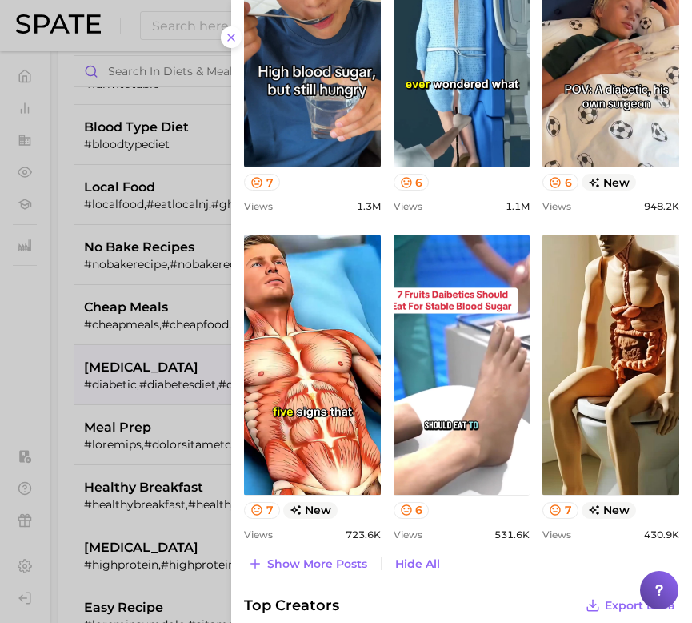
scroll to position [897, 0]
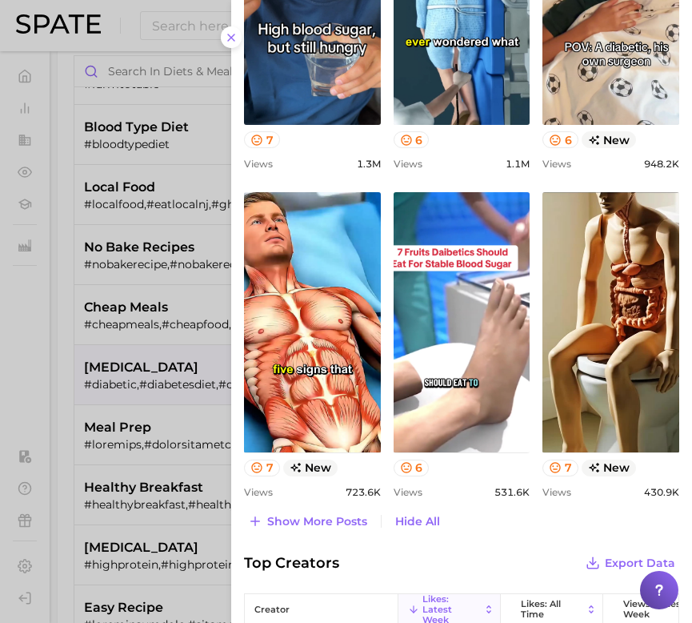
click at [114, 420] on div at bounding box center [346, 311] width 692 height 623
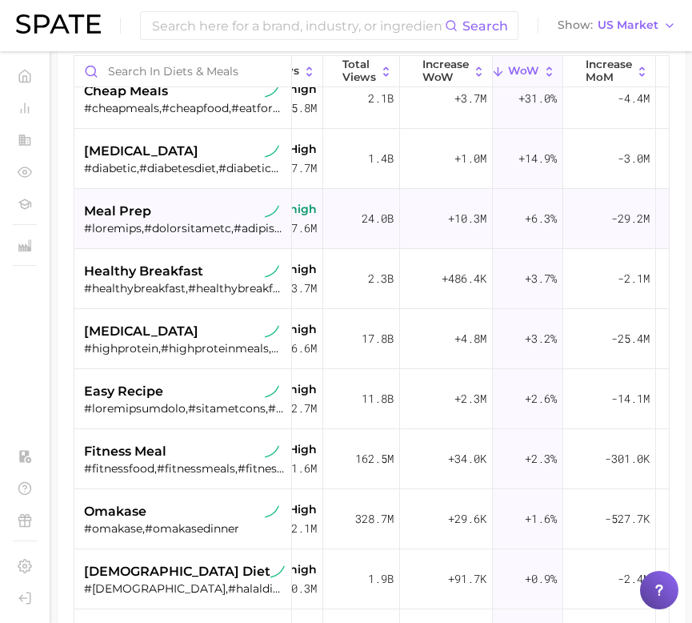
scroll to position [564, 153]
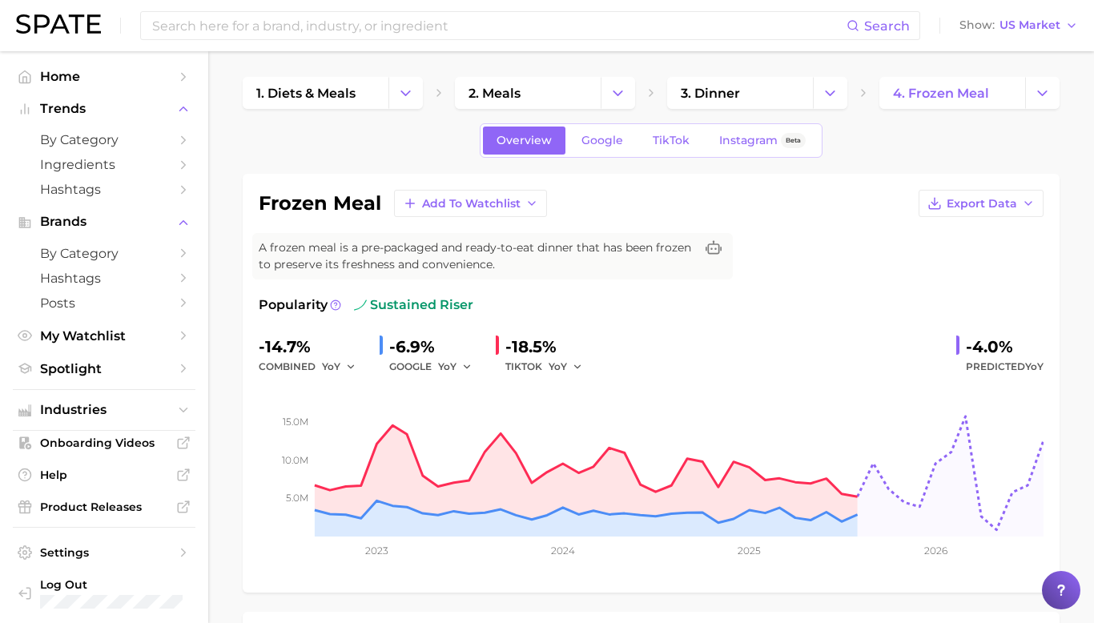
click at [675, 155] on div "Overview Google TikTok Instagram Beta" at bounding box center [651, 140] width 343 height 34
click at [672, 139] on span "TikTok" at bounding box center [670, 141] width 37 height 14
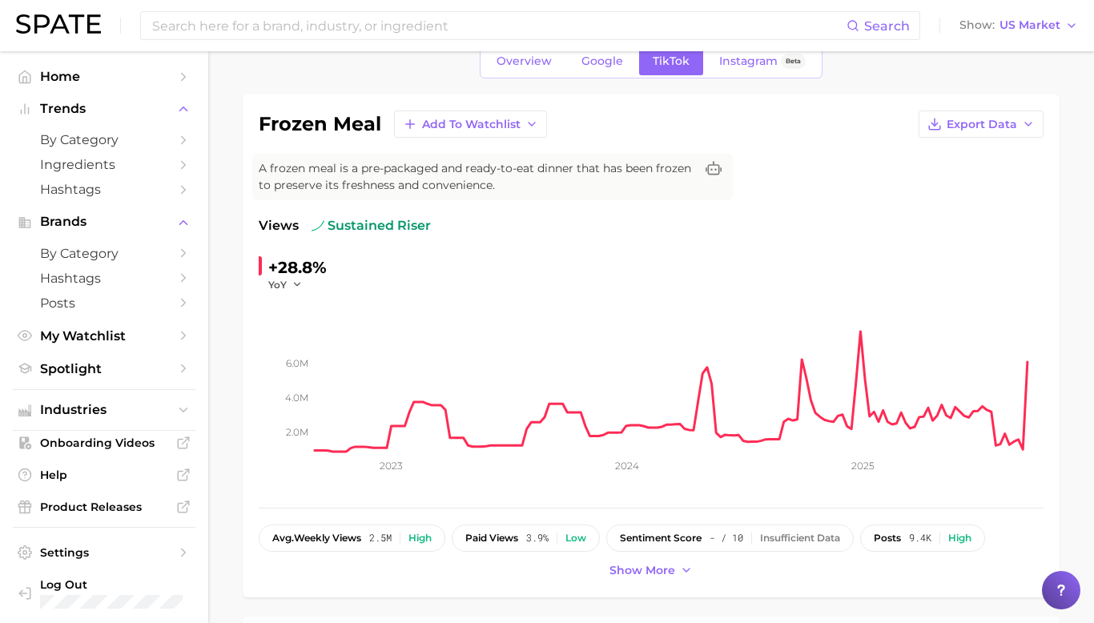
scroll to position [89, 0]
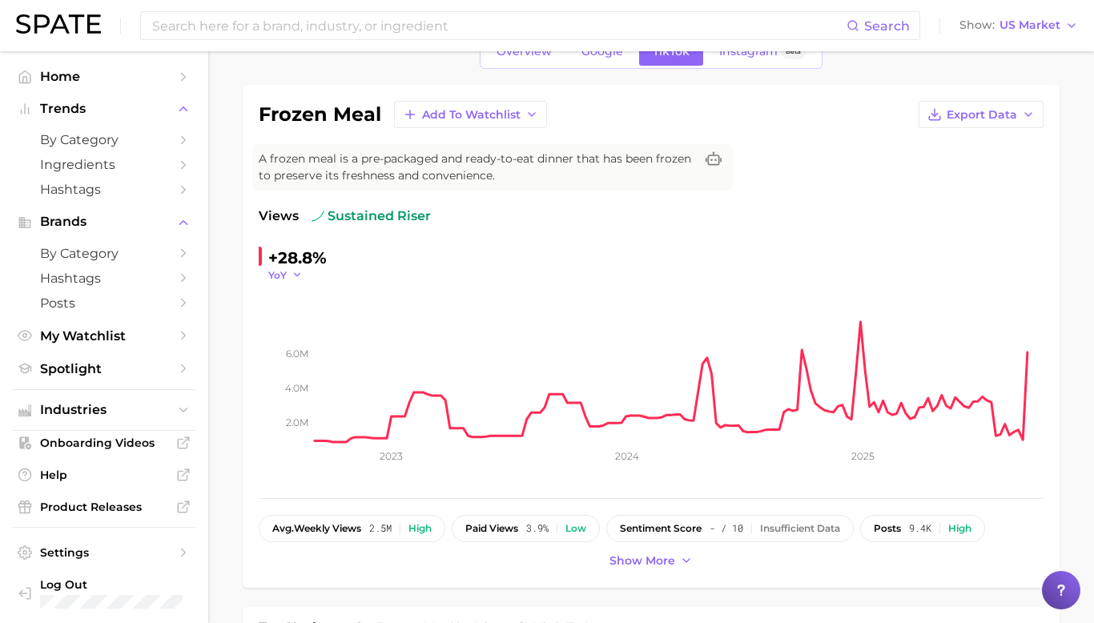
click at [287, 271] on button "YoY" at bounding box center [285, 275] width 34 height 14
click at [316, 375] on button "WoW" at bounding box center [356, 384] width 176 height 29
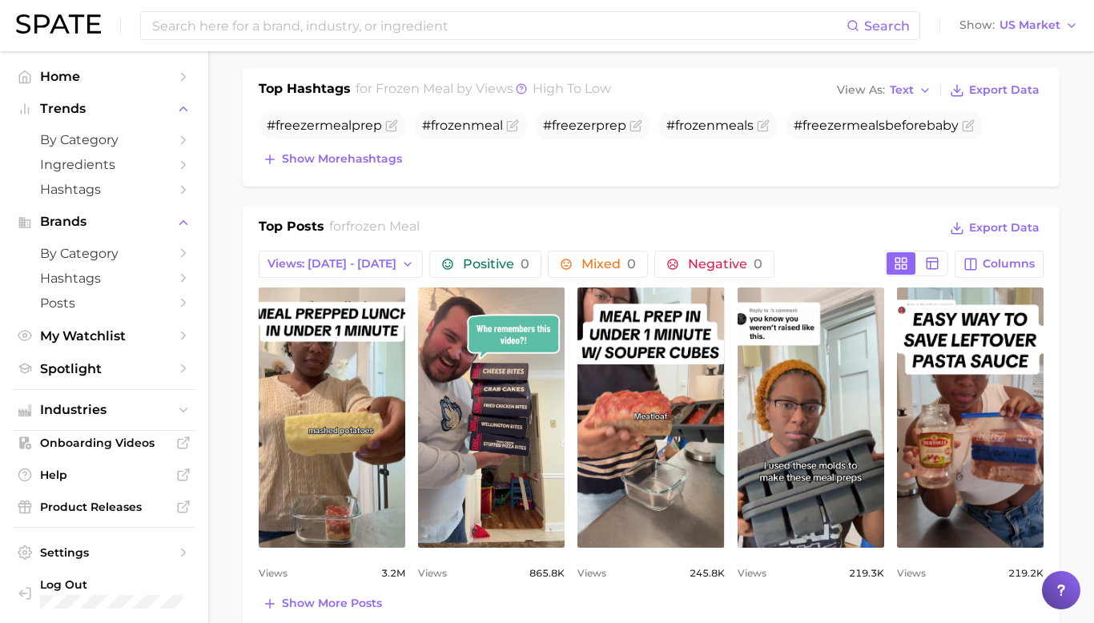
scroll to position [632, 0]
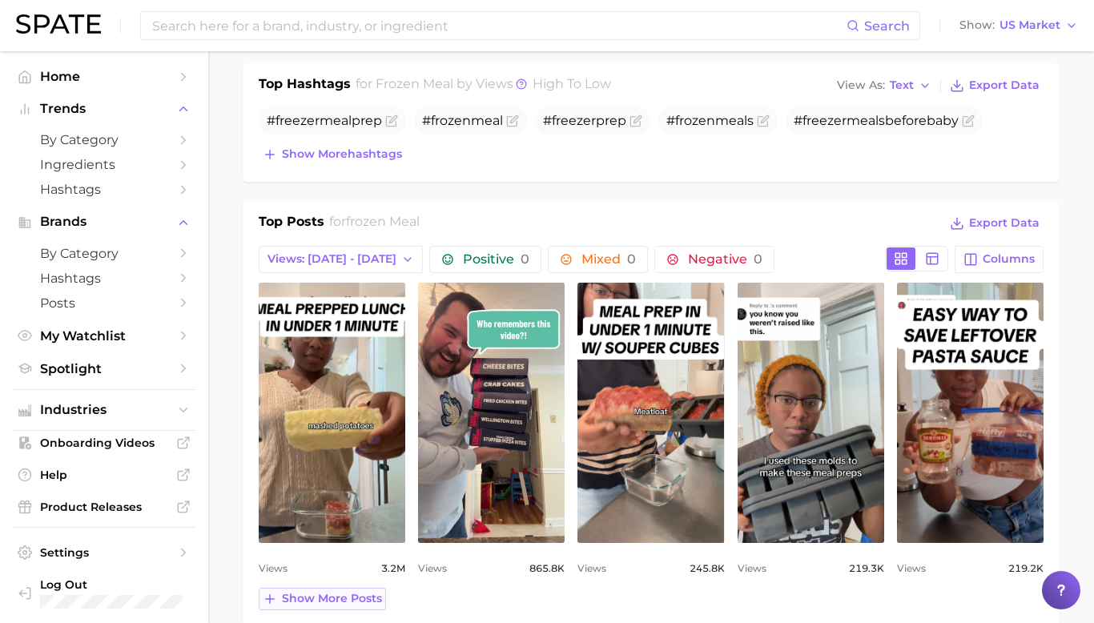
click at [339, 599] on span "Show more posts" at bounding box center [332, 599] width 100 height 14
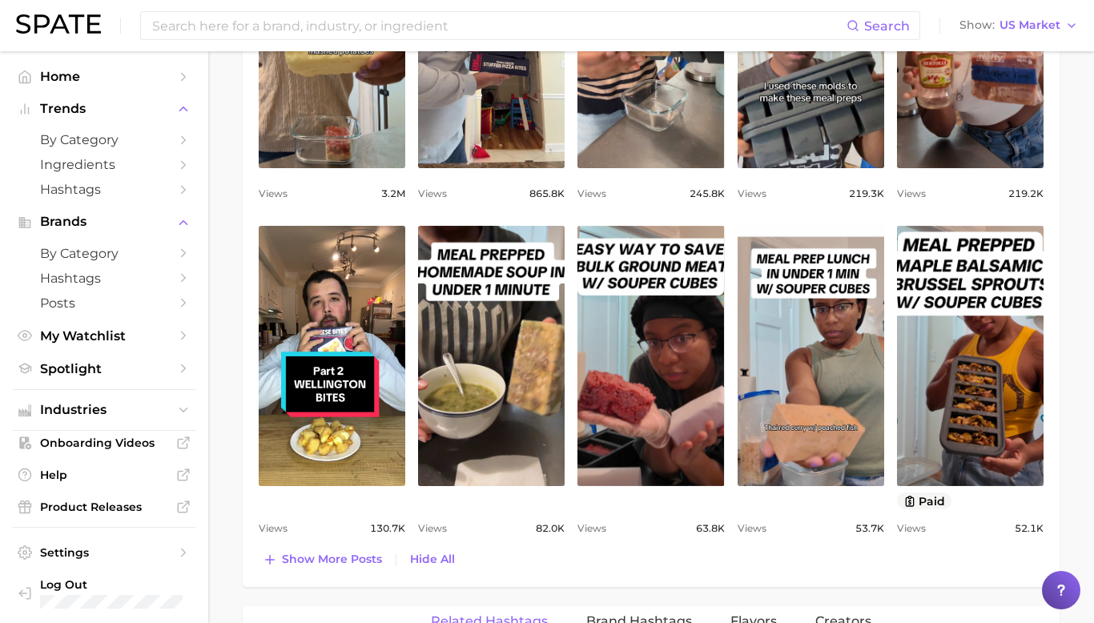
scroll to position [1012, 0]
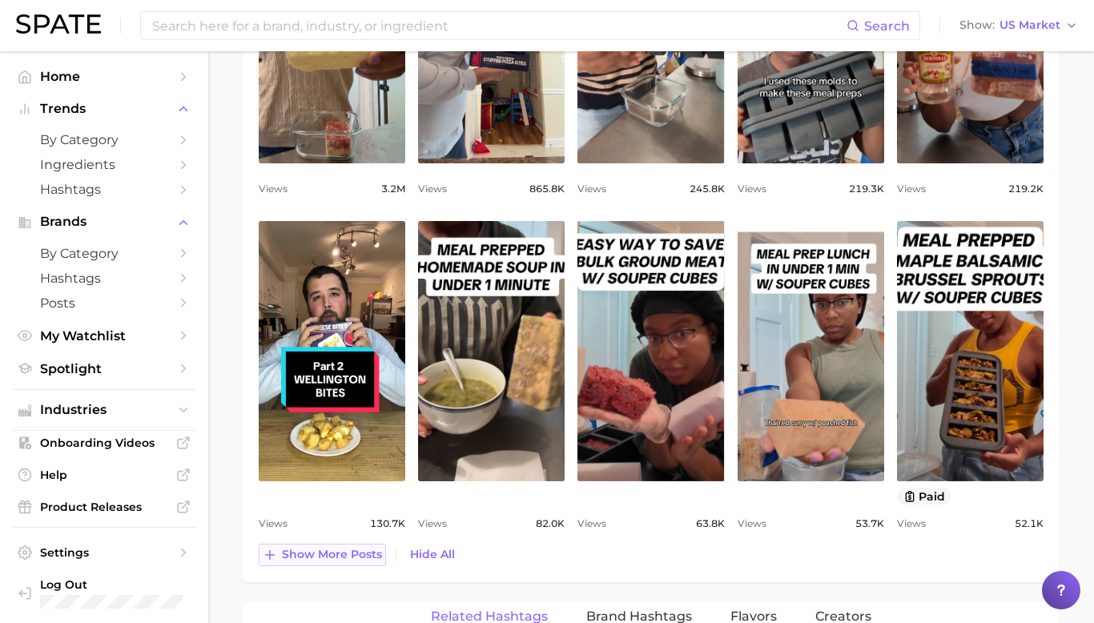
click at [346, 563] on button "Show more posts" at bounding box center [322, 555] width 127 height 22
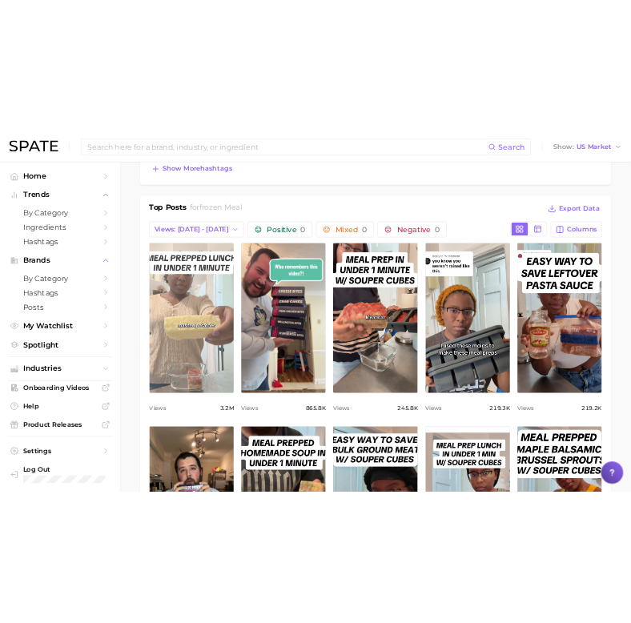
scroll to position [724, 0]
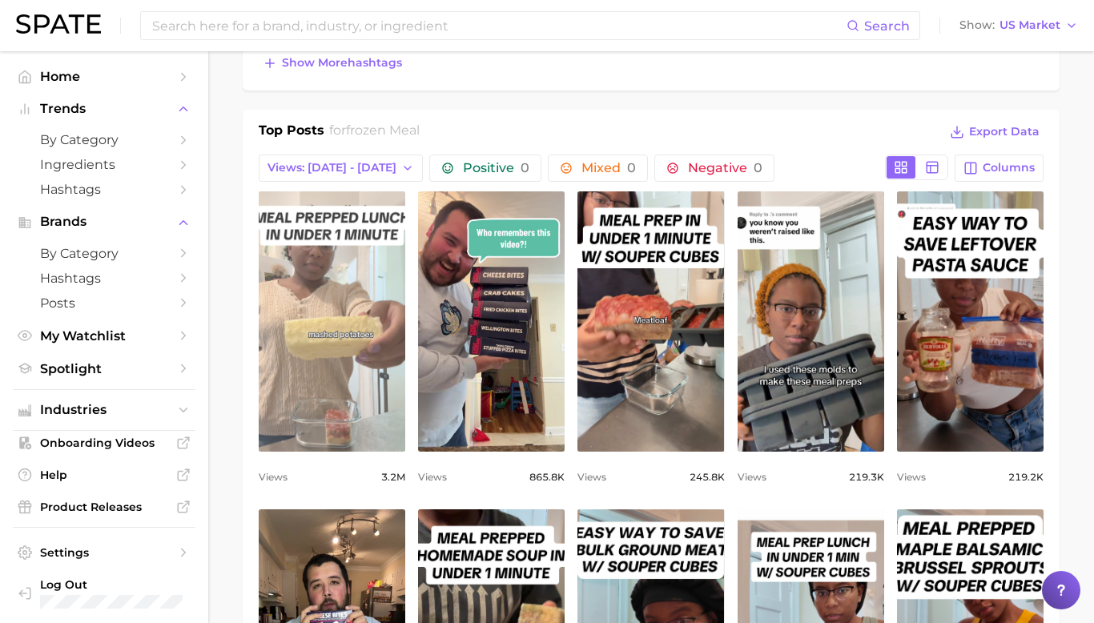
click at [351, 343] on link "view post on TikTok" at bounding box center [332, 321] width 146 height 260
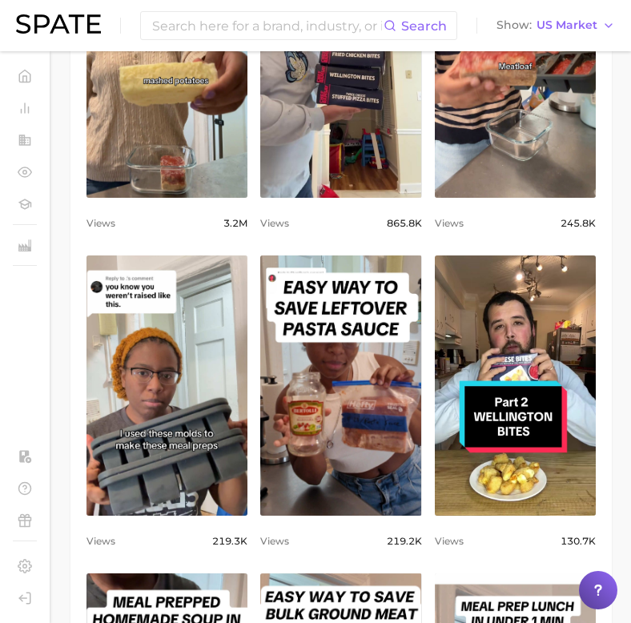
scroll to position [1090, 0]
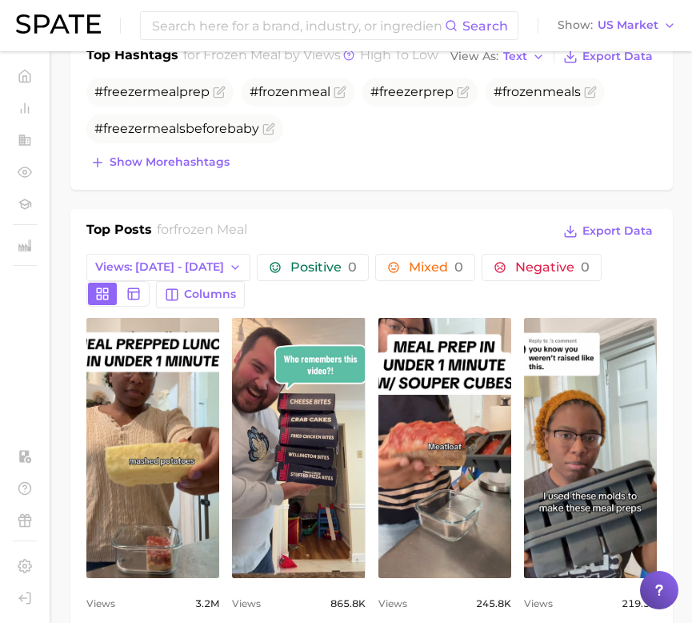
scroll to position [0, 0]
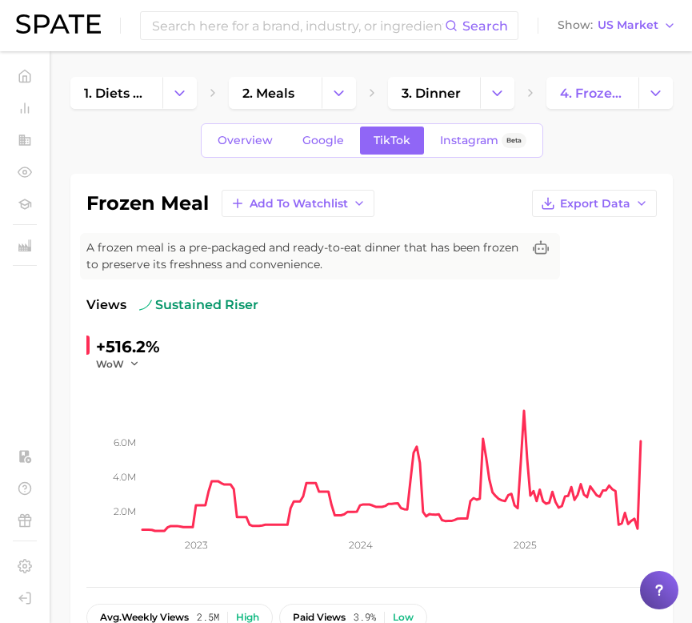
click at [572, 154] on div "Overview Google TikTok Instagram Beta" at bounding box center [371, 140] width 603 height 34
click at [444, 206] on div "frozen meal Add to Watchlist Export Data" at bounding box center [371, 203] width 571 height 27
click at [572, 147] on div "Overview Google TikTok Instagram Beta" at bounding box center [371, 140] width 603 height 34
click at [464, 192] on div "frozen meal Add to Watchlist Export Data" at bounding box center [371, 203] width 571 height 27
